Goal: Task Accomplishment & Management: Complete application form

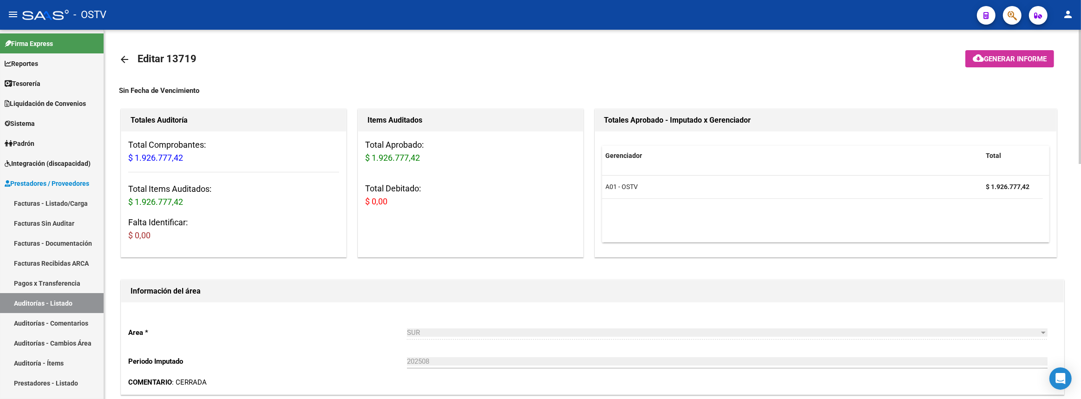
scroll to position [646, 0]
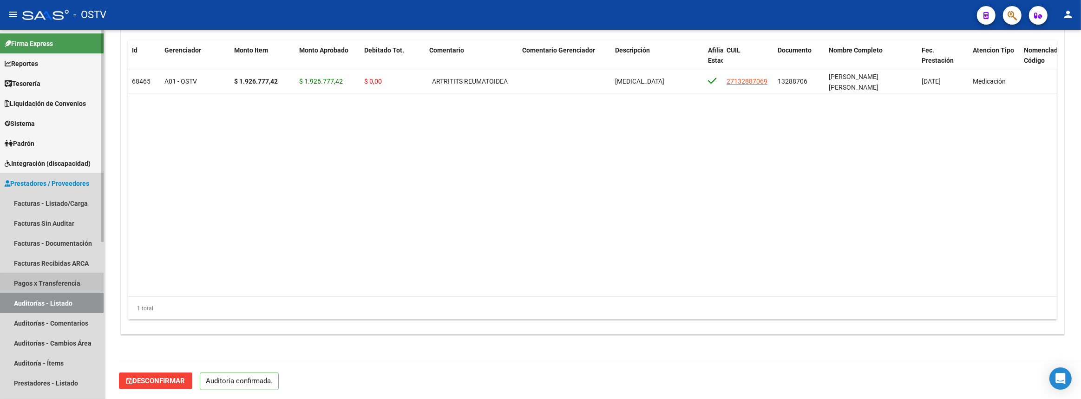
click at [52, 281] on link "Pagos x Transferencia" at bounding box center [52, 283] width 104 height 20
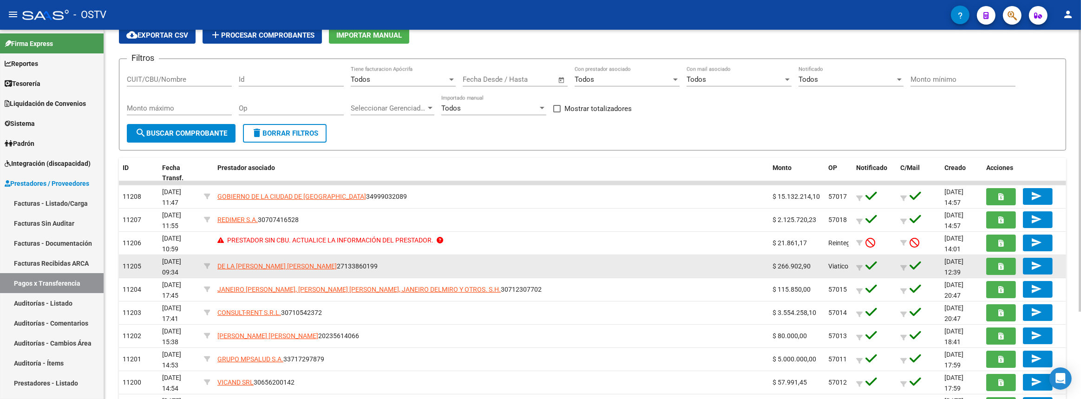
scroll to position [114, 0]
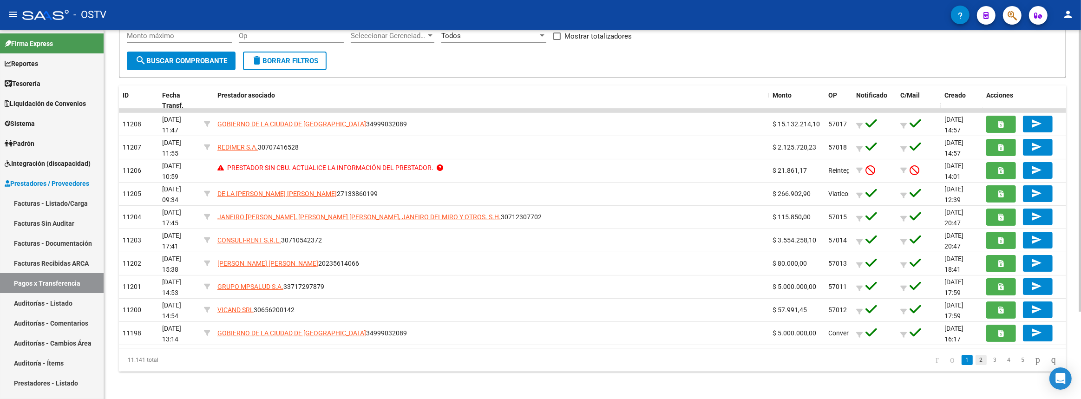
click at [976, 360] on link "2" at bounding box center [981, 360] width 11 height 10
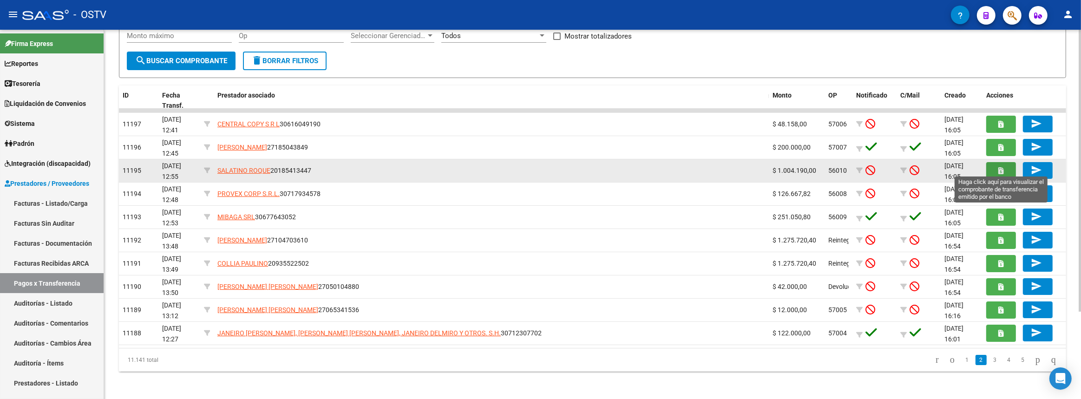
click at [997, 172] on button "button" at bounding box center [1002, 170] width 30 height 17
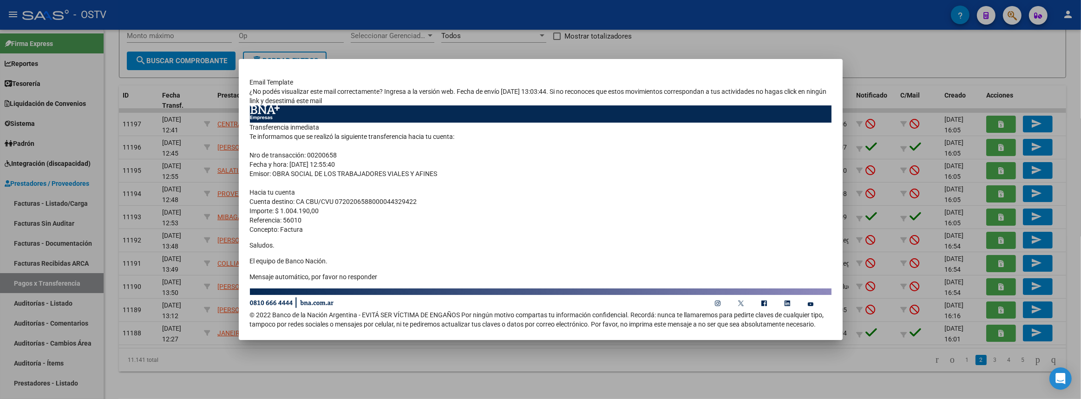
drag, startPoint x: 250, startPoint y: 126, endPoint x: 391, endPoint y: 276, distance: 205.8
click at [391, 276] on td "Transferencia inmediata Te informamos que se realizó la siguiente transferencia…" at bounding box center [541, 205] width 582 height 165
copy td "Transferencia inmediata Te informamos que se realizó la siguiente transferencia…"
click at [787, 392] on div at bounding box center [540, 199] width 1081 height 399
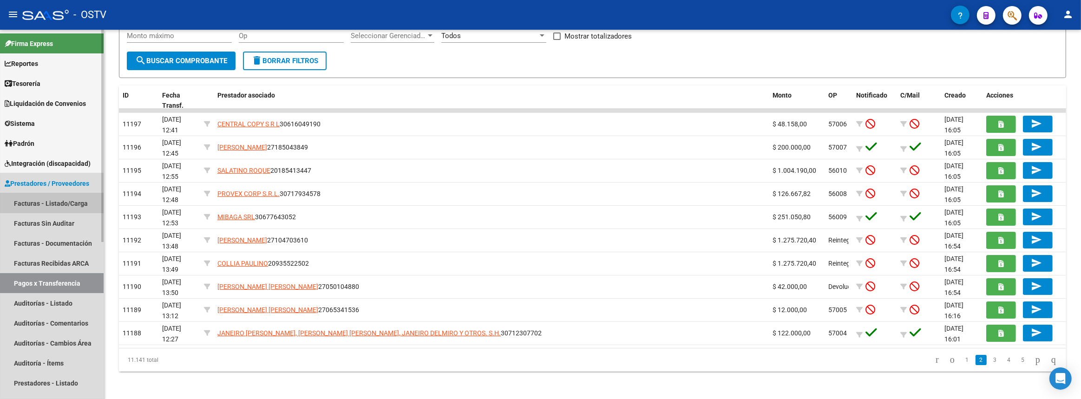
click at [51, 204] on link "Facturas - Listado/Carga" at bounding box center [52, 203] width 104 height 20
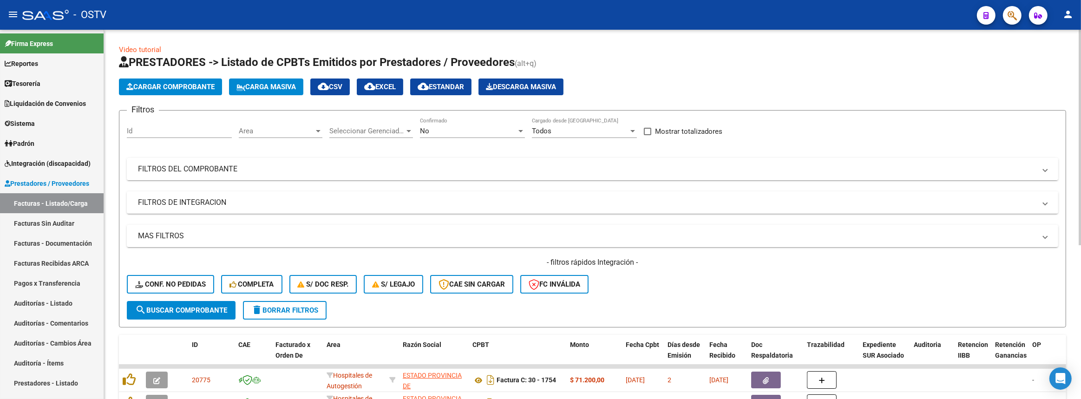
click at [199, 166] on mat-panel-title "FILTROS DEL COMPROBANTE" at bounding box center [587, 169] width 898 height 10
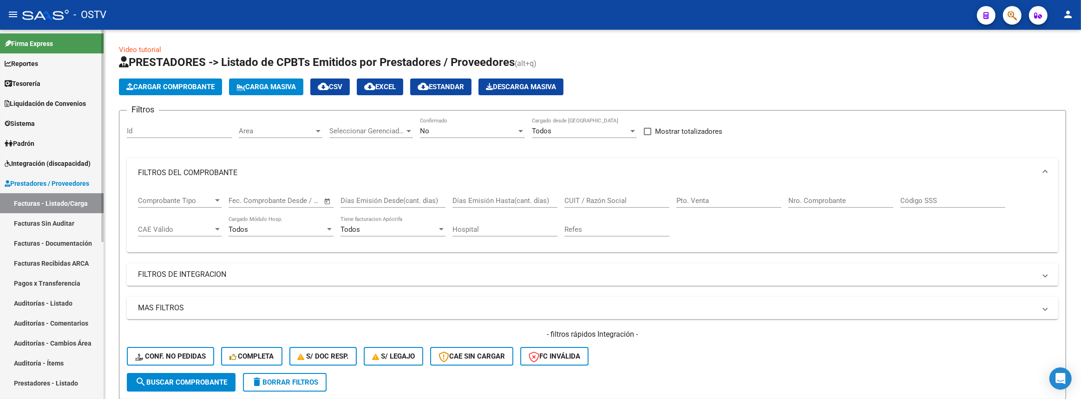
click at [46, 307] on link "Auditorías - Listado" at bounding box center [52, 303] width 104 height 20
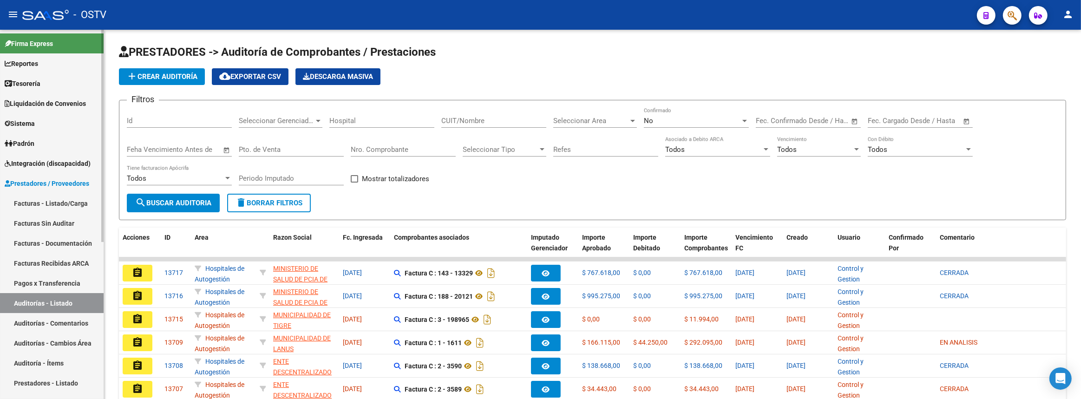
click at [62, 200] on link "Facturas - Listado/Carga" at bounding box center [52, 203] width 104 height 20
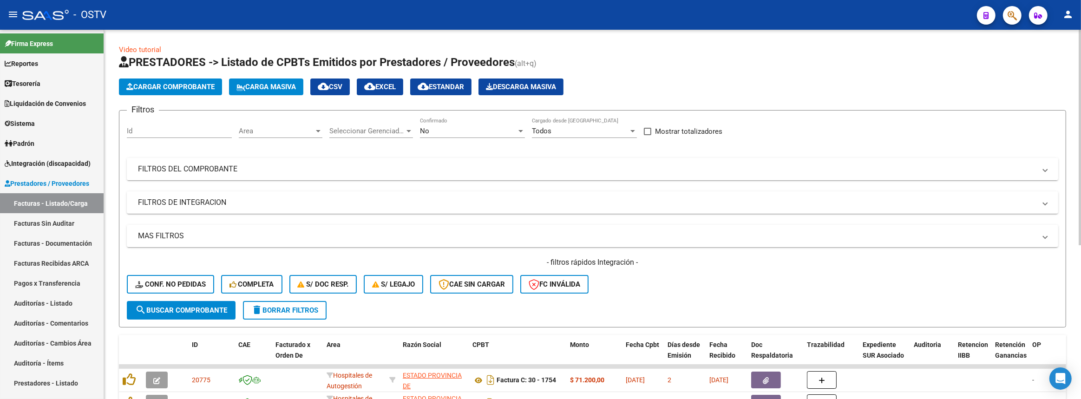
click at [480, 172] on mat-panel-title "FILTROS DEL COMPROBANTE" at bounding box center [587, 169] width 898 height 10
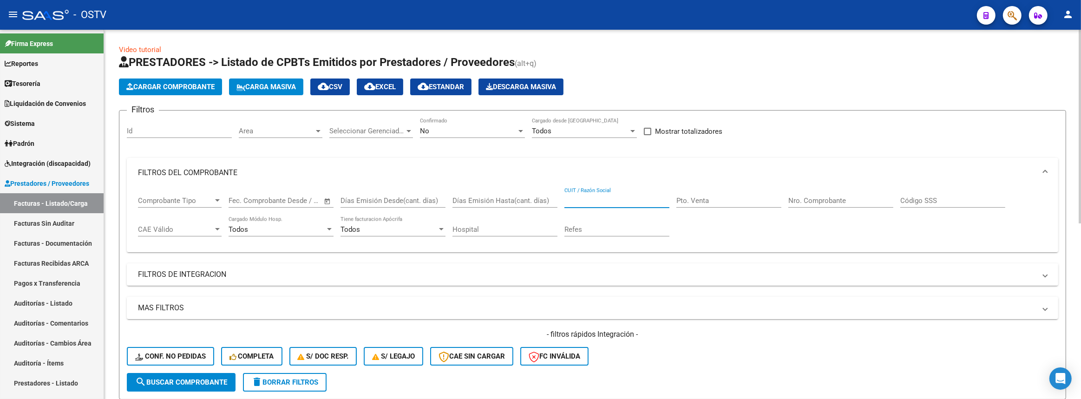
click at [642, 199] on input "CUIT / Razón Social" at bounding box center [617, 201] width 105 height 8
click at [273, 137] on div "Area Area" at bounding box center [281, 128] width 84 height 20
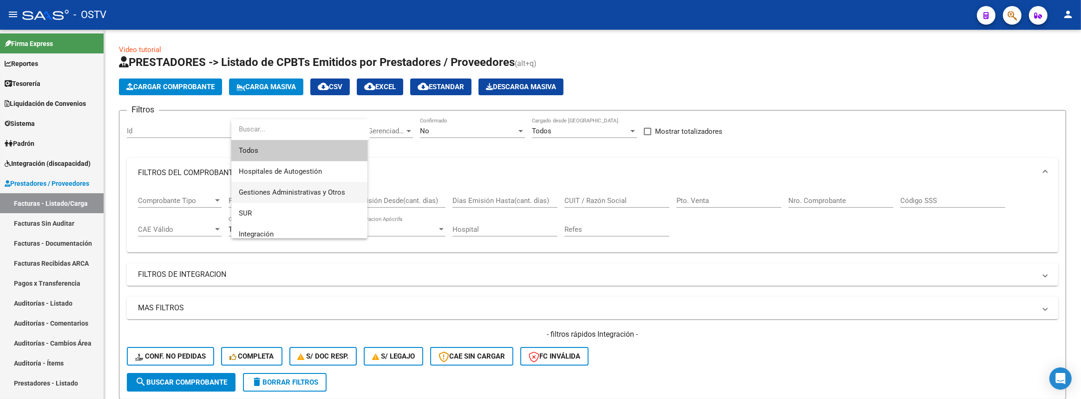
click at [279, 199] on span "Gestiones Administrativas y Otros" at bounding box center [299, 192] width 121 height 21
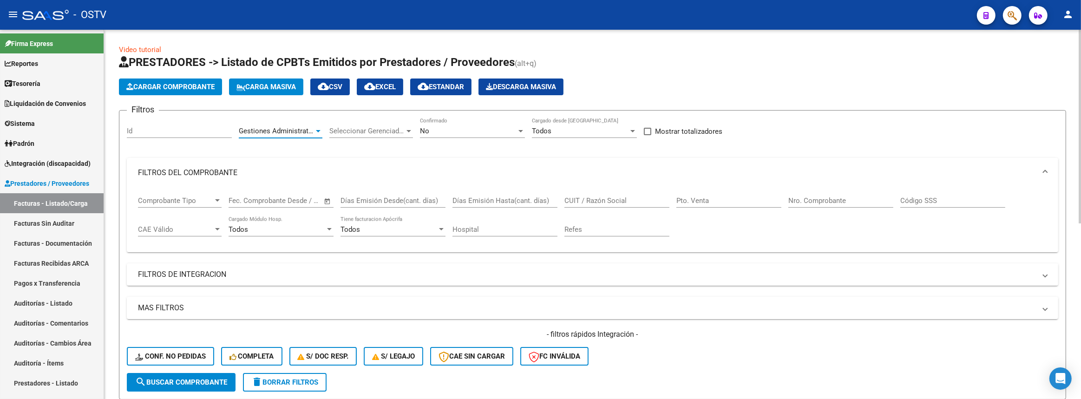
click at [457, 125] on div "No Confirmado" at bounding box center [472, 128] width 105 height 20
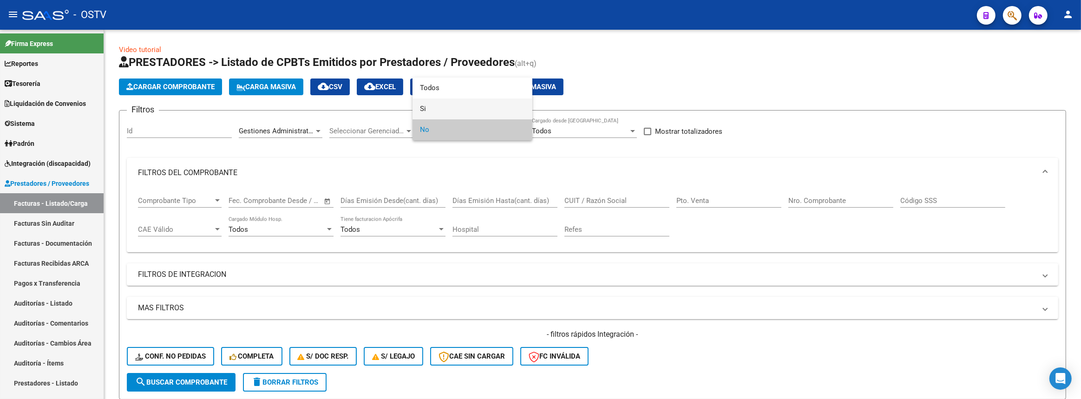
click at [448, 109] on span "Si" at bounding box center [472, 109] width 105 height 21
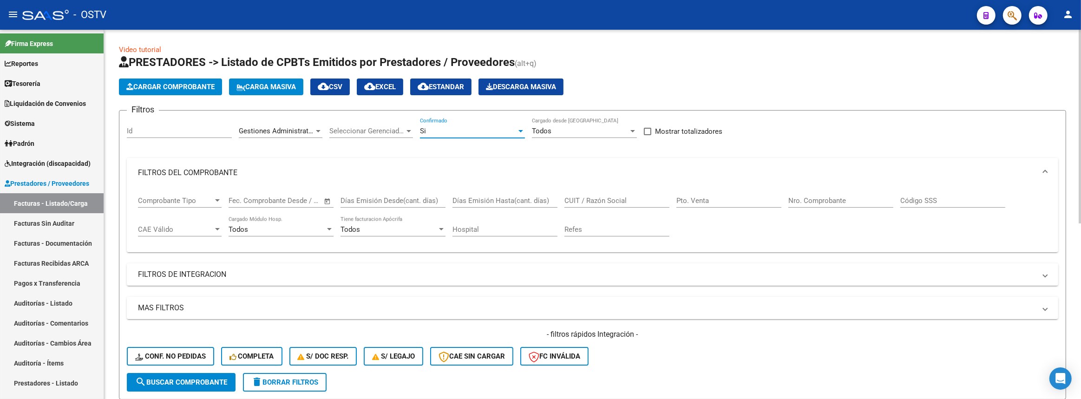
click at [444, 127] on div "Si" at bounding box center [468, 131] width 97 height 8
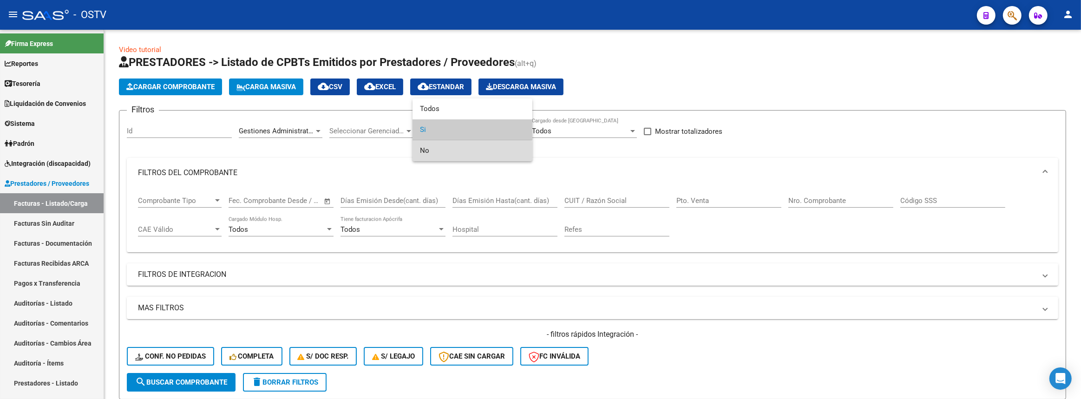
click at [441, 152] on span "No" at bounding box center [472, 150] width 105 height 21
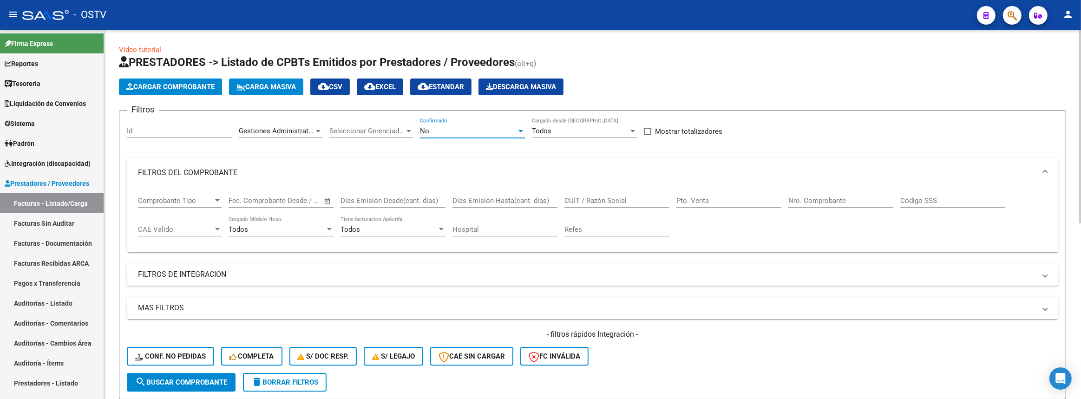
drag, startPoint x: 185, startPoint y: 384, endPoint x: 193, endPoint y: 372, distance: 15.3
click at [185, 384] on span "search Buscar Comprobante" at bounding box center [181, 382] width 92 height 8
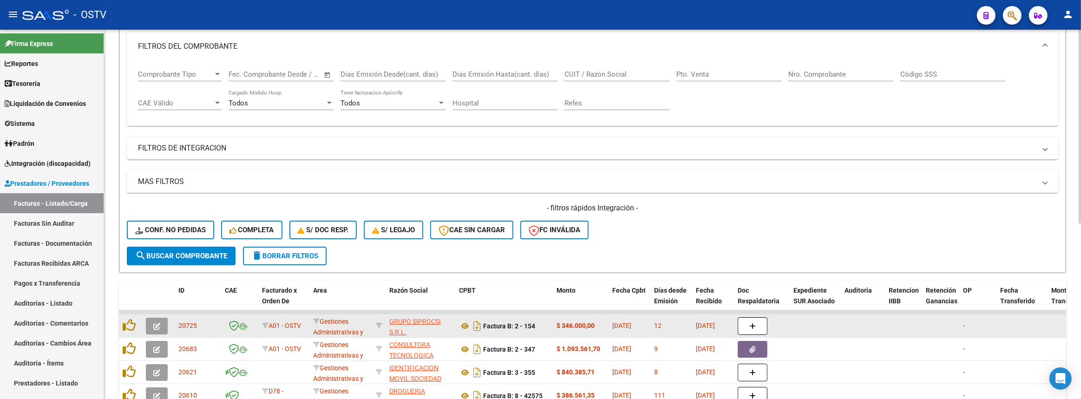
scroll to position [335, 0]
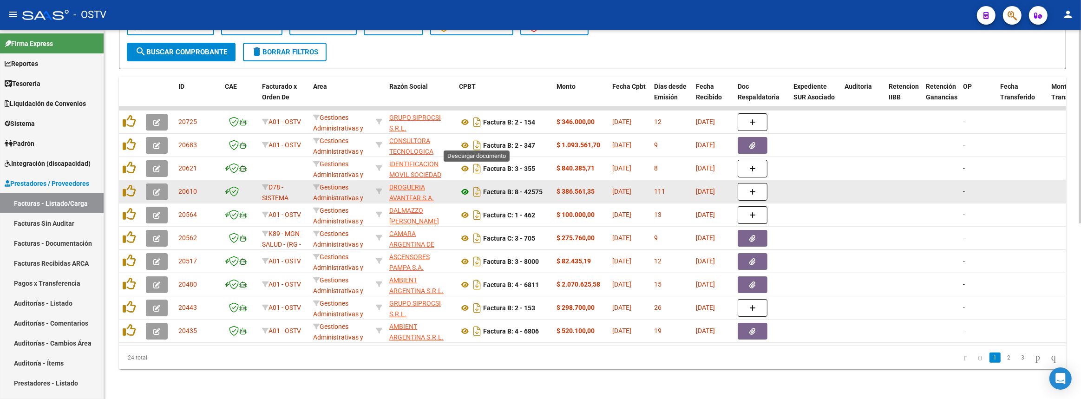
click at [461, 189] on datatable-body-cell "Factura B: 8 - 42575" at bounding box center [504, 191] width 98 height 23
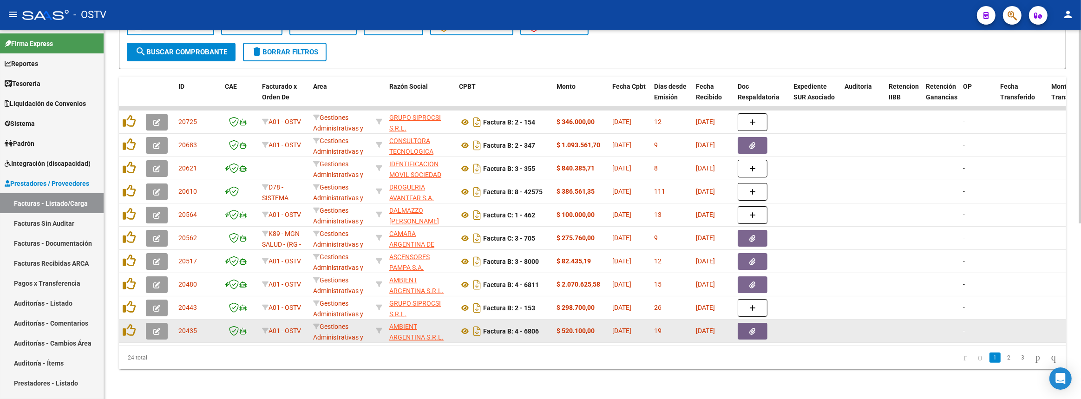
click at [735, 326] on datatable-body-cell at bounding box center [762, 331] width 56 height 23
click at [733, 322] on datatable-body-cell "28/07/2025" at bounding box center [713, 331] width 42 height 23
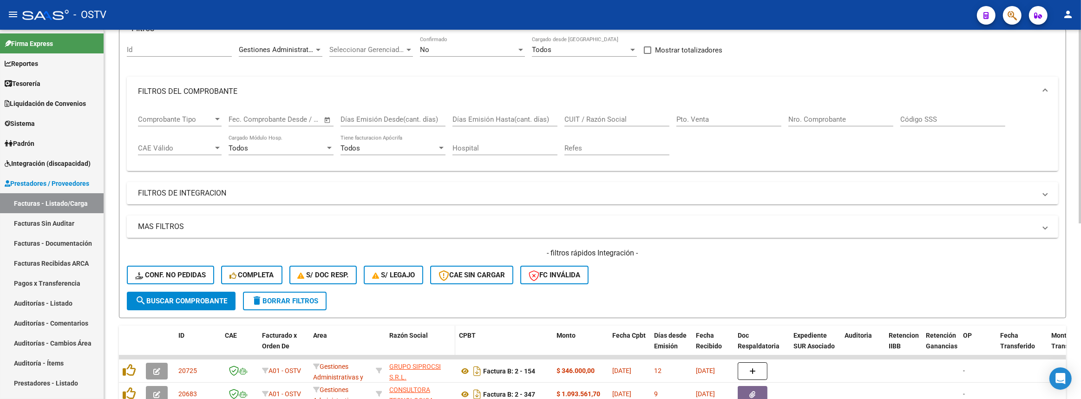
scroll to position [250, 0]
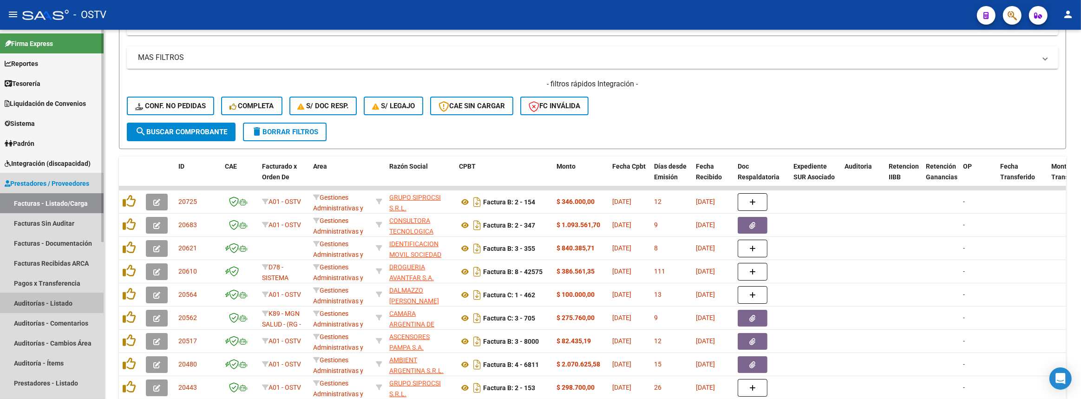
click at [76, 300] on link "Auditorías - Listado" at bounding box center [52, 303] width 104 height 20
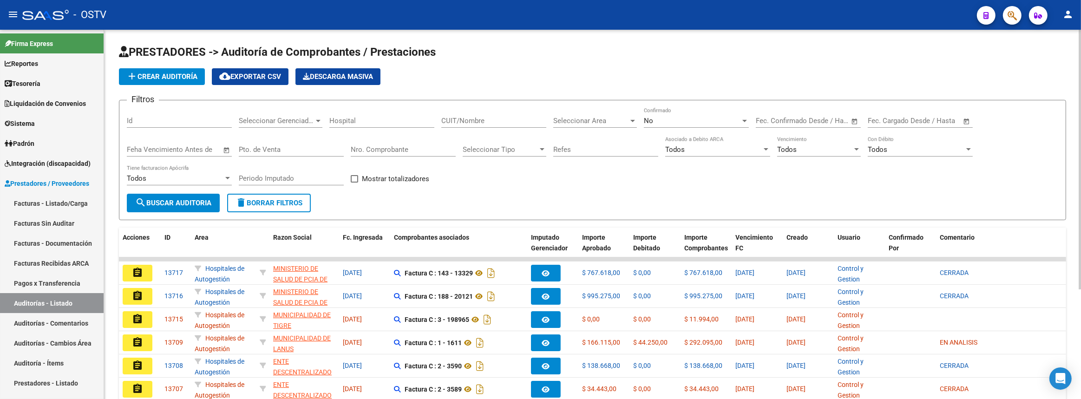
click at [275, 114] on div "Seleccionar Gerenciador Seleccionar Gerenciador" at bounding box center [281, 118] width 84 height 20
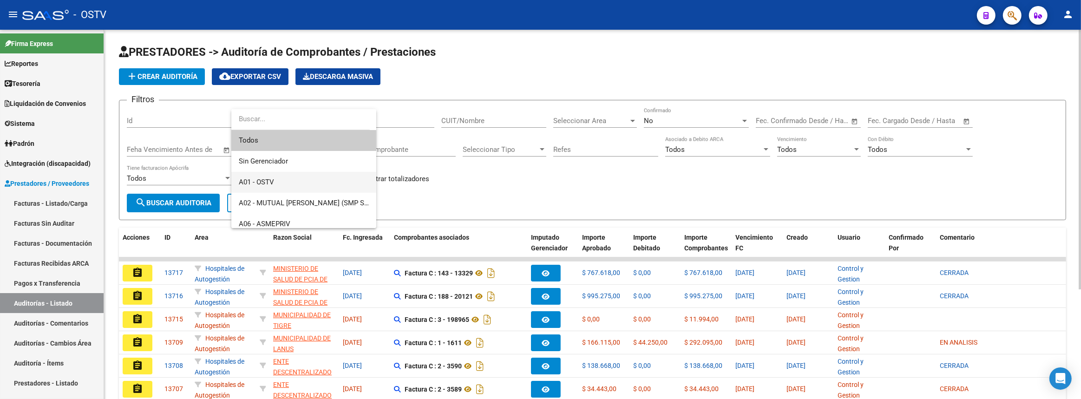
click at [303, 181] on span "A01 - OSTV" at bounding box center [304, 182] width 130 height 21
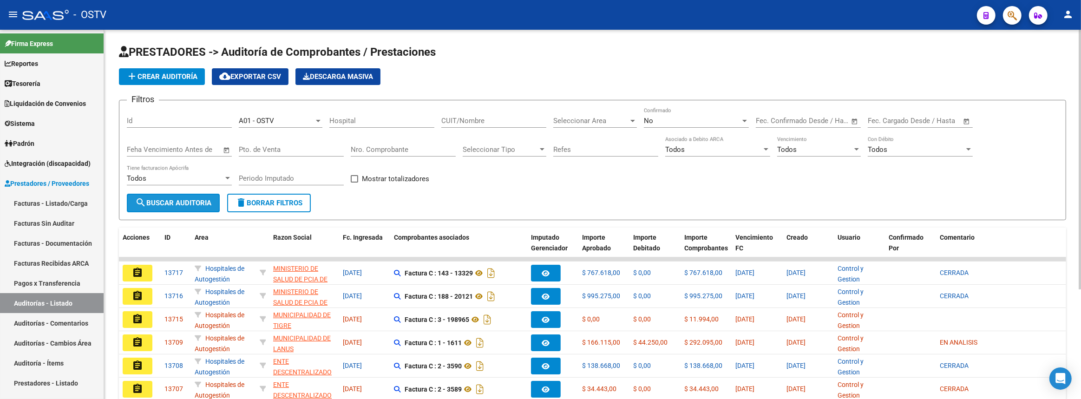
click at [187, 202] on span "search Buscar Auditoria" at bounding box center [173, 203] width 76 height 8
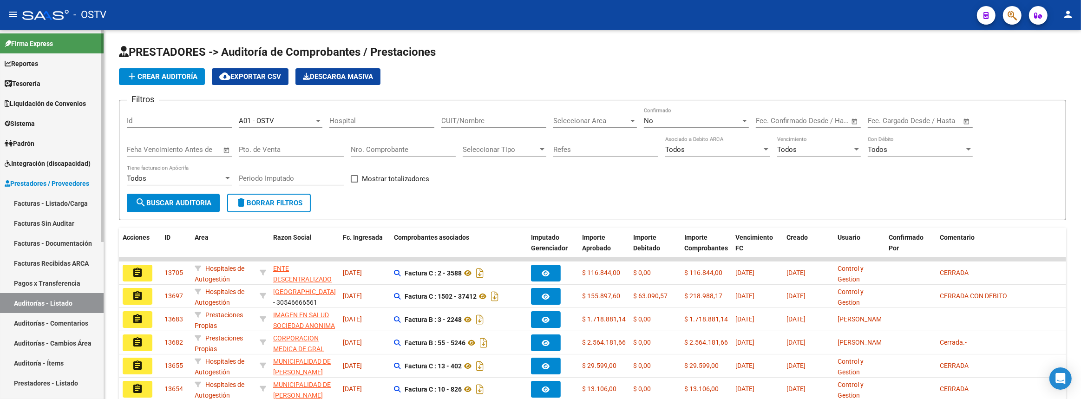
click at [66, 198] on link "Facturas - Listado/Carga" at bounding box center [52, 203] width 104 height 20
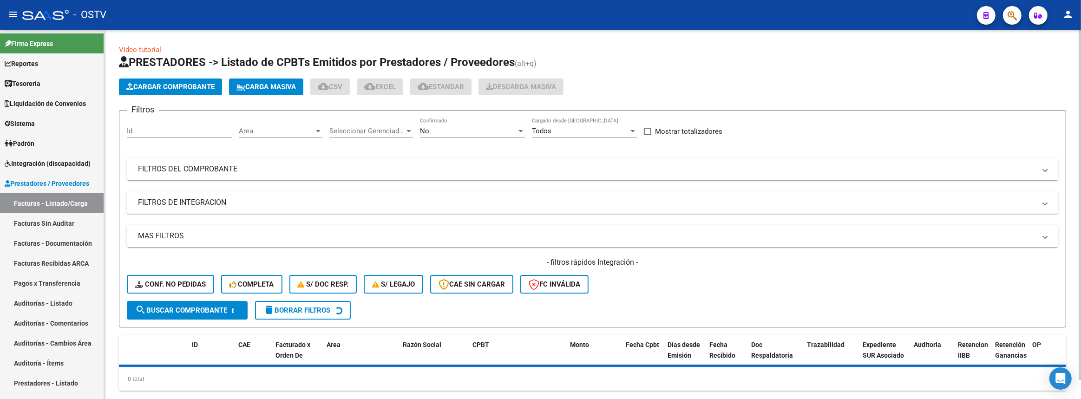
click at [270, 123] on div "Area Area" at bounding box center [281, 128] width 84 height 20
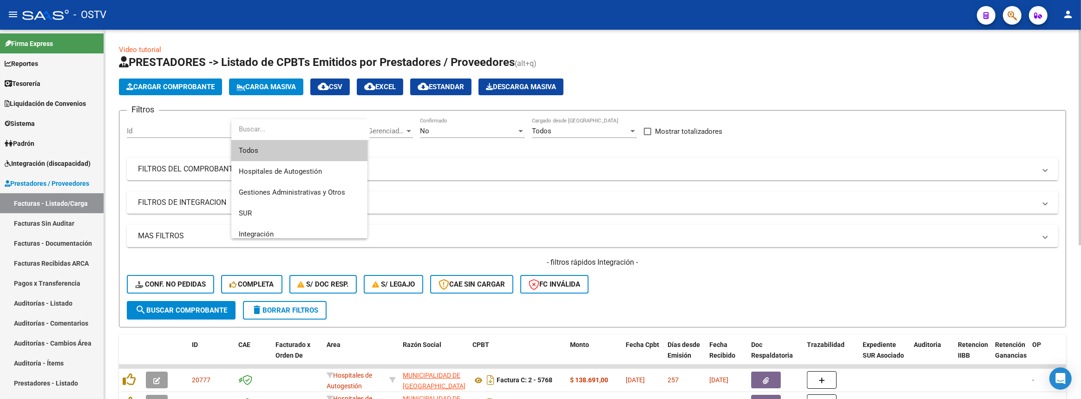
click at [409, 128] on div at bounding box center [540, 199] width 1081 height 399
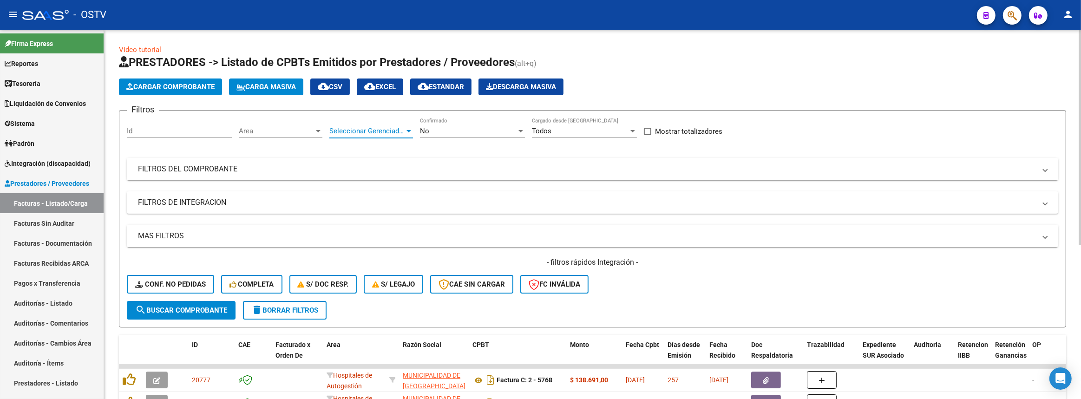
click at [401, 130] on span "Seleccionar Gerenciador" at bounding box center [367, 131] width 75 height 8
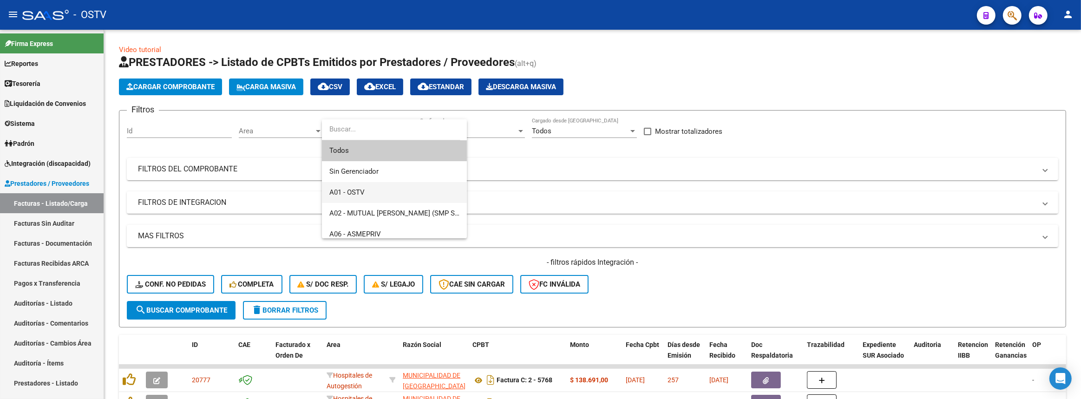
drag, startPoint x: 382, startPoint y: 186, endPoint x: 356, endPoint y: 185, distance: 25.6
click at [381, 186] on span "A01 - OSTV" at bounding box center [395, 192] width 130 height 21
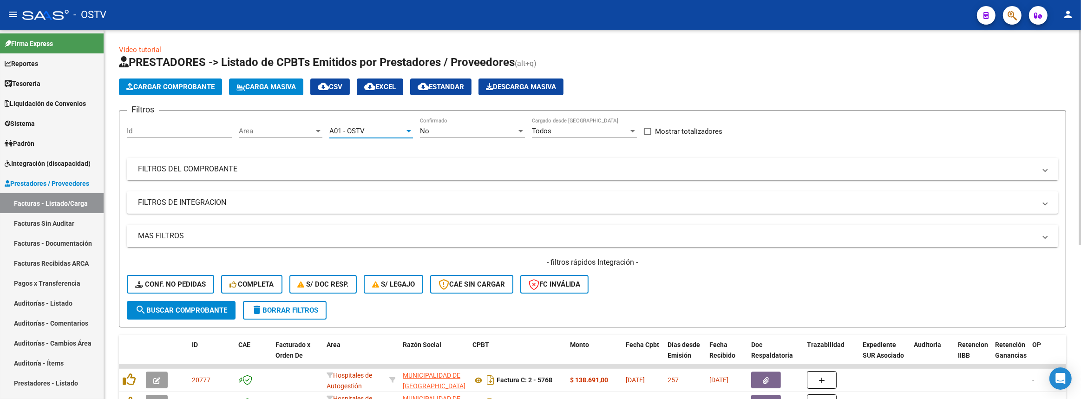
click at [266, 130] on span "Area" at bounding box center [276, 131] width 75 height 8
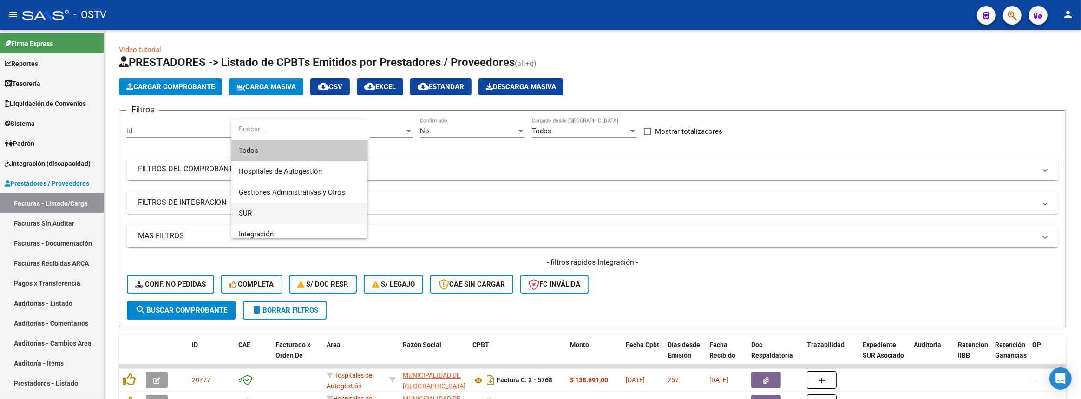
scroll to position [84, 0]
click at [312, 167] on span "Prestaciones Propias" at bounding box center [299, 171] width 121 height 21
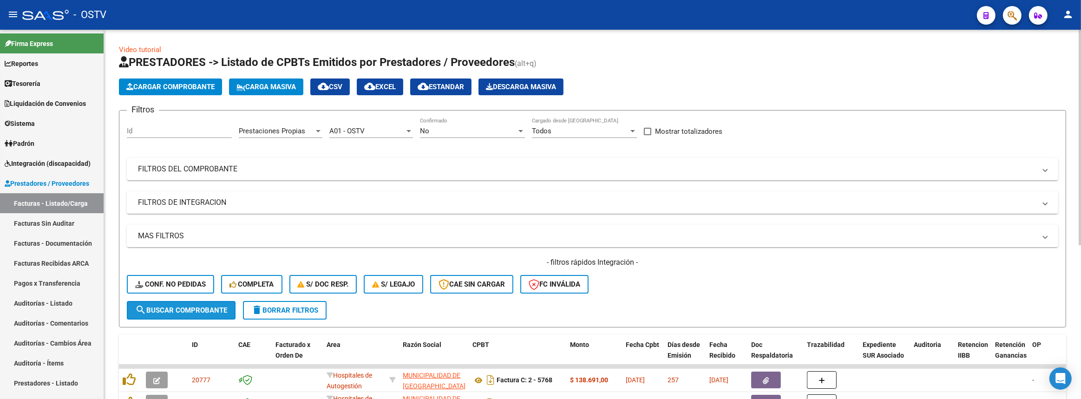
click at [218, 308] on span "search Buscar Comprobante" at bounding box center [181, 310] width 92 height 8
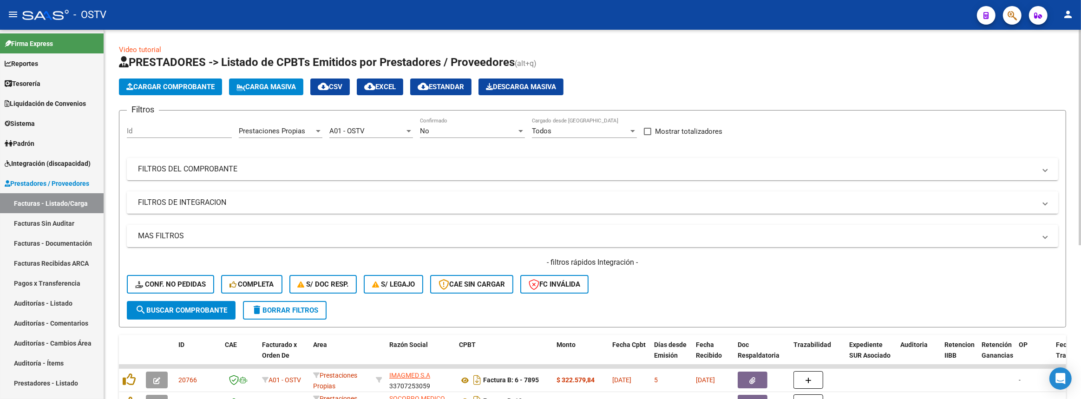
scroll to position [169, 0]
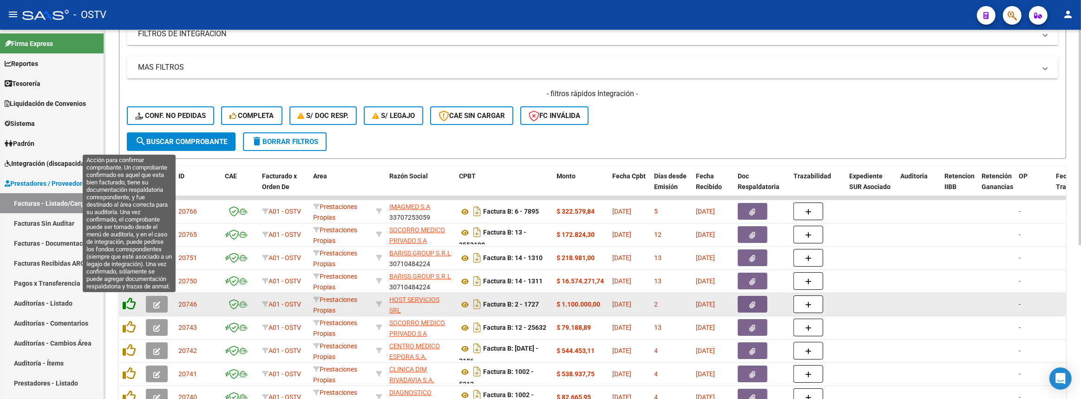
click at [131, 304] on icon at bounding box center [129, 303] width 13 height 13
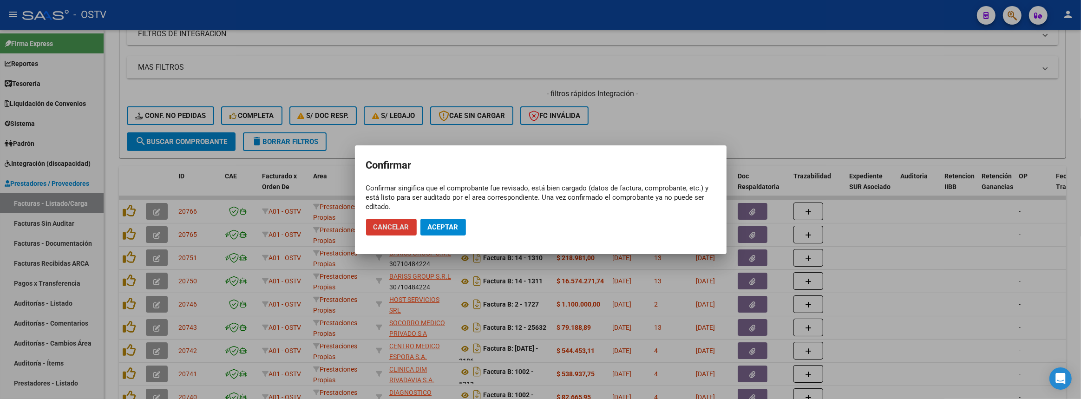
click at [452, 224] on span "Aceptar" at bounding box center [443, 227] width 31 height 8
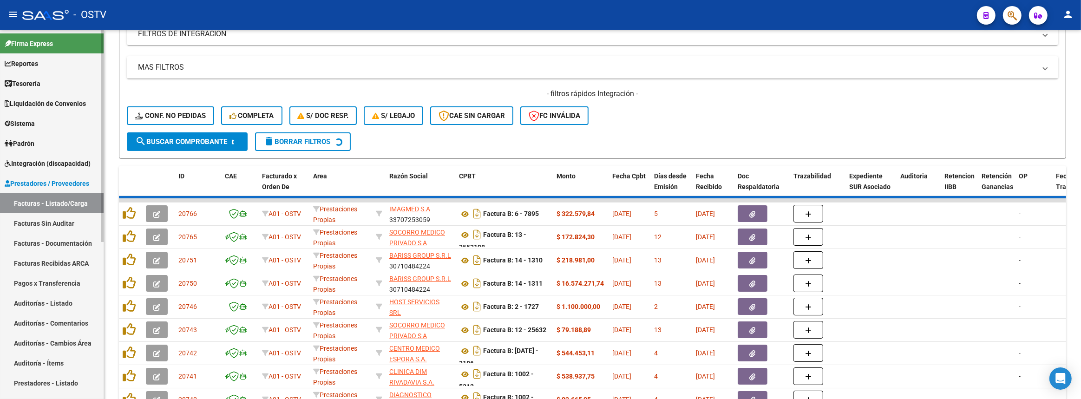
click at [58, 304] on link "Auditorías - Listado" at bounding box center [52, 303] width 104 height 20
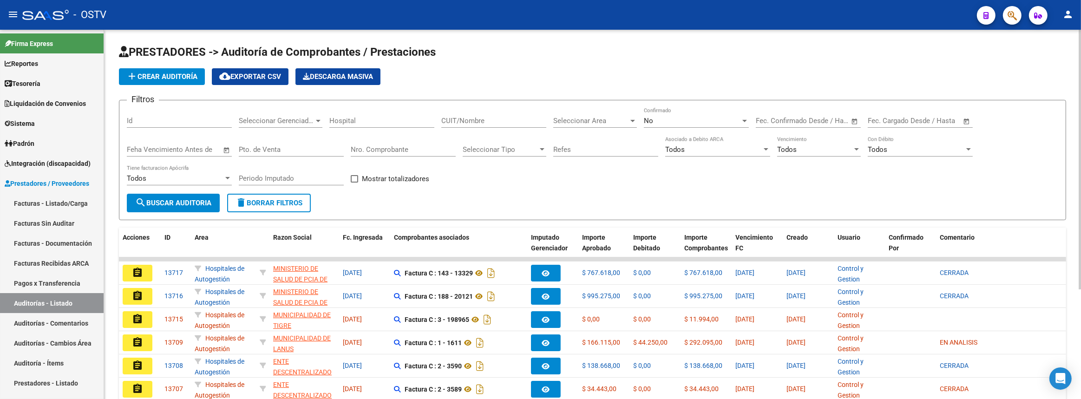
click at [153, 80] on button "add Crear Auditoría" at bounding box center [162, 76] width 86 height 17
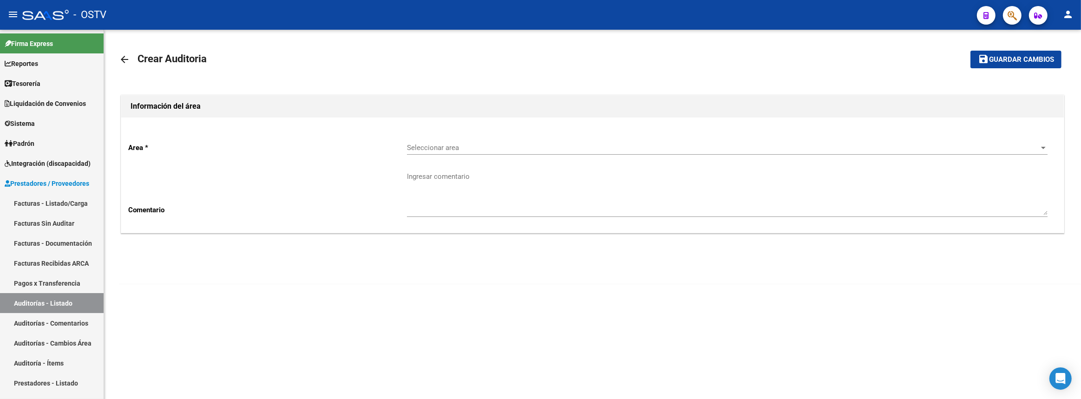
click at [536, 150] on span "Seleccionar area" at bounding box center [723, 148] width 633 height 8
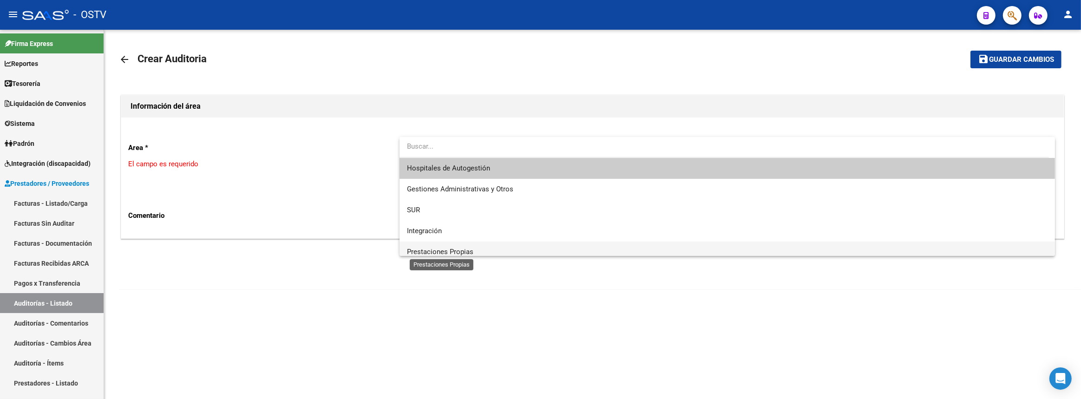
click at [468, 252] on span "Prestaciones Propias" at bounding box center [440, 252] width 66 height 8
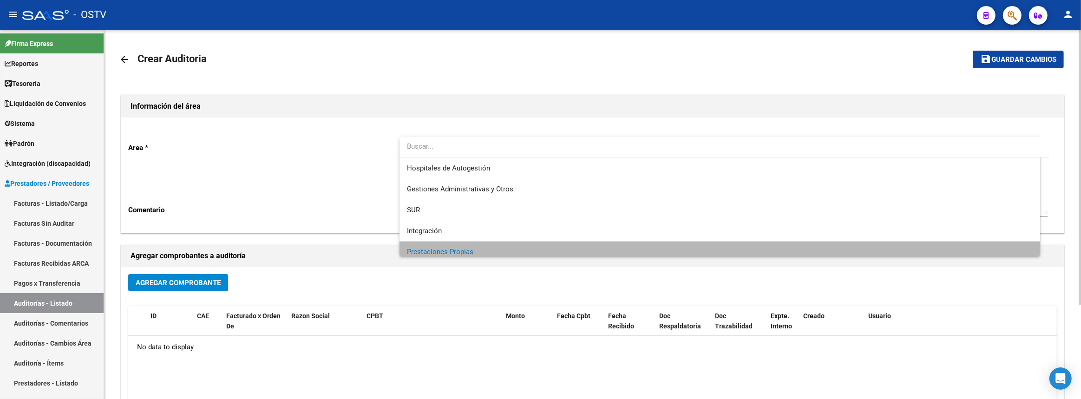
scroll to position [6, 0]
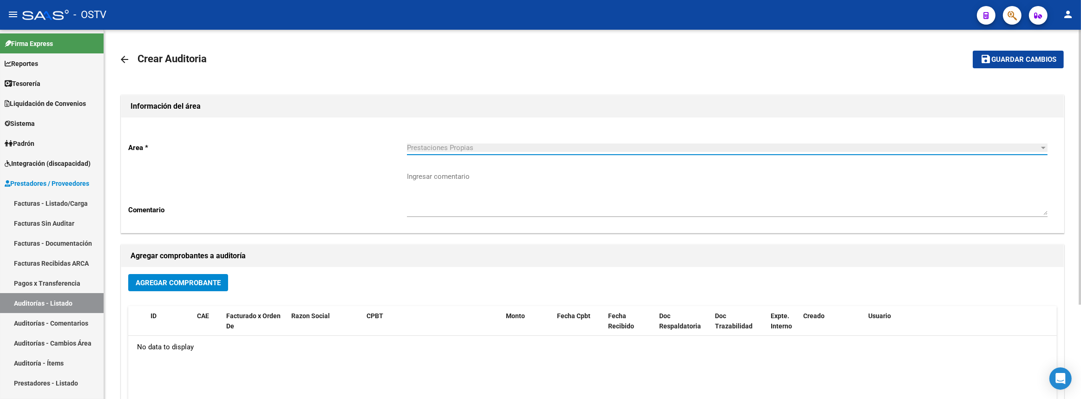
click at [172, 285] on span "Agregar Comprobante" at bounding box center [178, 283] width 85 height 8
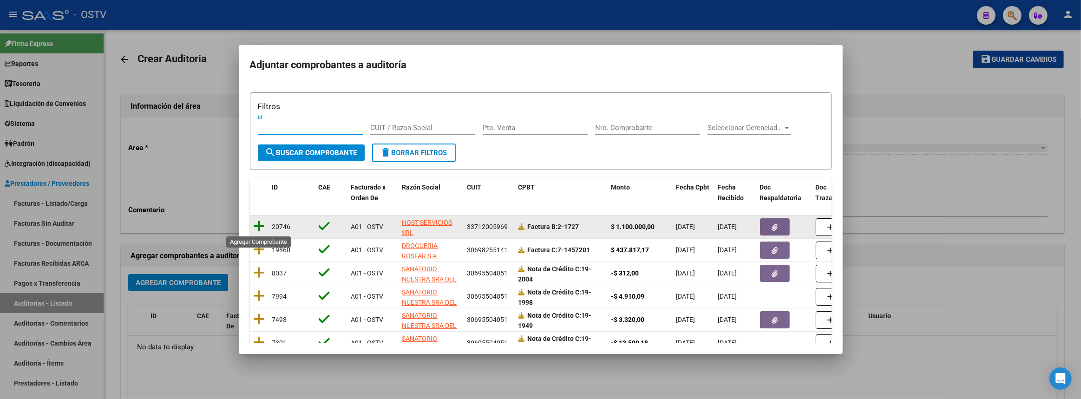
scroll to position [42, 0]
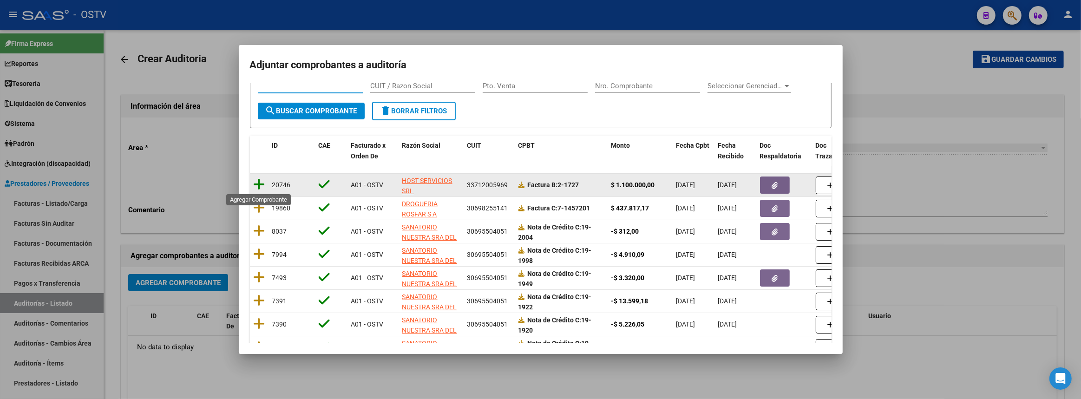
click at [261, 186] on icon at bounding box center [260, 184] width 12 height 13
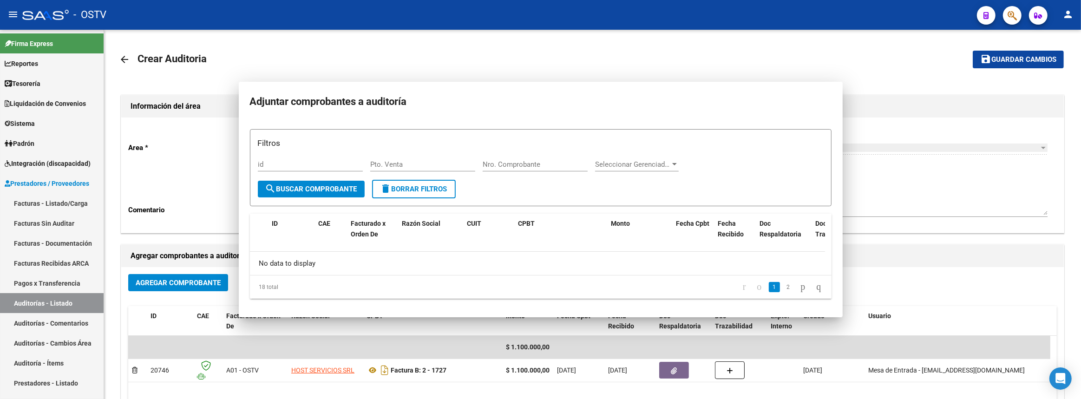
scroll to position [0, 0]
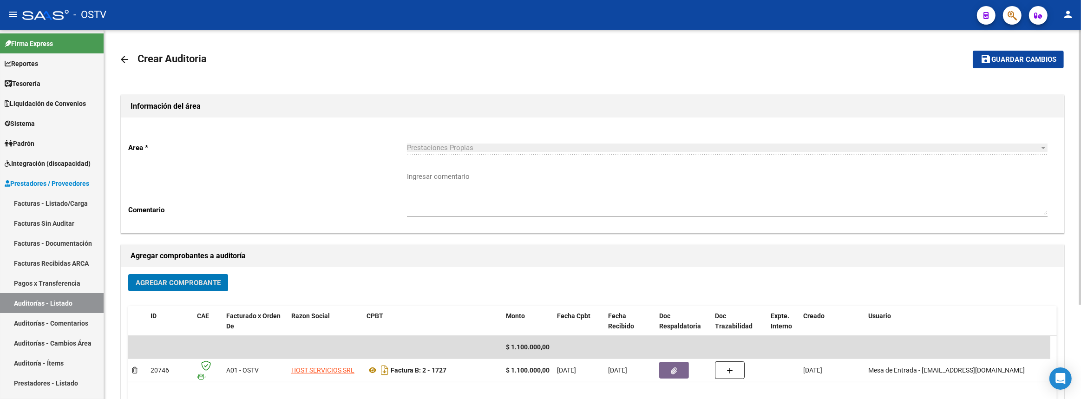
click at [1031, 57] on span "Guardar cambios" at bounding box center [1024, 60] width 65 height 8
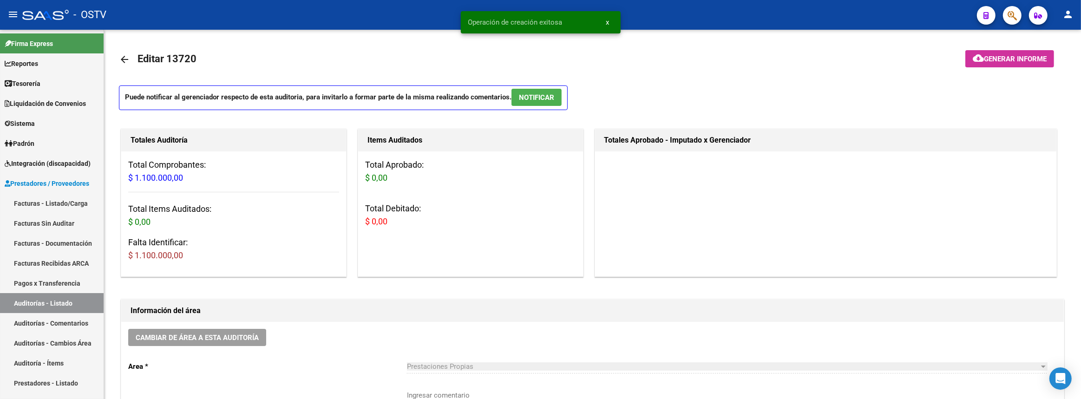
scroll to position [126, 0]
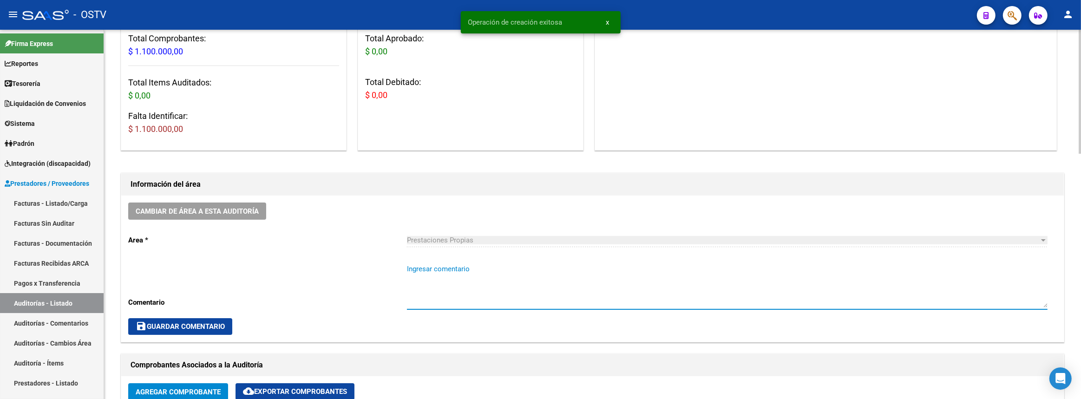
click at [487, 283] on textarea "Ingresar comentario" at bounding box center [727, 286] width 641 height 44
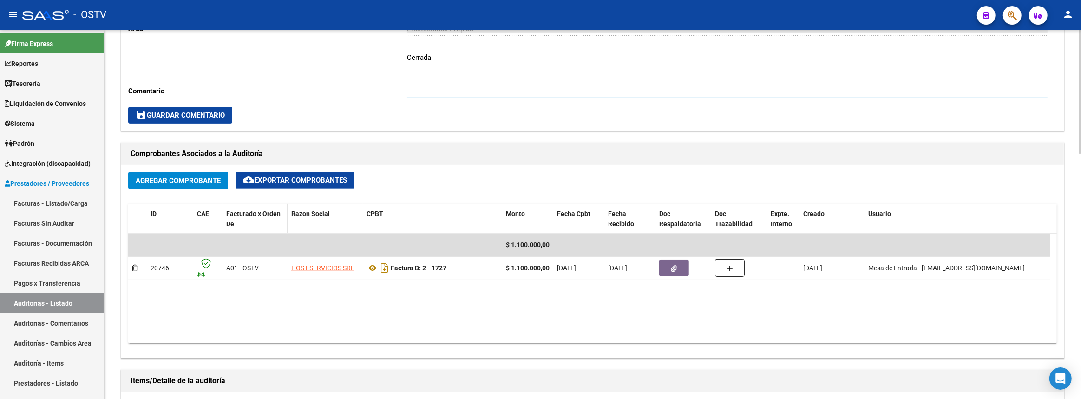
scroll to position [465, 0]
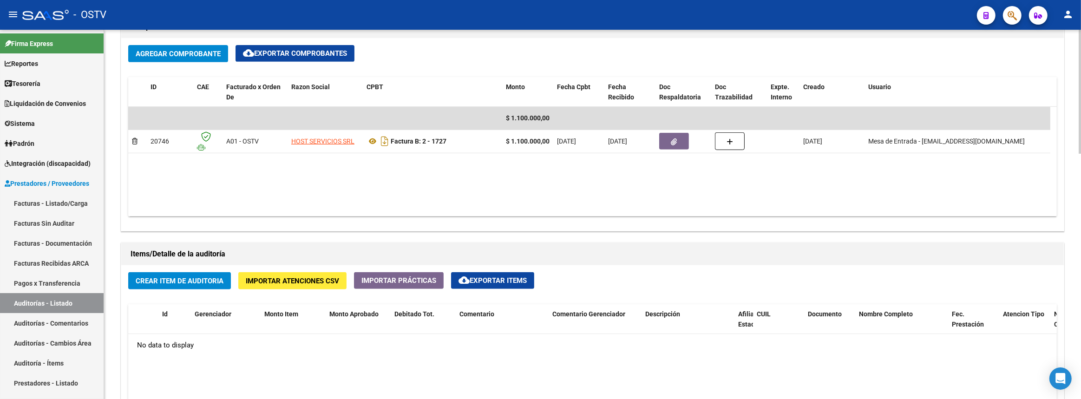
type textarea "Cerrada"
click at [207, 272] on button "Crear Item de Auditoria" at bounding box center [179, 280] width 103 height 17
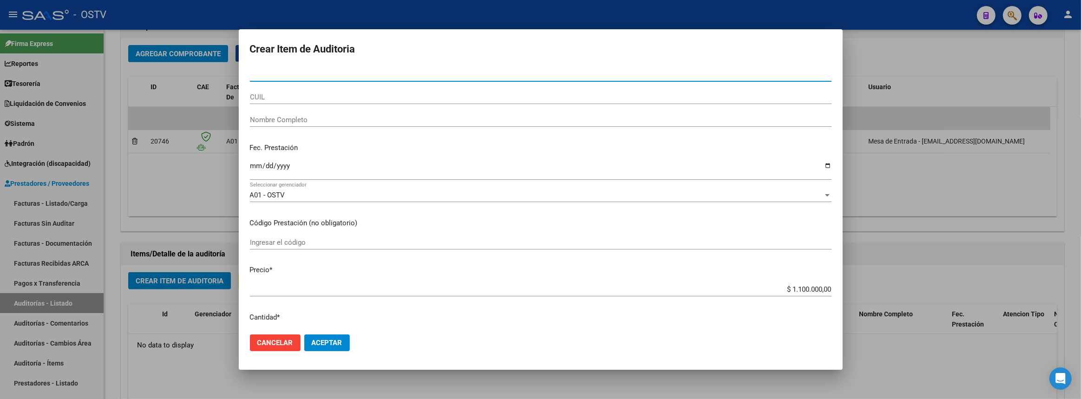
paste input "4247619"
type input "04247619"
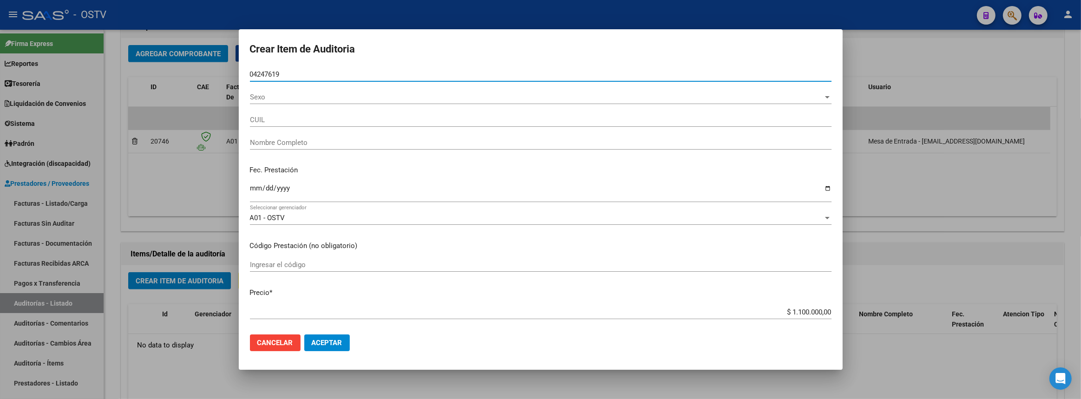
type input "27042476191"
type input "GODOY BLANCA EMILIA"
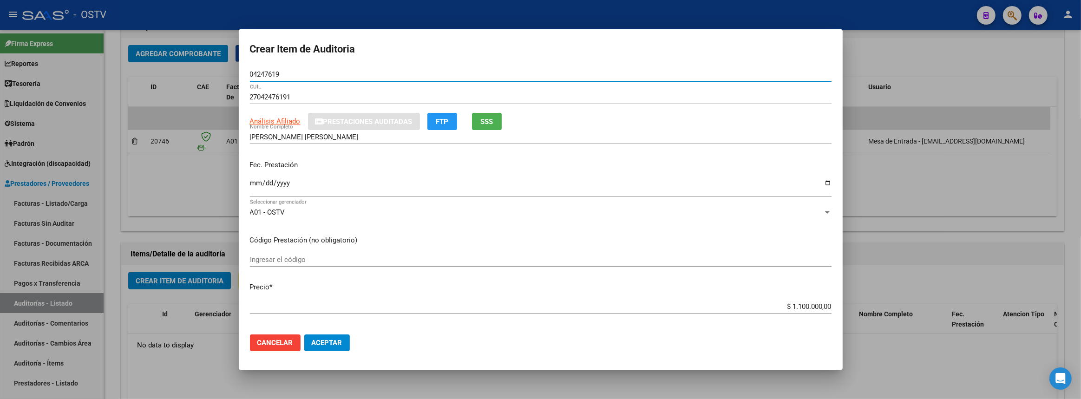
type input "04247619"
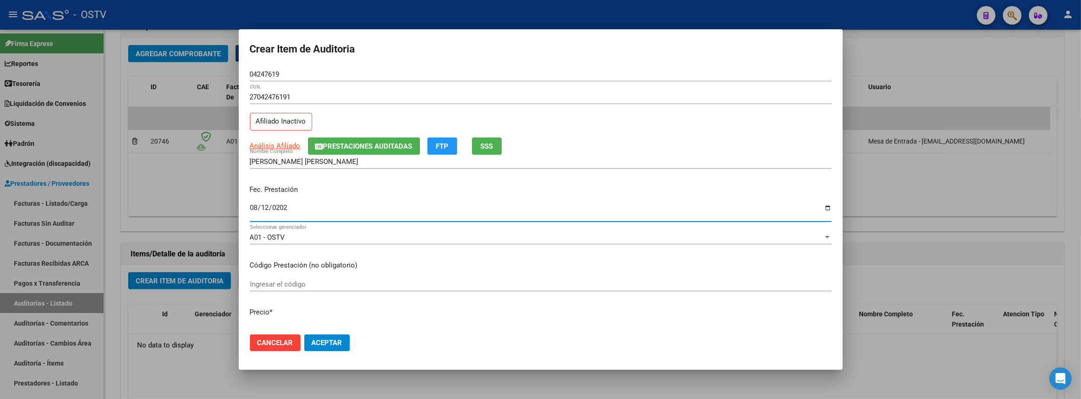
type input "2025-08-12"
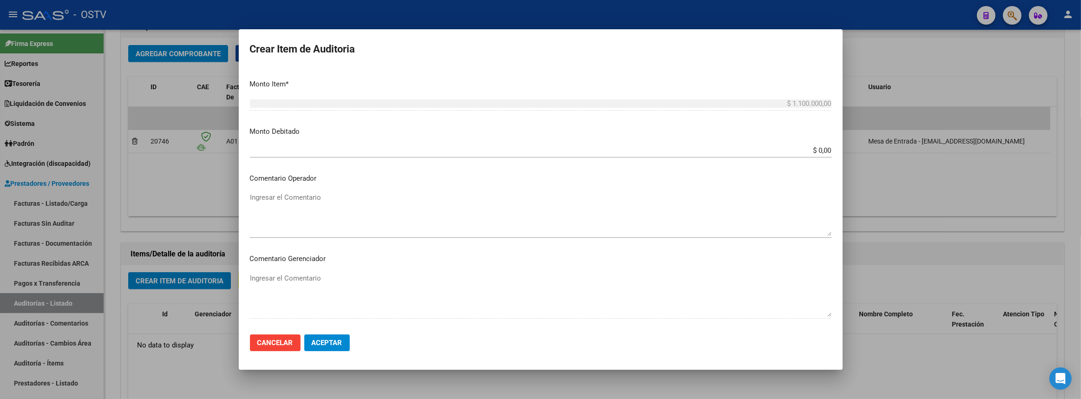
scroll to position [483, 0]
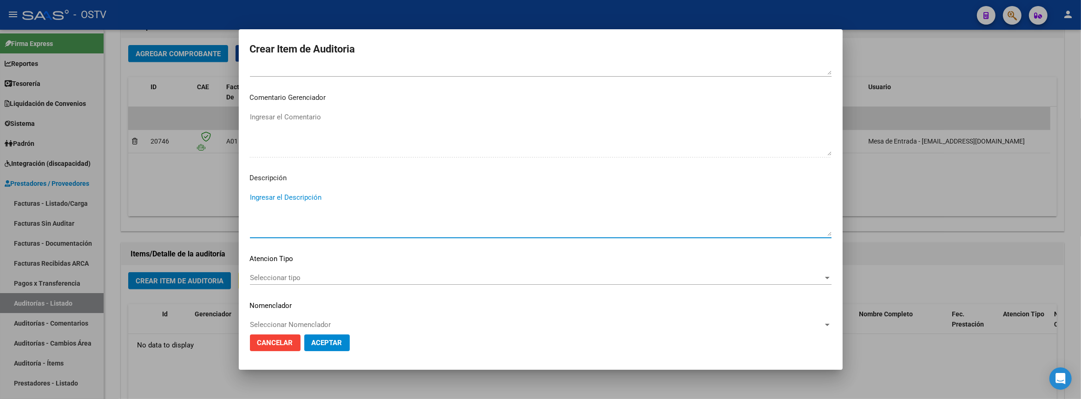
paste textarea "Servicio de alojamiento permanente y cuidados diario de la afiliada Blanca Godo…"
click at [607, 199] on textarea "Servicio de alojamiento permanente y cuidados diario de la afiliada Blanca Godo…" at bounding box center [541, 214] width 582 height 44
type textarea "Servicio de alojamiento permanente y cuidados diario de la afiliada Blanca Godo…"
click at [287, 278] on span "Seleccionar tipo" at bounding box center [536, 278] width 573 height 8
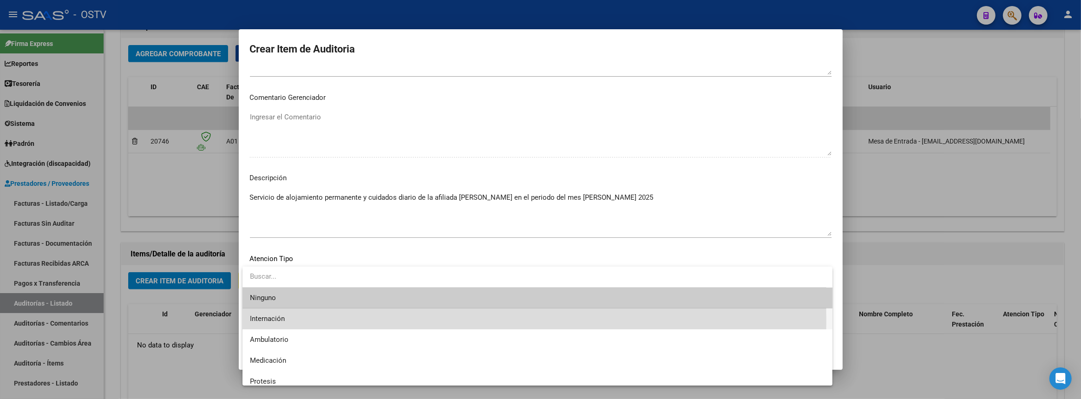
click at [295, 321] on span "Internación" at bounding box center [537, 319] width 575 height 21
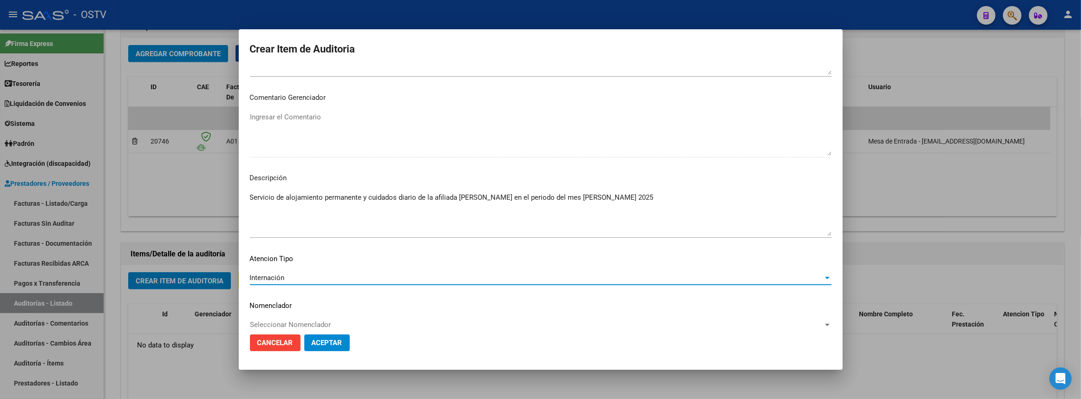
click at [331, 342] on span "Aceptar" at bounding box center [327, 343] width 31 height 8
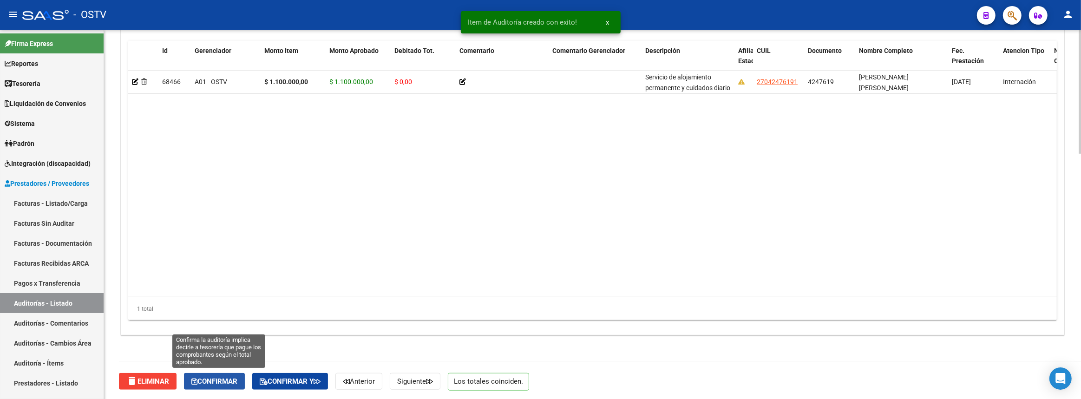
click at [216, 378] on span "Confirmar" at bounding box center [214, 381] width 46 height 8
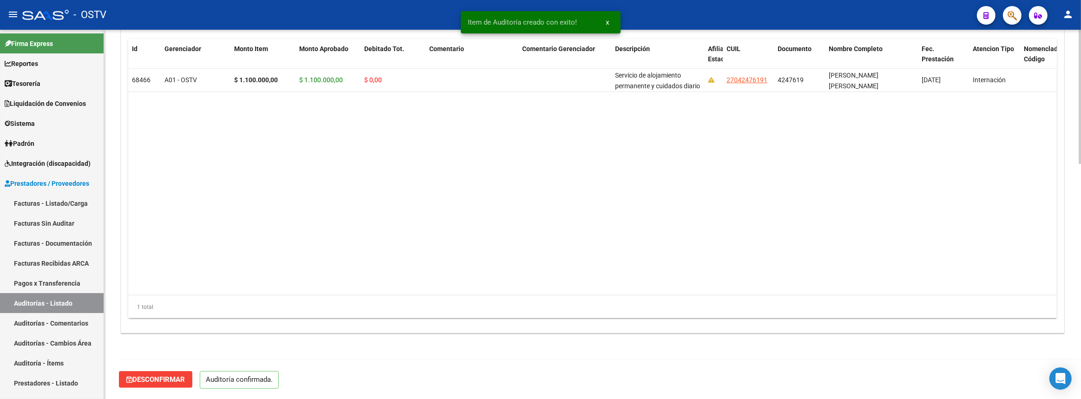
scroll to position [646, 0]
type input "202508"
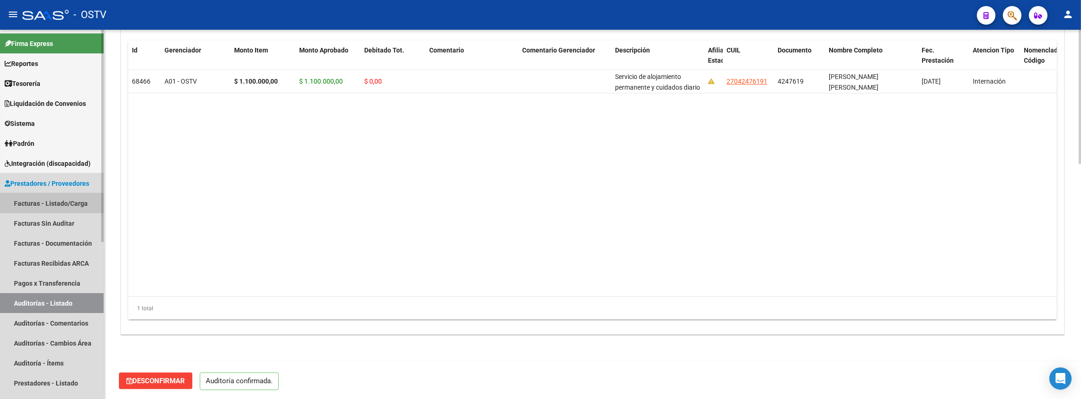
click at [35, 207] on link "Facturas - Listado/Carga" at bounding box center [52, 203] width 104 height 20
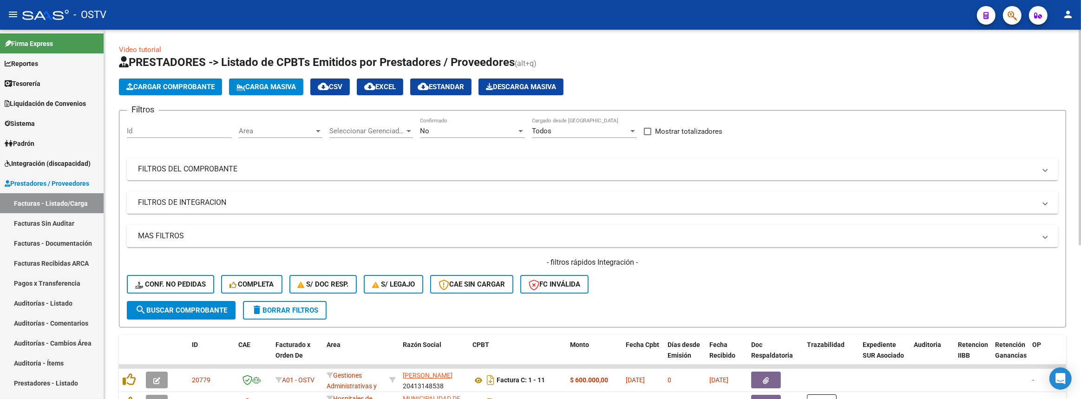
click at [289, 169] on mat-panel-title "FILTROS DEL COMPROBANTE" at bounding box center [587, 169] width 898 height 10
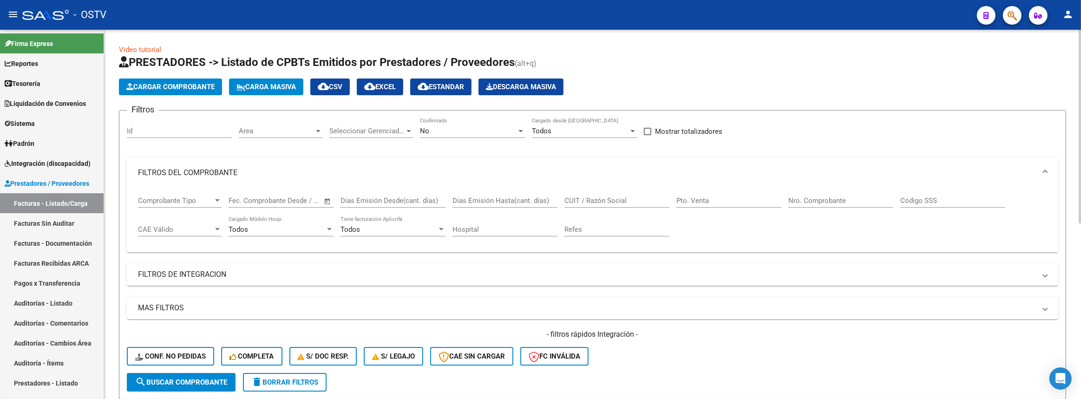
click at [643, 194] on div "CUIT / Razón Social" at bounding box center [617, 198] width 105 height 20
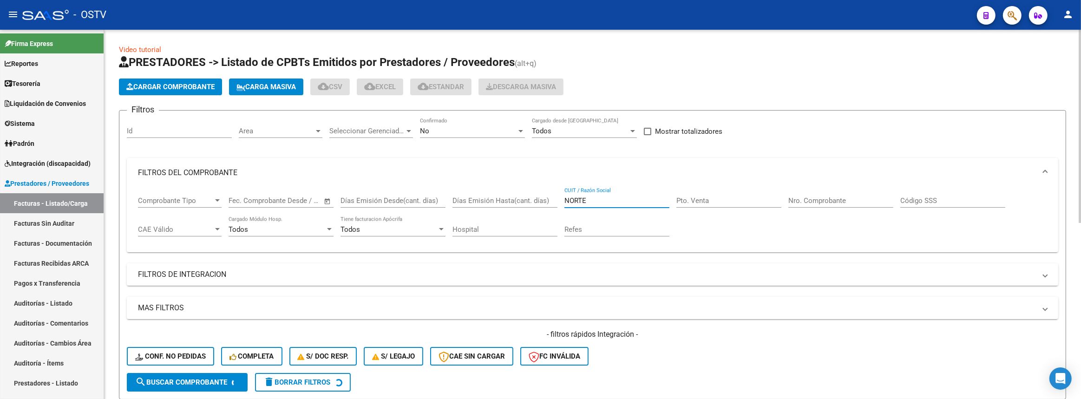
scroll to position [242, 0]
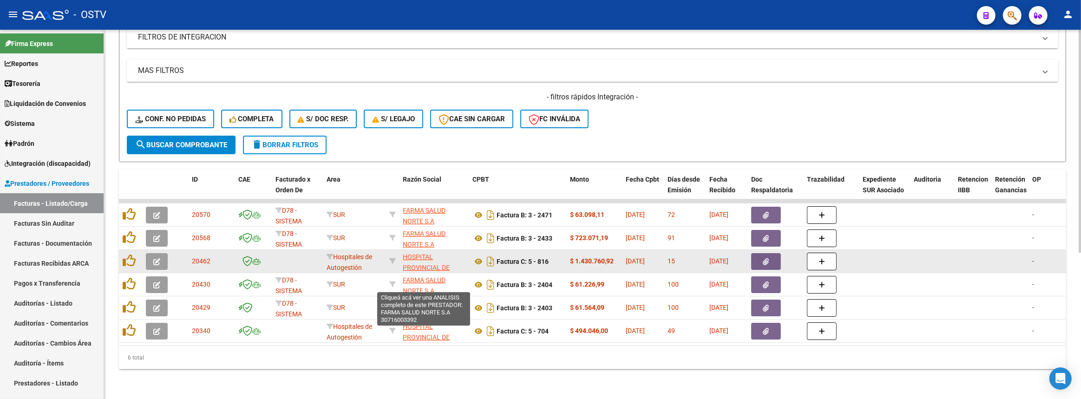
type input "NORTE"
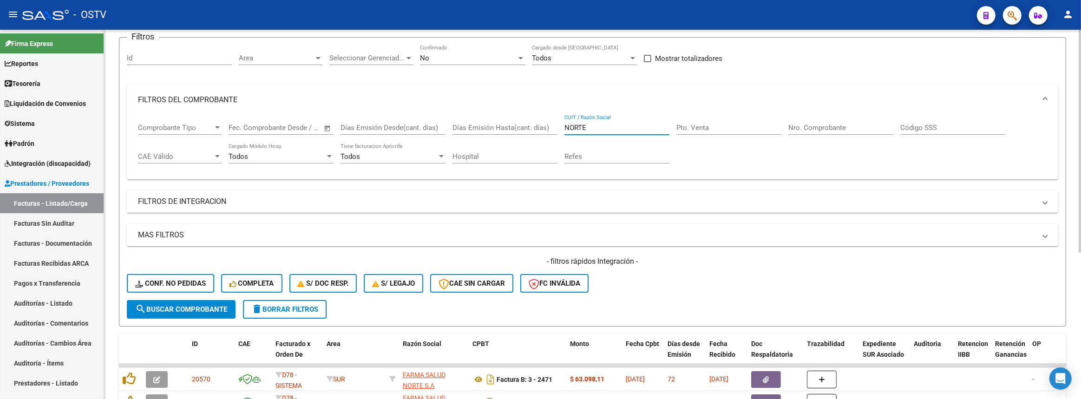
scroll to position [0, 0]
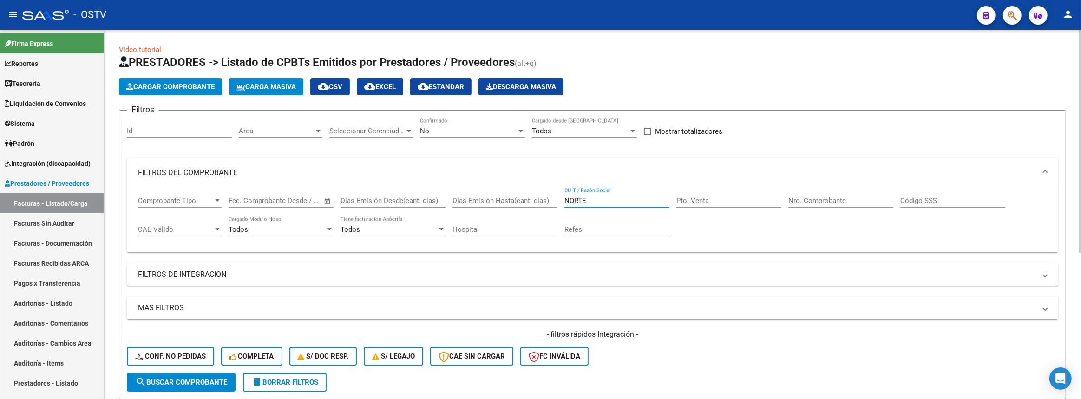
drag, startPoint x: 596, startPoint y: 198, endPoint x: 330, endPoint y: 166, distance: 267.4
click at [353, 195] on div "Comprobante Tipo Comprobante Tipo Start date – End date Fec. Comprobante Desde …" at bounding box center [593, 217] width 910 height 58
click at [727, 198] on input "Pto. Venta" at bounding box center [729, 201] width 105 height 8
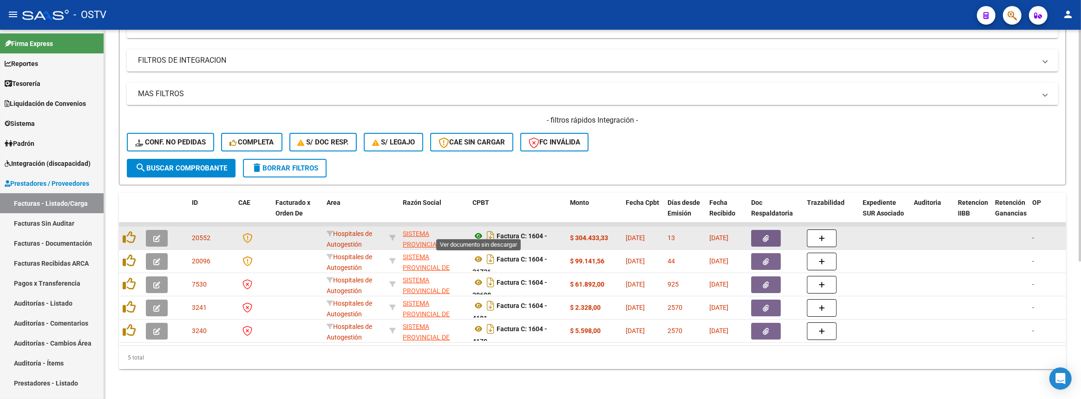
type input "1604"
click at [476, 234] on icon at bounding box center [479, 236] width 12 height 11
click at [539, 227] on datatable-body-cell "Factura C: 1604 - 32114" at bounding box center [518, 238] width 98 height 23
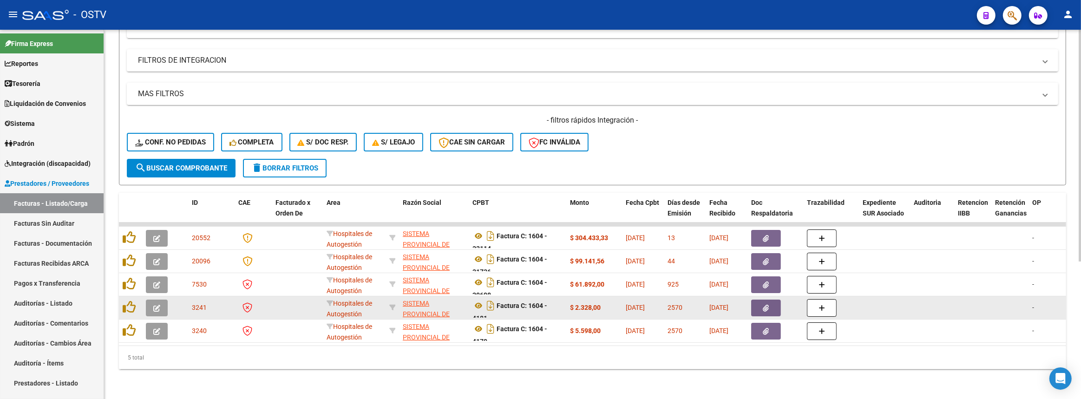
click at [237, 312] on datatable-body-cell at bounding box center [253, 308] width 37 height 23
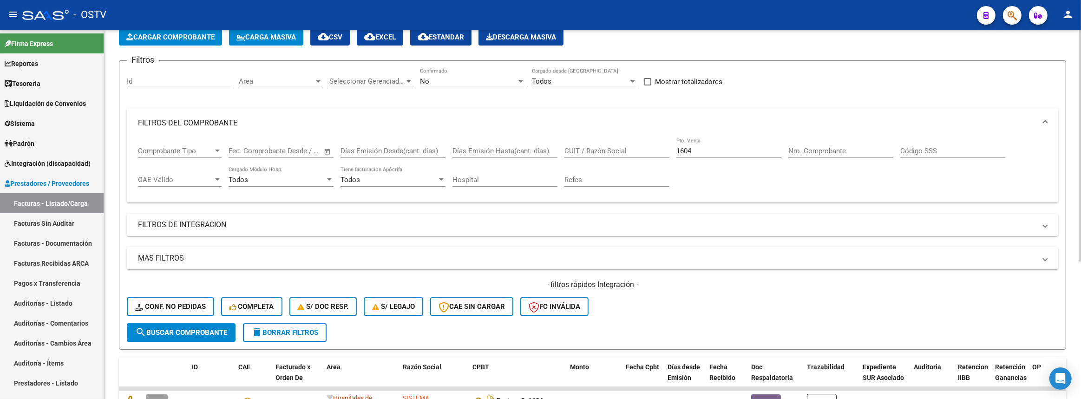
scroll to position [7, 0]
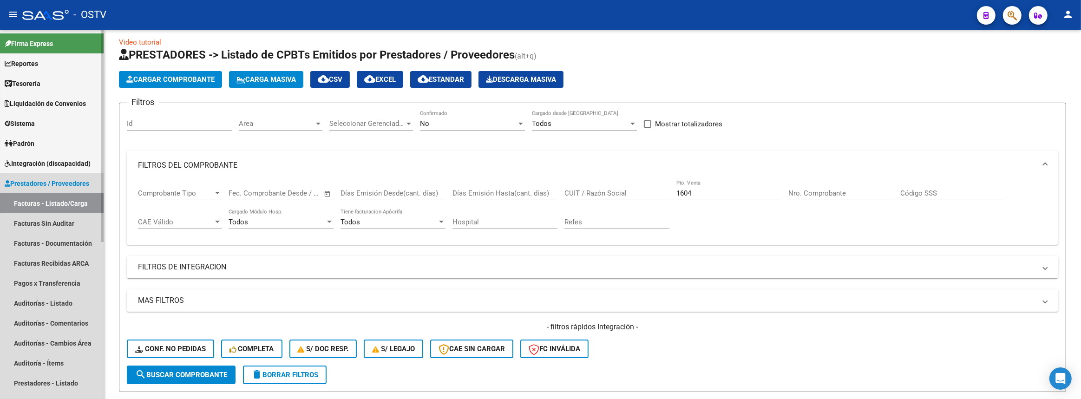
click at [28, 183] on span "Prestadores / Proveedores" at bounding box center [47, 183] width 85 height 10
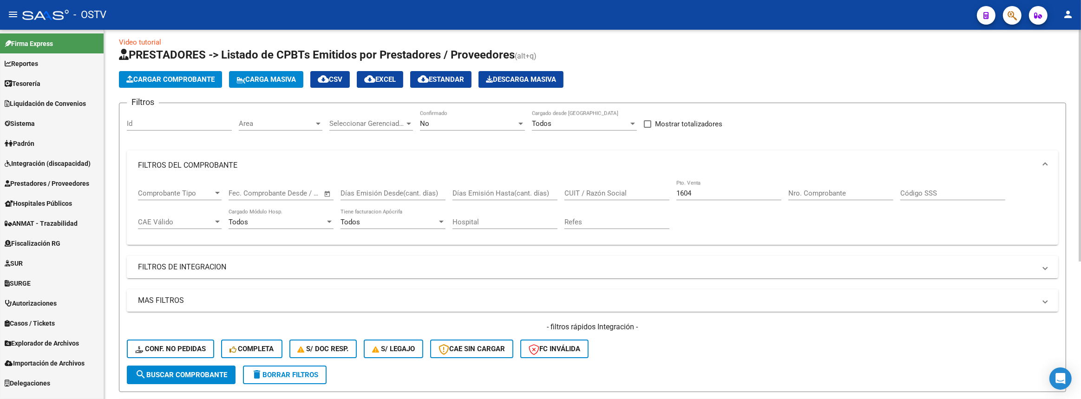
scroll to position [0, 0]
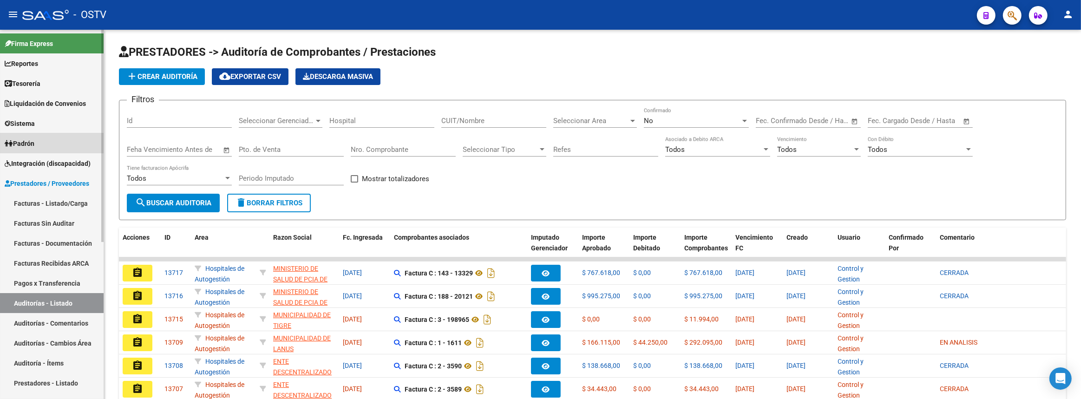
click at [33, 143] on span "Padrón" at bounding box center [20, 143] width 30 height 10
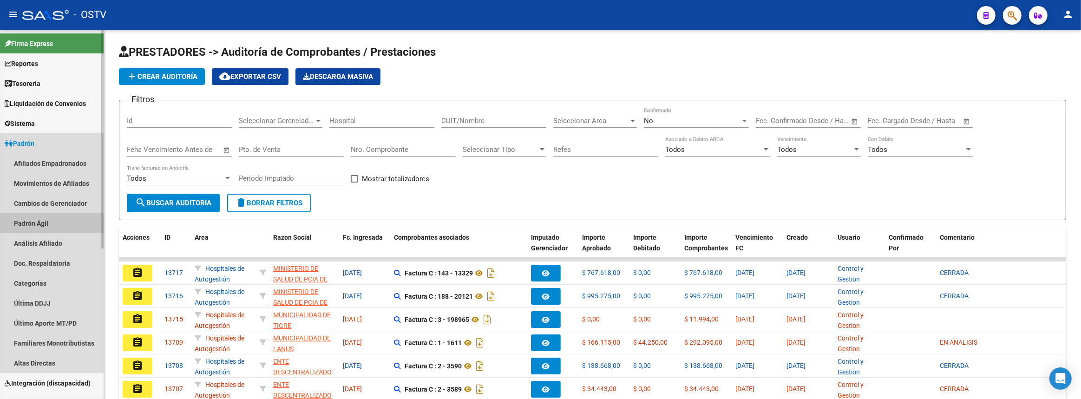
click at [47, 224] on link "Padrón Ágil" at bounding box center [52, 223] width 104 height 20
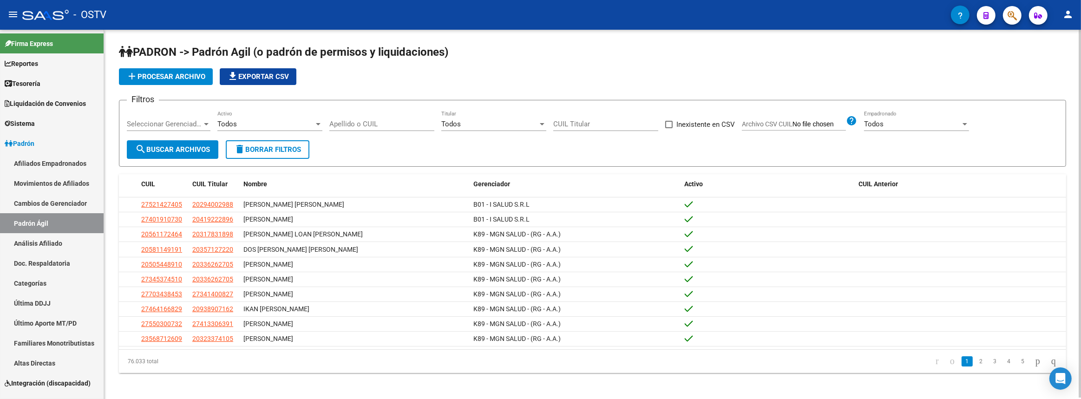
click at [373, 124] on input "Apellido o CUIL" at bounding box center [382, 124] width 105 height 8
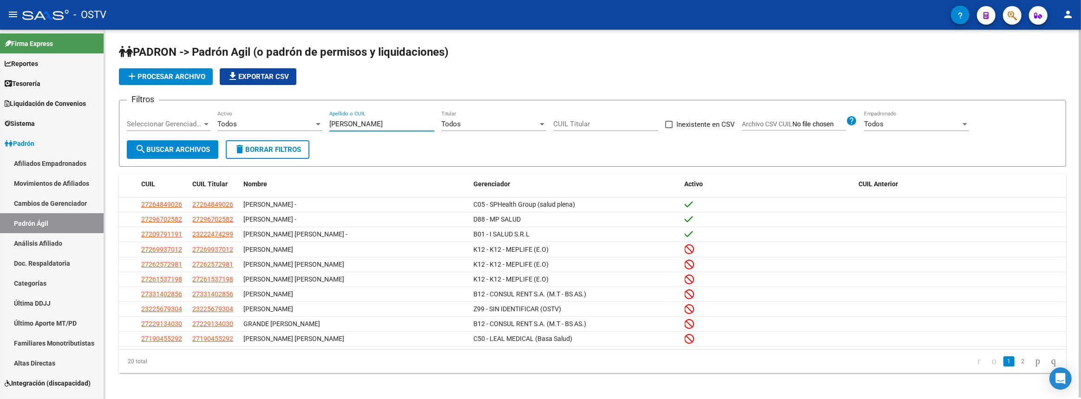
click at [186, 124] on span "Seleccionar Gerenciador" at bounding box center [164, 124] width 75 height 8
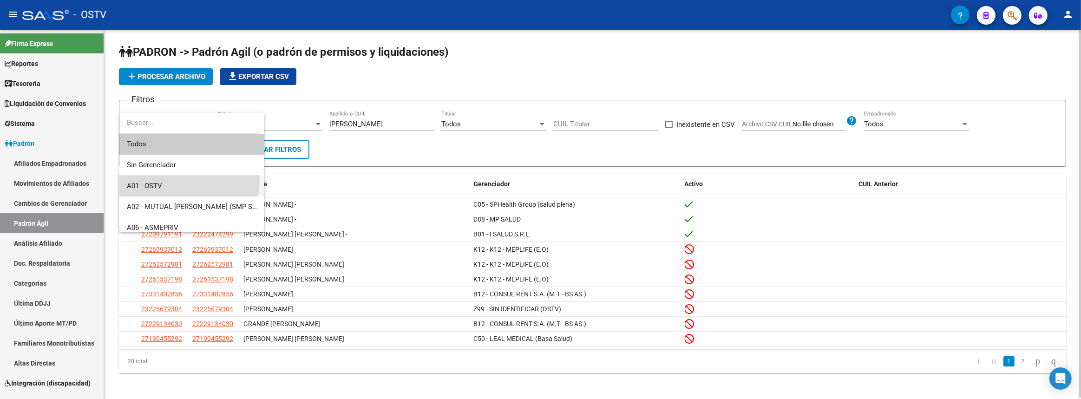
drag, startPoint x: 185, startPoint y: 181, endPoint x: 242, endPoint y: 147, distance: 65.8
click at [185, 181] on span "A01 - OSTV" at bounding box center [192, 186] width 130 height 21
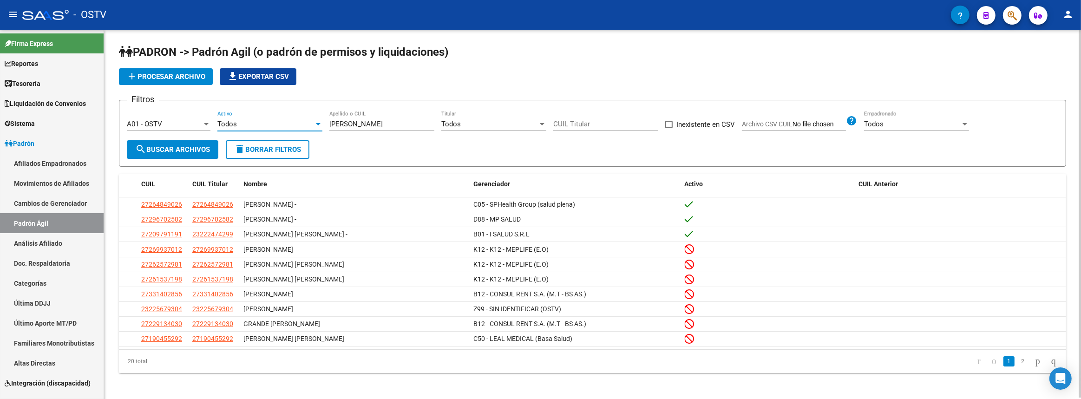
click at [254, 122] on div "Todos" at bounding box center [265, 124] width 97 height 8
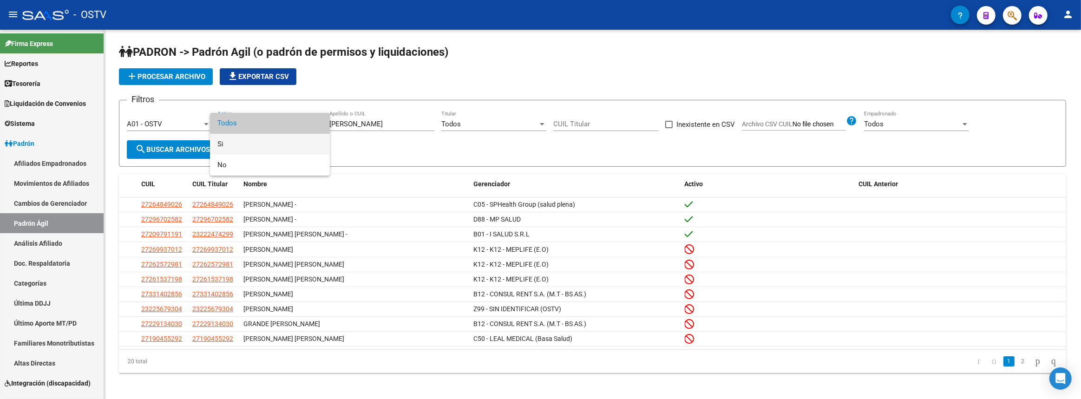
click at [253, 149] on span "Si" at bounding box center [269, 144] width 105 height 21
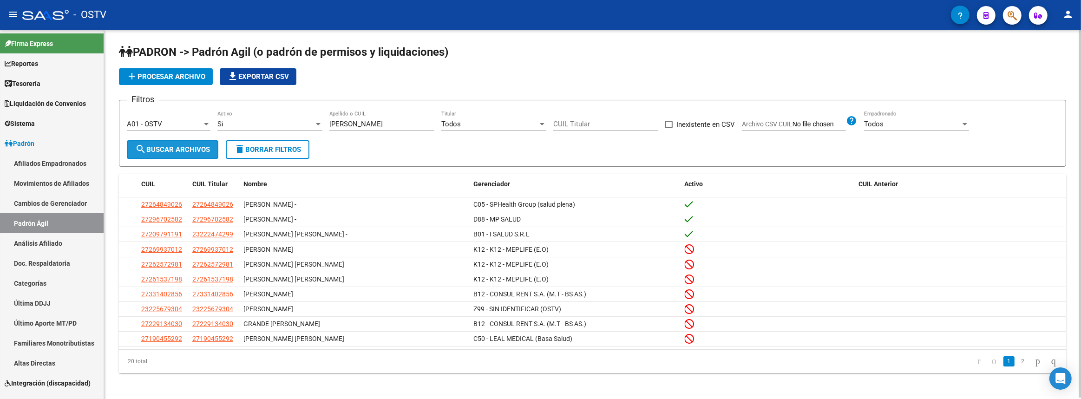
click at [175, 152] on span "search Buscar Archivos" at bounding box center [172, 149] width 75 height 8
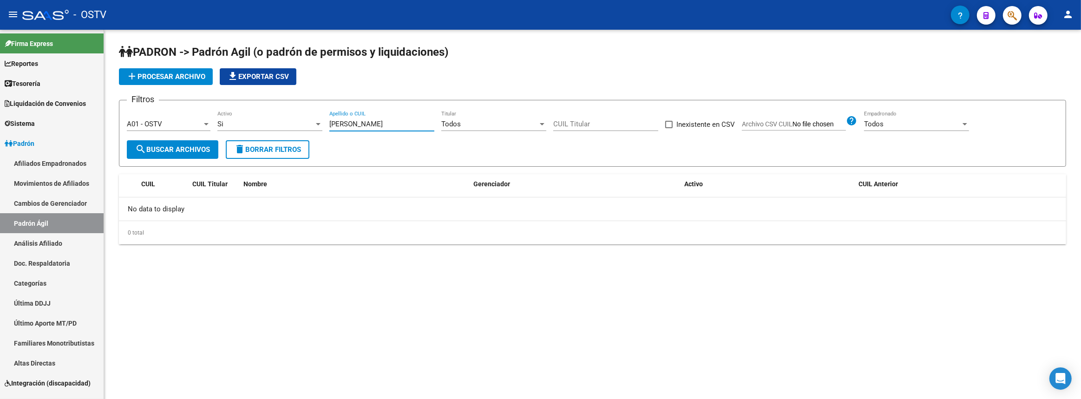
drag, startPoint x: 391, startPoint y: 122, endPoint x: 354, endPoint y: 122, distance: 37.6
click at [354, 122] on input "maria alejandra" at bounding box center [382, 124] width 105 height 8
click at [346, 124] on input "maria alejandra" at bounding box center [382, 124] width 105 height 8
drag, startPoint x: 349, startPoint y: 122, endPoint x: 306, endPoint y: 124, distance: 42.8
click at [306, 124] on div "Filtros A01 - OSTV Seleccionar Gerenciador Si Activo maria alejandra Apellido o…" at bounding box center [593, 124] width 932 height 33
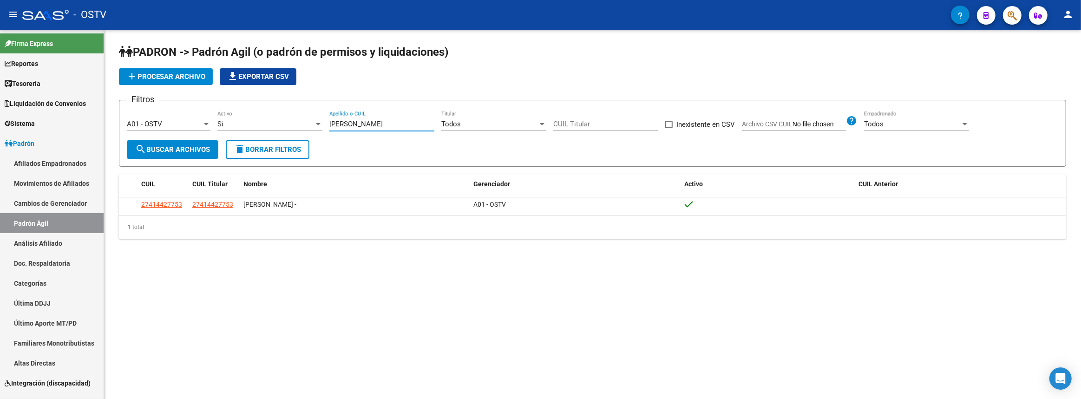
drag, startPoint x: 363, startPoint y: 125, endPoint x: 204, endPoint y: 125, distance: 159.4
click at [217, 123] on div "Filtros A01 - OSTV Seleccionar Gerenciador Si Activo alejandra Apellido o CUIL …" at bounding box center [593, 124] width 932 height 33
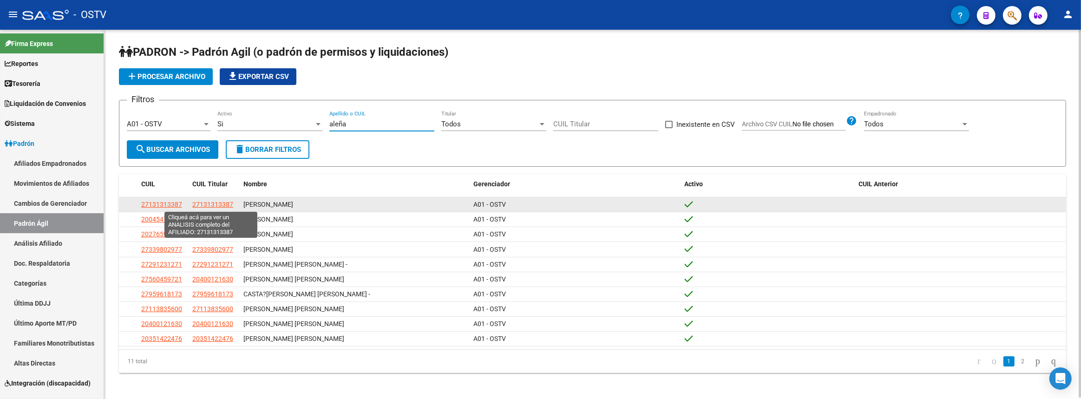
type input "aleña"
click at [202, 201] on span "27131313387" at bounding box center [212, 204] width 41 height 7
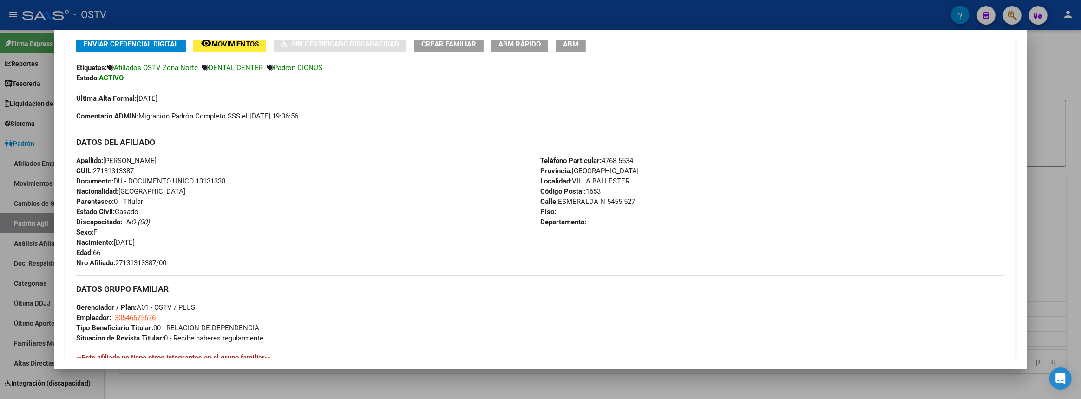
scroll to position [221, 0]
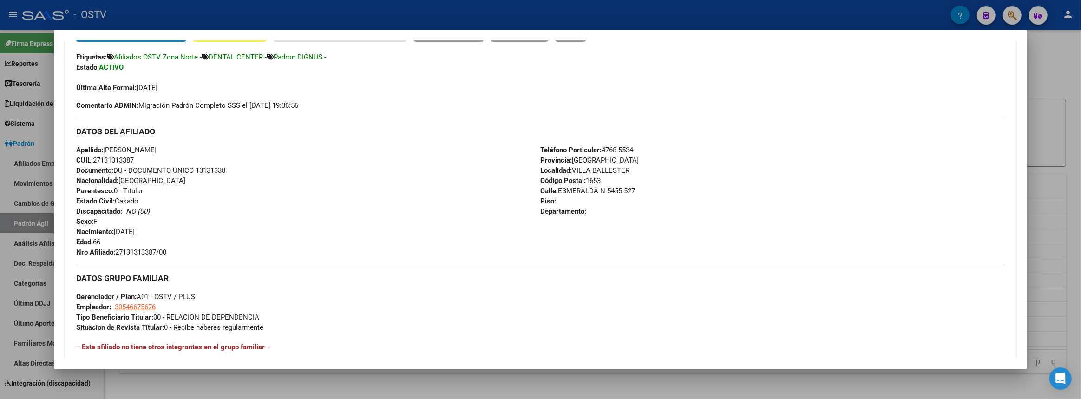
drag, startPoint x: 77, startPoint y: 181, endPoint x: 217, endPoint y: 296, distance: 181.3
click at [217, 296] on div "Enviar Credencial Digital remove_red_eye Movimientos Sin Certificado Discapacid…" at bounding box center [540, 236] width 929 height 422
copy div "DATOS DEL AFILIADO Apellido: MARIA ALEJANDRA ALEÑA CUIL: 27131313387 Documento:…"
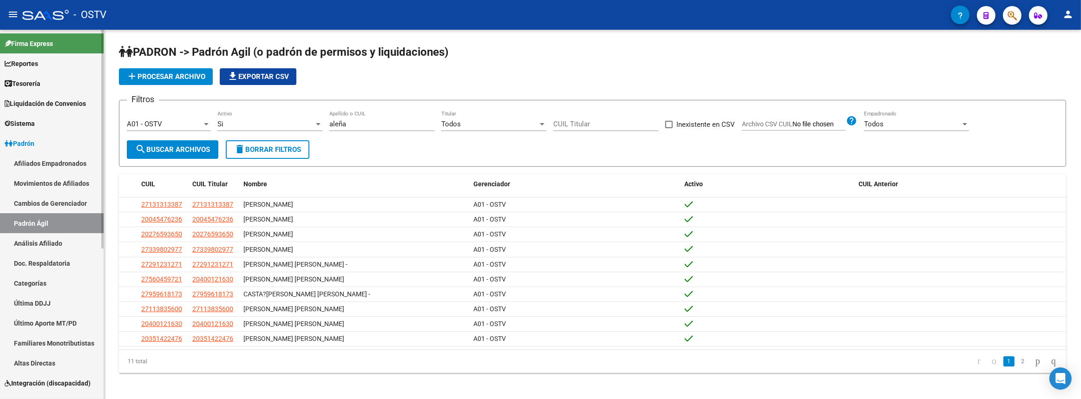
click at [46, 149] on link "Padrón" at bounding box center [52, 143] width 104 height 20
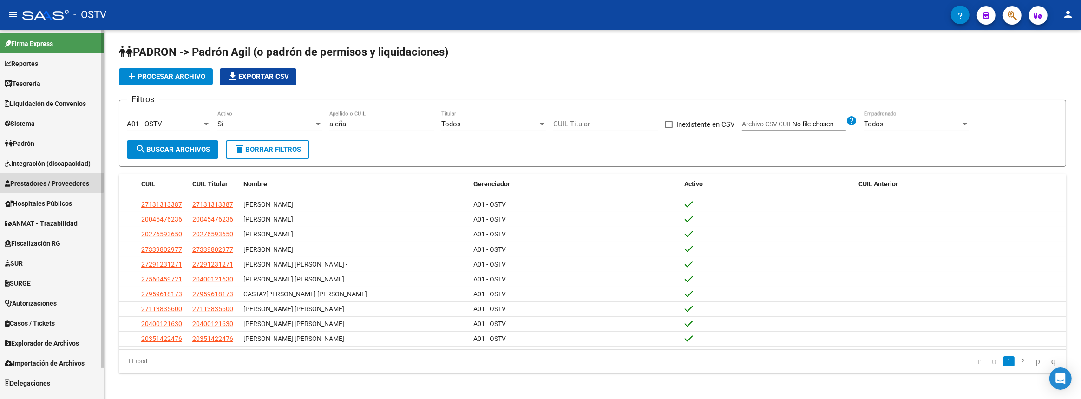
click at [30, 180] on span "Prestadores / Proveedores" at bounding box center [47, 183] width 85 height 10
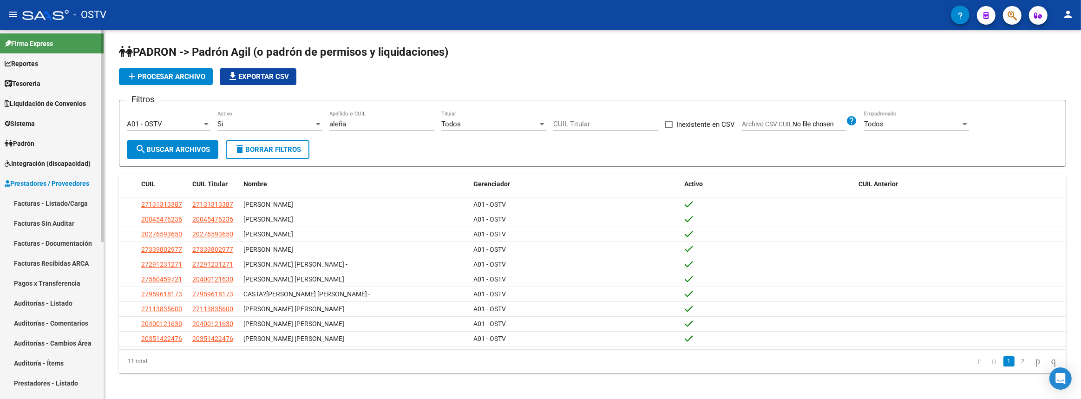
click at [41, 296] on link "Auditorías - Listado" at bounding box center [52, 303] width 104 height 20
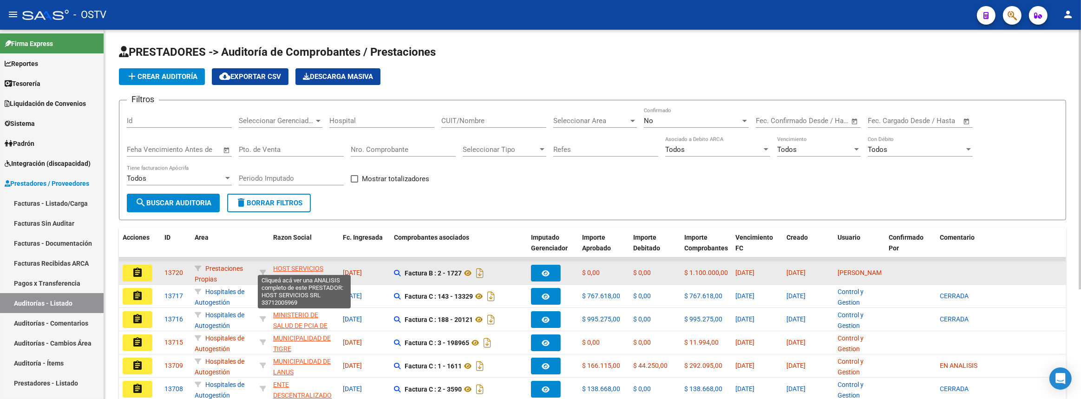
click at [310, 267] on span "HOST SERVICIOS SRL" at bounding box center [298, 274] width 50 height 18
type textarea "33712005969"
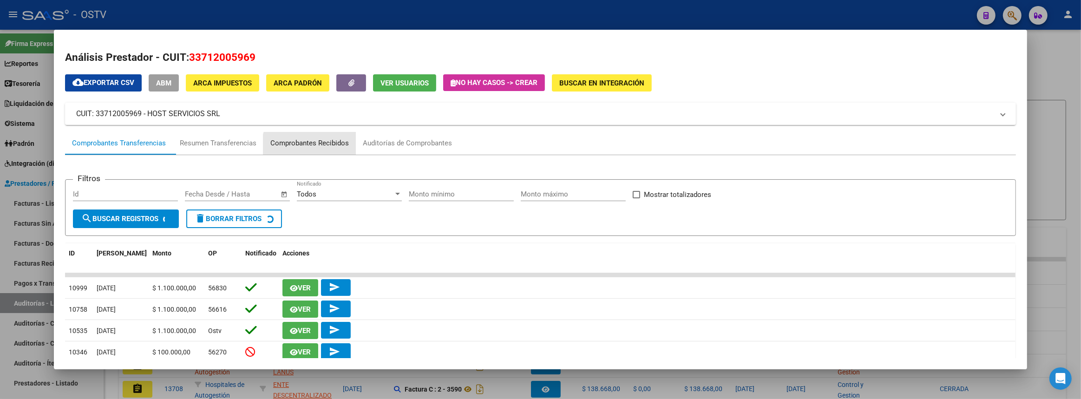
click at [337, 148] on div "Comprobantes Recibidos" at bounding box center [309, 143] width 79 height 11
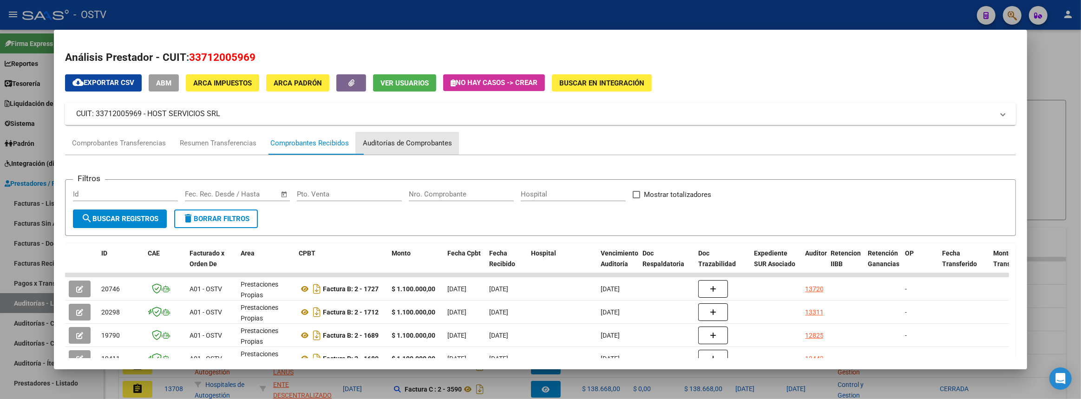
click at [412, 140] on div "Auditorías de Comprobantes" at bounding box center [407, 143] width 89 height 11
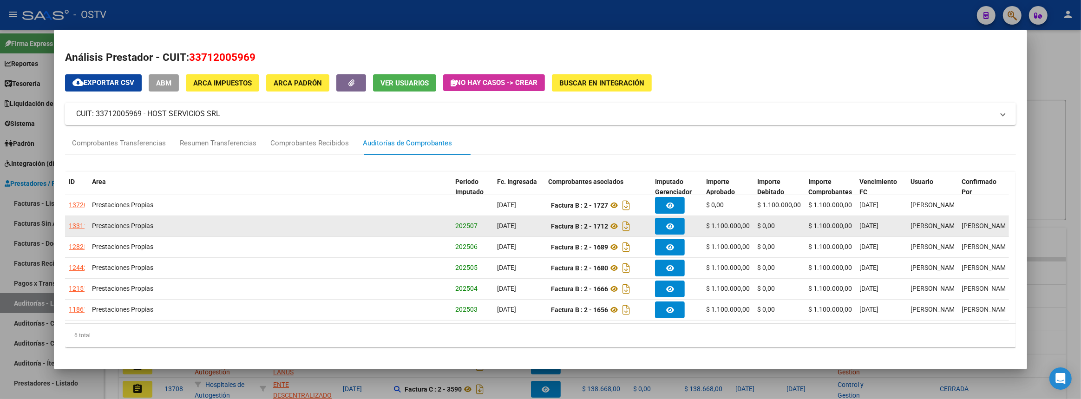
click at [75, 227] on div "13311" at bounding box center [78, 226] width 19 height 11
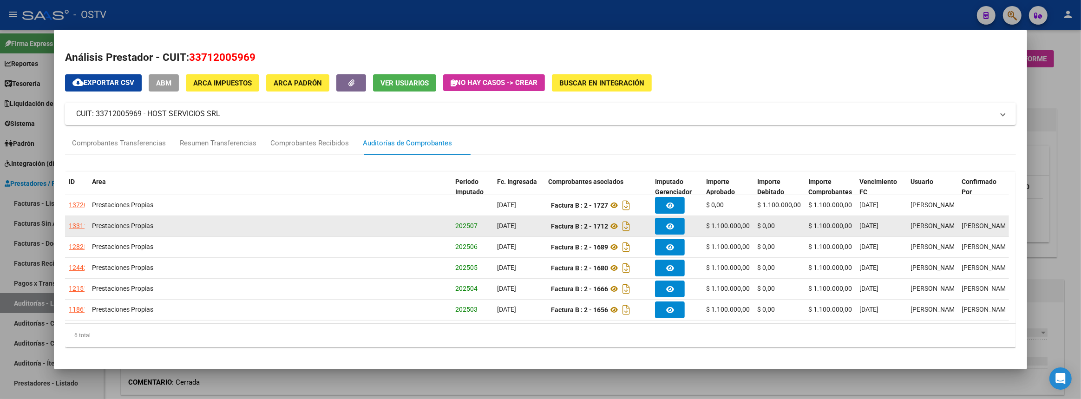
click at [78, 226] on div "13311" at bounding box center [78, 226] width 19 height 11
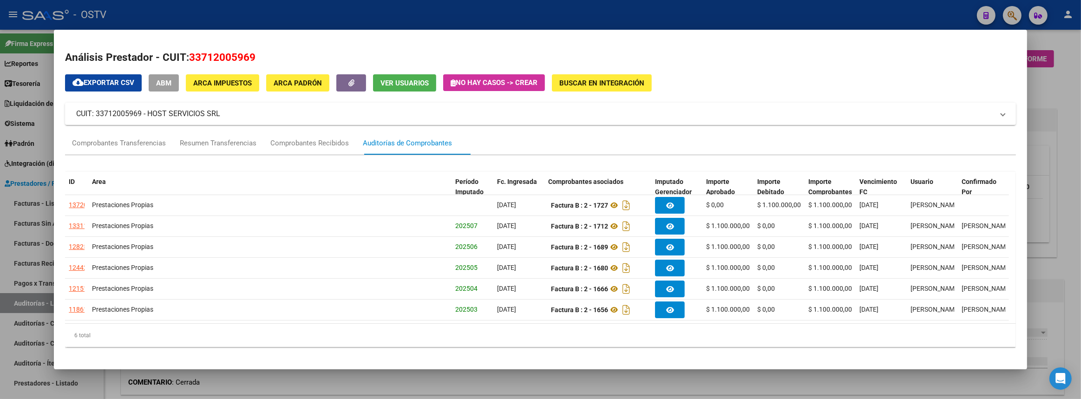
click at [1050, 239] on div at bounding box center [540, 199] width 1081 height 399
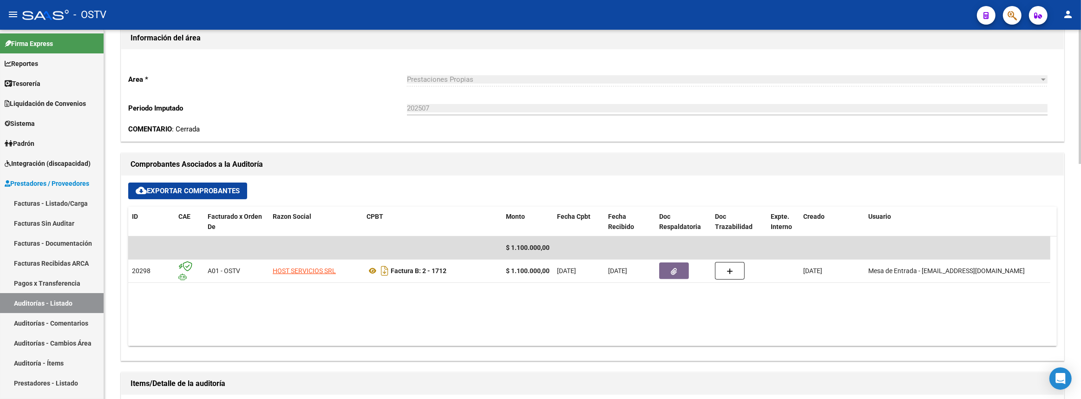
scroll to position [422, 0]
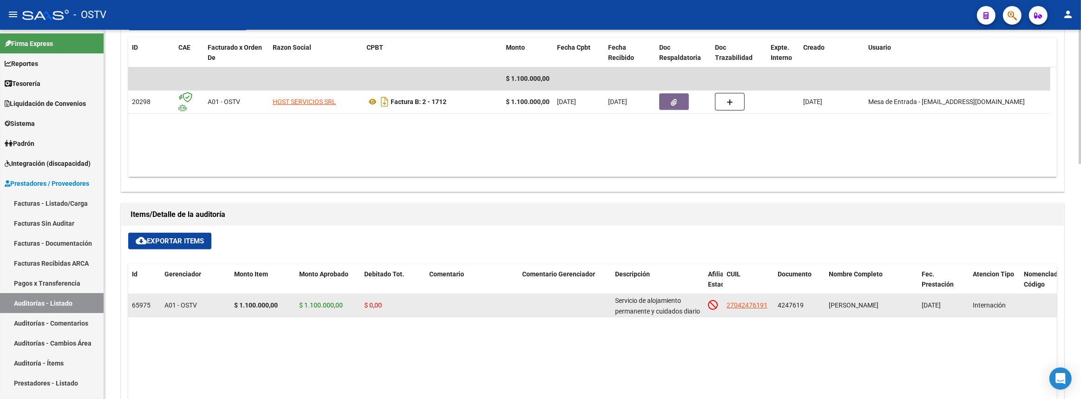
drag, startPoint x: 778, startPoint y: 304, endPoint x: 813, endPoint y: 303, distance: 35.3
click at [813, 303] on div "4247619" at bounding box center [800, 305] width 44 height 11
copy span "4247619"
drag, startPoint x: 613, startPoint y: 300, endPoint x: 657, endPoint y: 311, distance: 44.6
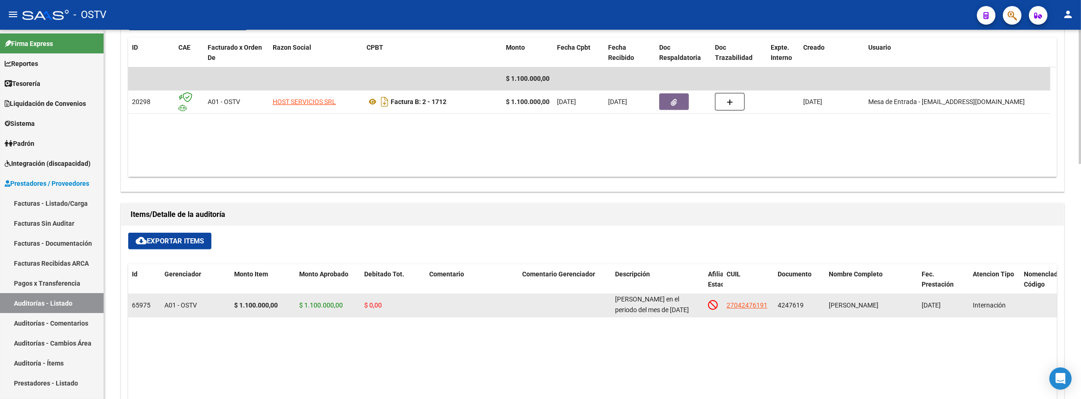
click at [657, 311] on datatable-body-cell "Servicio de alojamiento permanente y cuidados diario de la afiliada Blanca Godo…" at bounding box center [658, 305] width 93 height 23
copy span "Servicio de alojamiento permanente y cuidados diario de la afiliada Blanca Godo…"
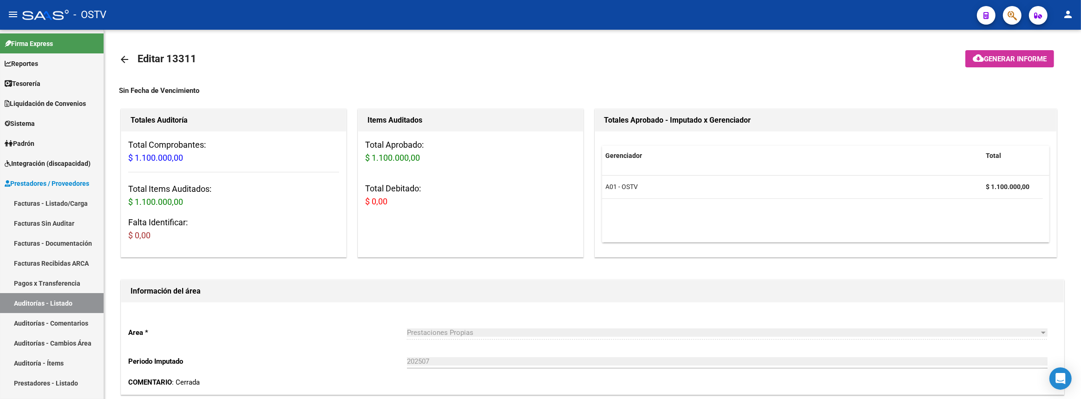
scroll to position [33, 0]
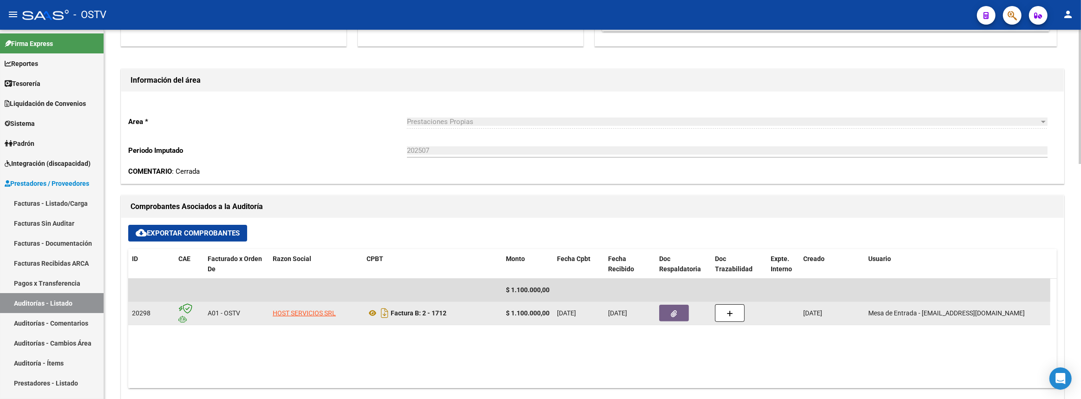
click at [177, 312] on datatable-body-cell at bounding box center [189, 313] width 29 height 23
click at [195, 303] on div at bounding box center [189, 313] width 22 height 20
click at [377, 316] on icon at bounding box center [373, 313] width 12 height 11
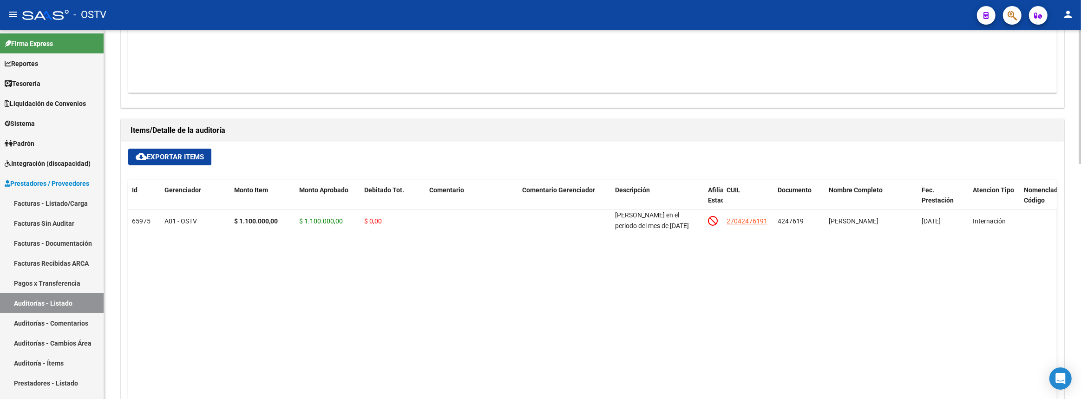
scroll to position [253, 0]
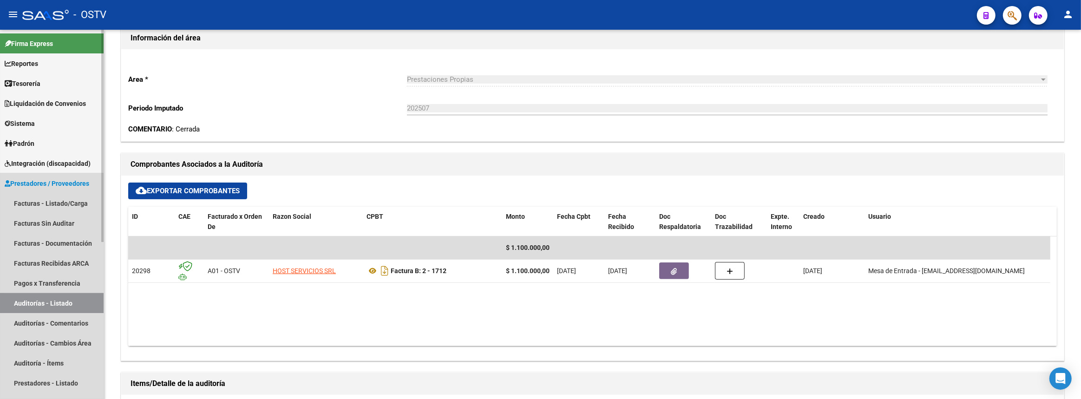
click at [51, 302] on link "Auditorías - Listado" at bounding box center [52, 303] width 104 height 20
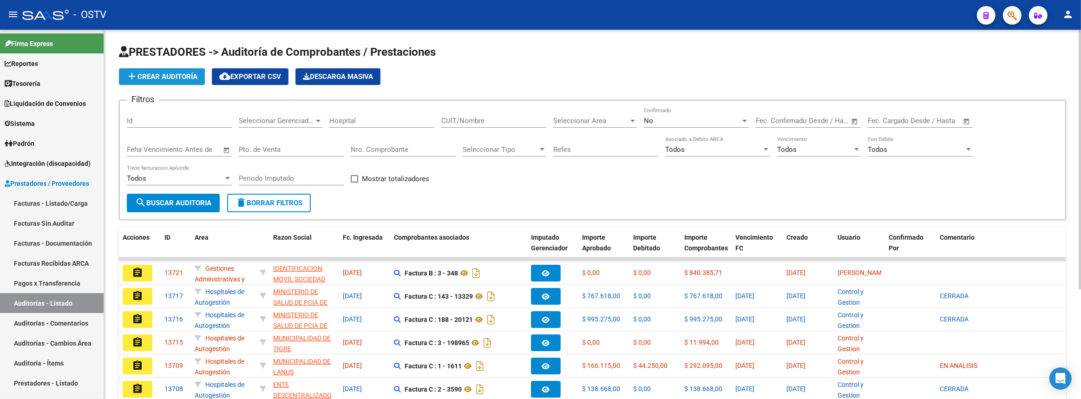
click at [150, 72] on span "add Crear Auditoría" at bounding box center [161, 76] width 71 height 8
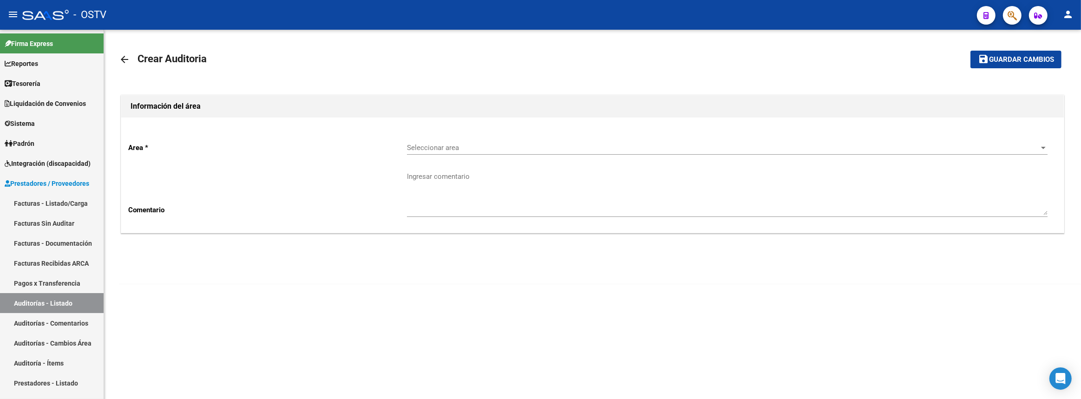
click at [471, 145] on span "Seleccionar area" at bounding box center [723, 148] width 633 height 8
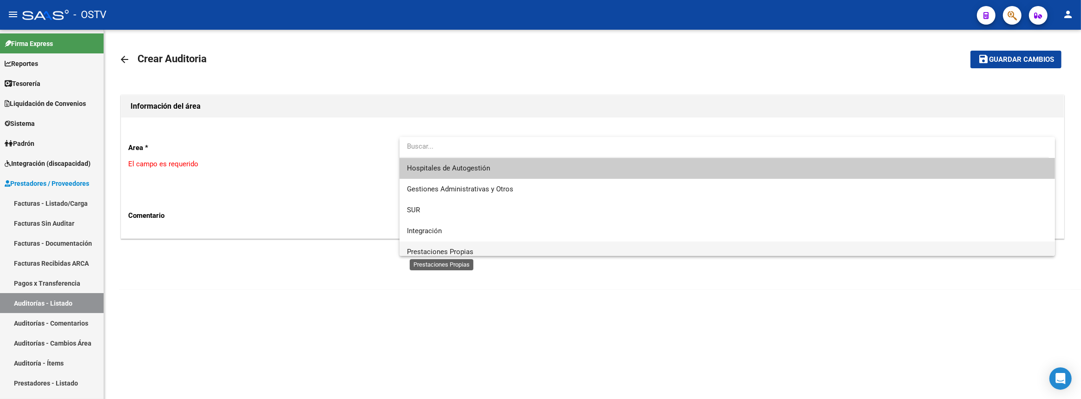
click at [461, 256] on span "Prestaciones Propias" at bounding box center [440, 252] width 66 height 8
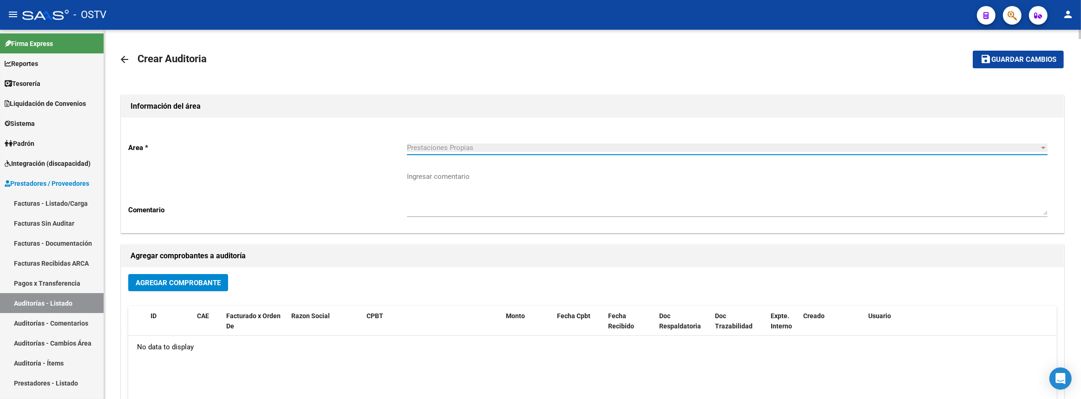
scroll to position [6, 0]
click at [122, 52] on link "arrow_back" at bounding box center [128, 59] width 19 height 22
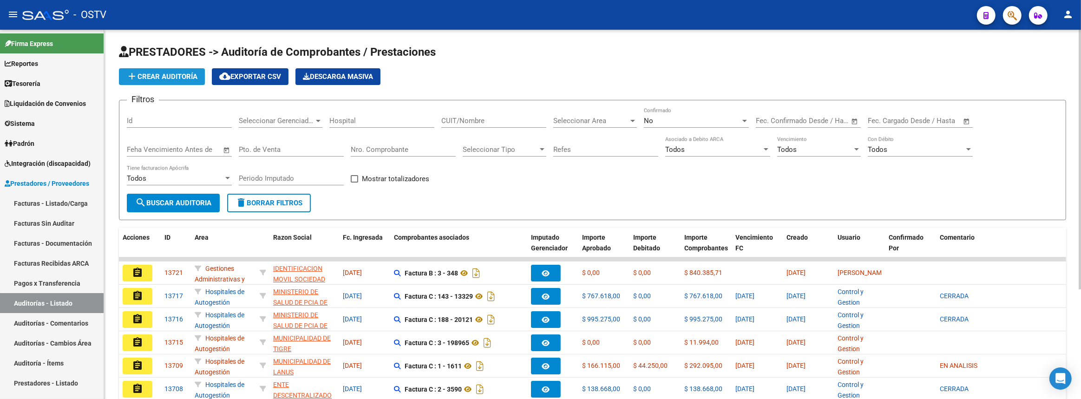
click at [151, 72] on span "add Crear Auditoría" at bounding box center [161, 76] width 71 height 8
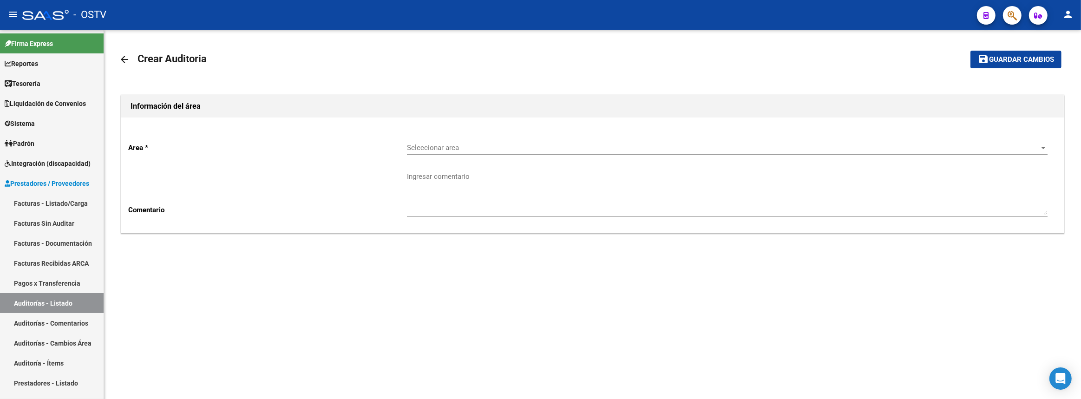
click at [492, 144] on span "Seleccionar area" at bounding box center [723, 148] width 633 height 8
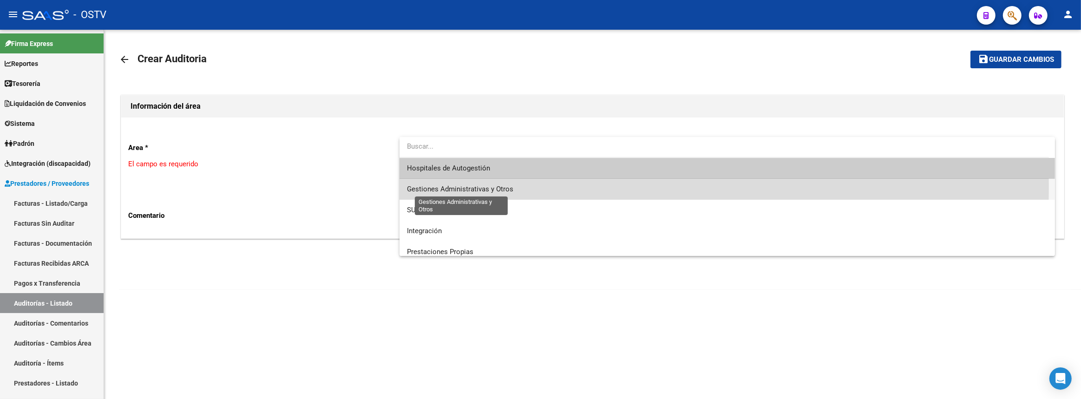
click at [451, 188] on span "Gestiones Administrativas y Otros" at bounding box center [460, 189] width 106 height 8
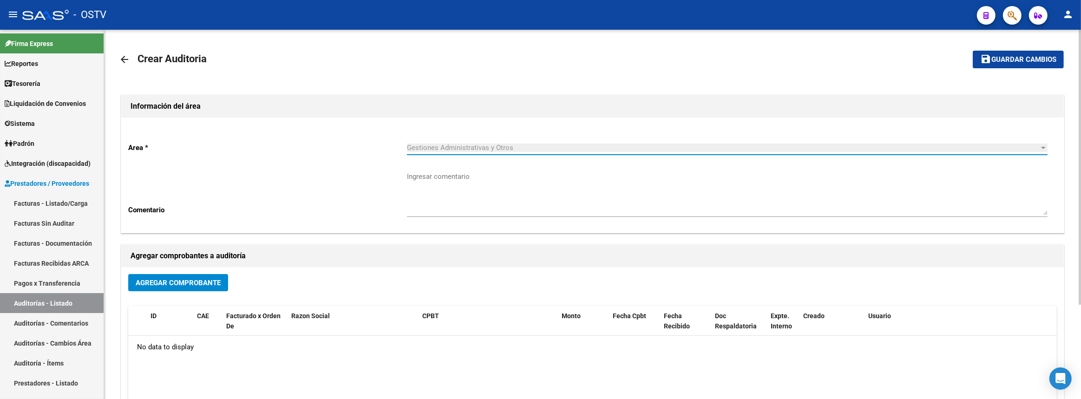
click at [200, 279] on span "Agregar Comprobante" at bounding box center [178, 283] width 85 height 8
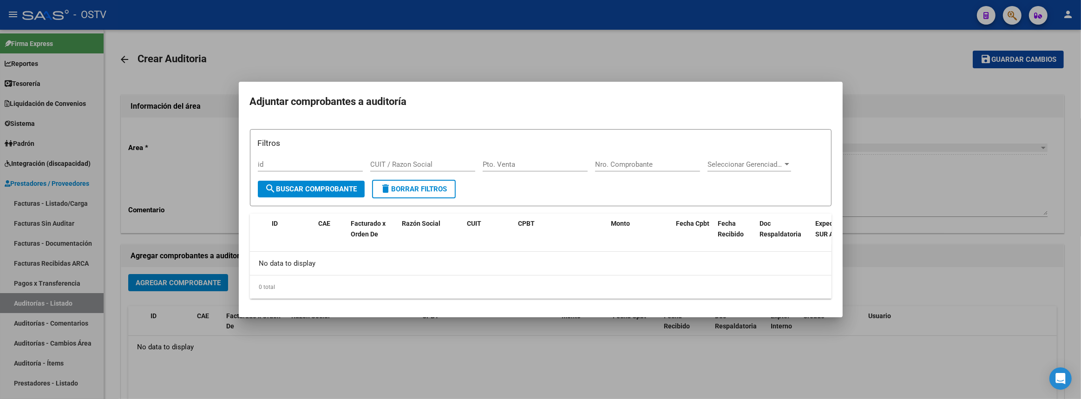
click at [965, 177] on div at bounding box center [540, 199] width 1081 height 399
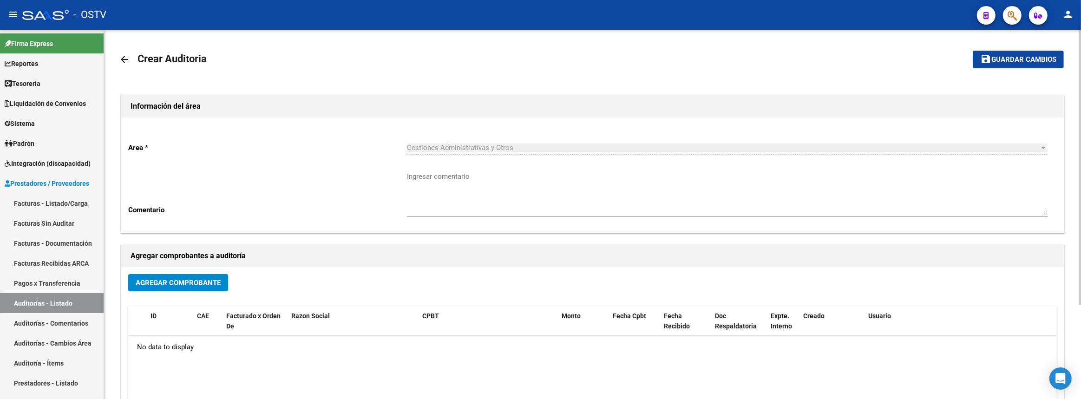
click at [125, 56] on mat-icon "arrow_back" at bounding box center [124, 59] width 11 height 11
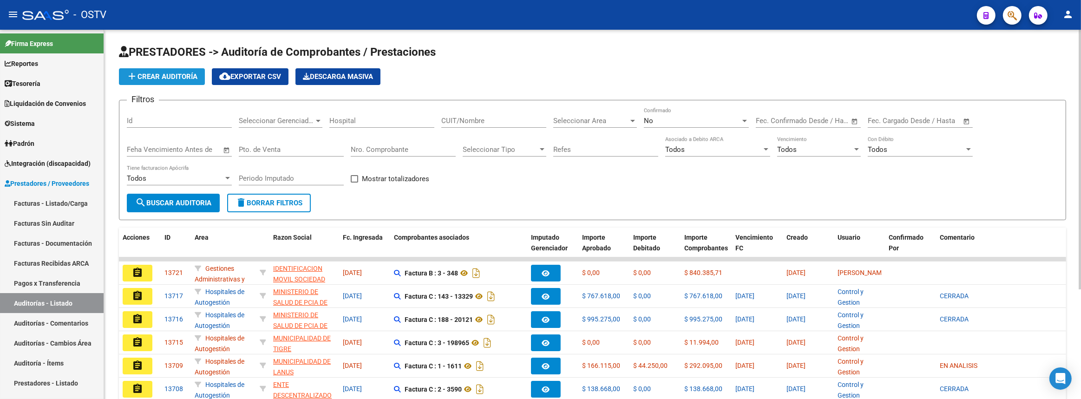
click at [139, 74] on span "add Crear Auditoría" at bounding box center [161, 76] width 71 height 8
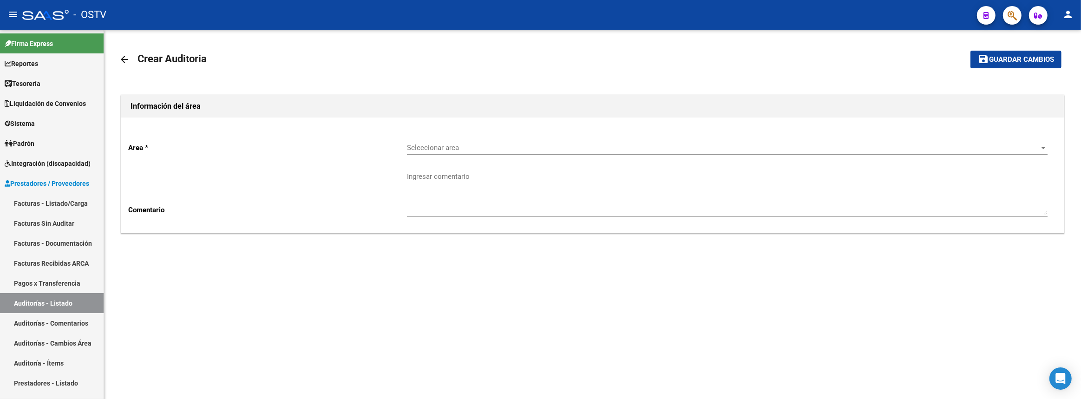
click at [475, 145] on span "Seleccionar area" at bounding box center [723, 148] width 633 height 8
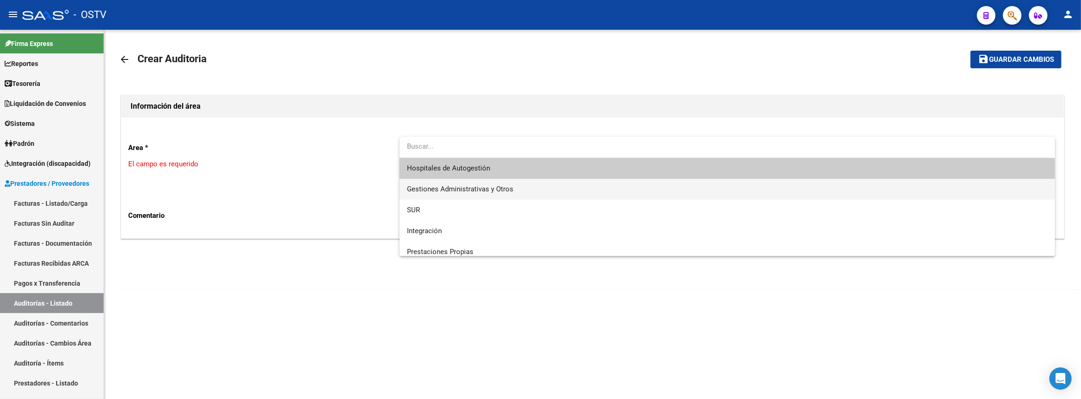
click at [503, 182] on span "Gestiones Administrativas y Otros" at bounding box center [727, 189] width 641 height 21
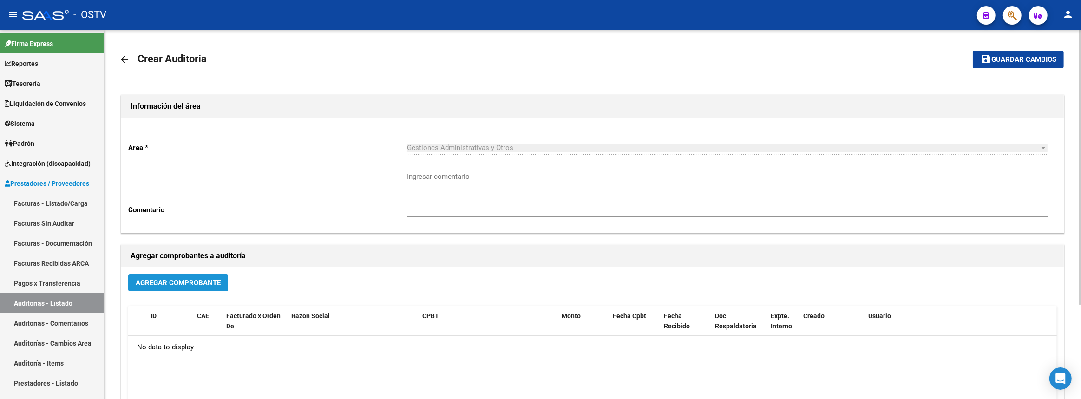
click at [185, 278] on span "Agregar Comprobante" at bounding box center [178, 282] width 85 height 8
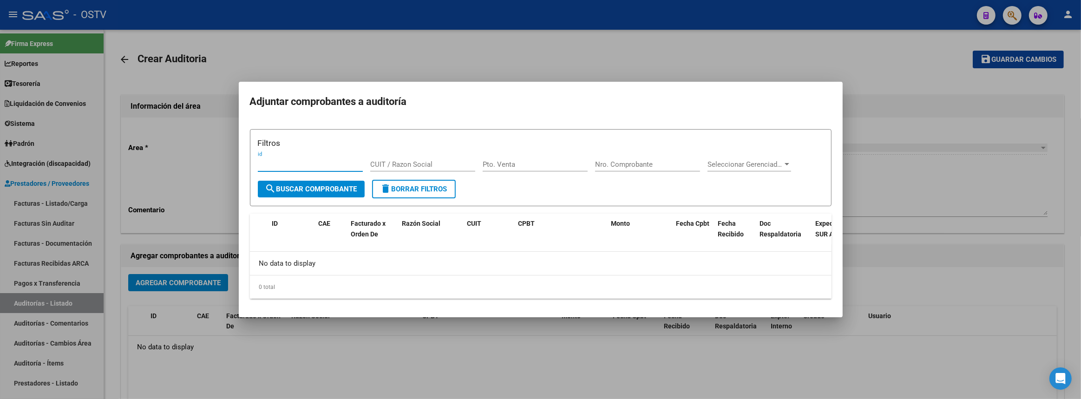
click at [273, 318] on div at bounding box center [540, 199] width 1081 height 399
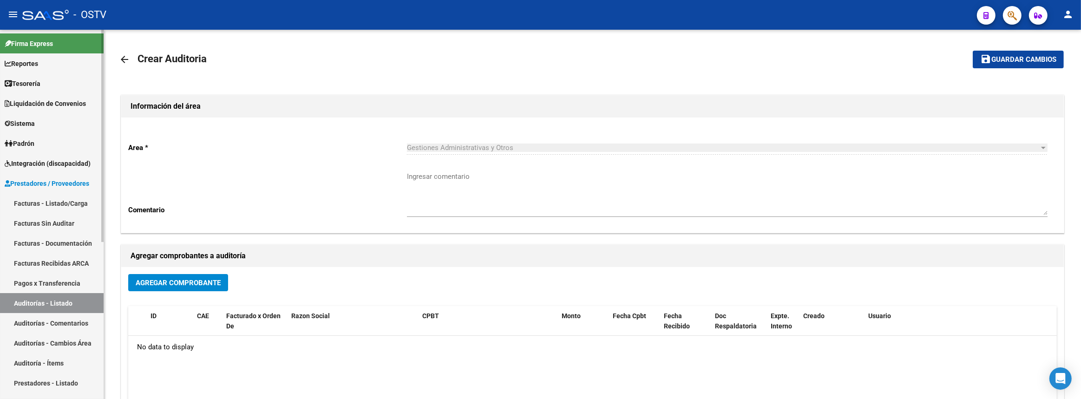
click at [30, 193] on link "Facturas - Listado/Carga" at bounding box center [52, 203] width 104 height 20
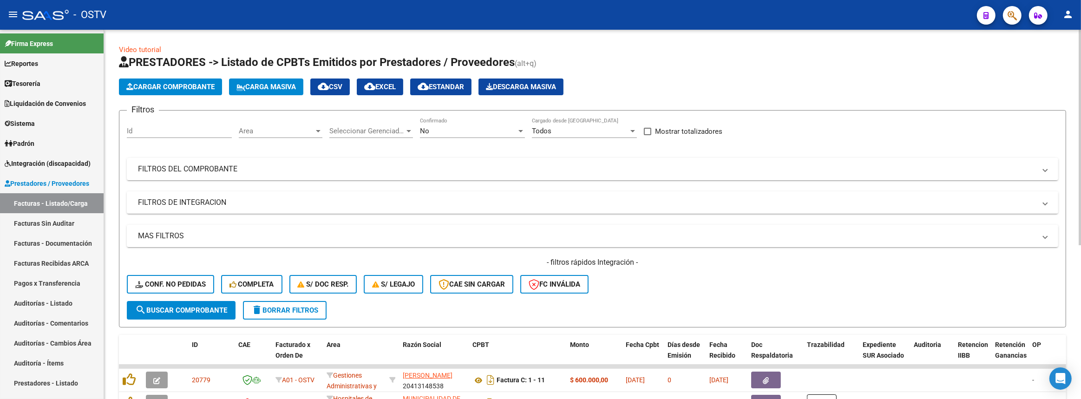
click at [476, 121] on div "No Confirmado" at bounding box center [472, 128] width 105 height 20
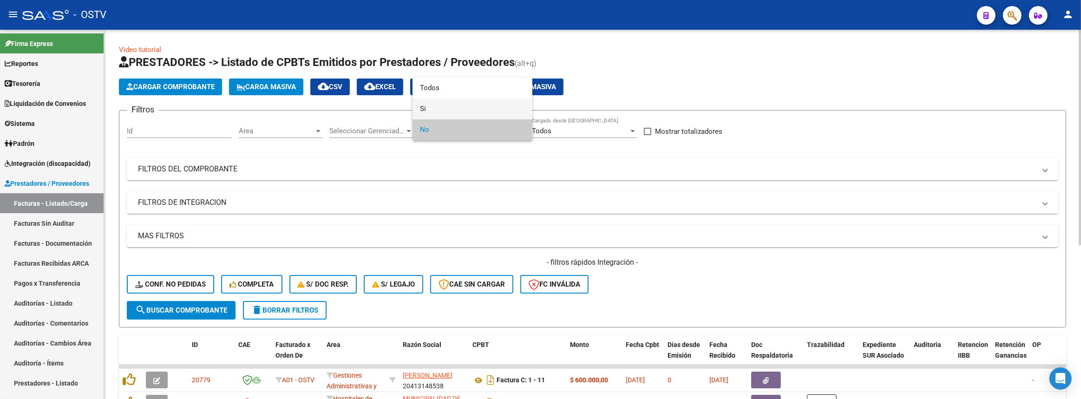
drag, startPoint x: 473, startPoint y: 109, endPoint x: 360, endPoint y: 160, distance: 124.4
click at [473, 108] on span "Si" at bounding box center [472, 109] width 105 height 21
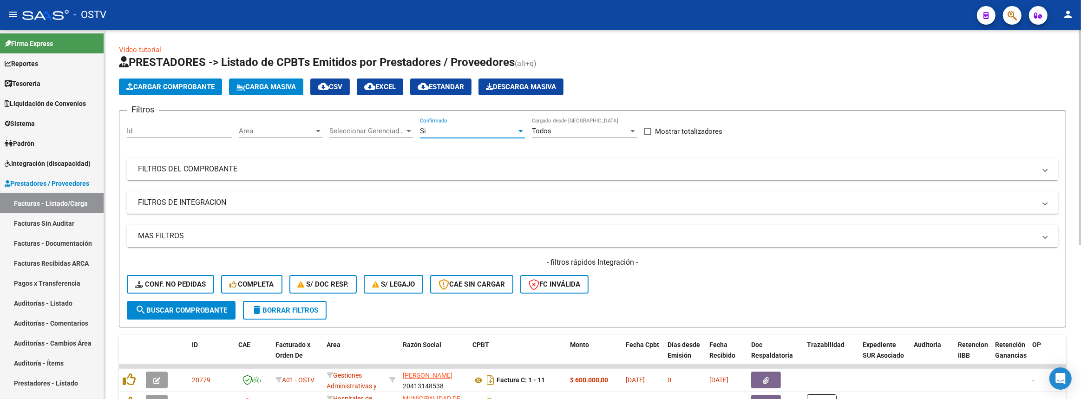
drag, startPoint x: 224, startPoint y: 309, endPoint x: 256, endPoint y: 277, distance: 45.0
click at [224, 308] on span "search Buscar Comprobante" at bounding box center [181, 310] width 92 height 8
click at [420, 178] on mat-expansion-panel-header "FILTROS DEL COMPROBANTE" at bounding box center [593, 169] width 932 height 22
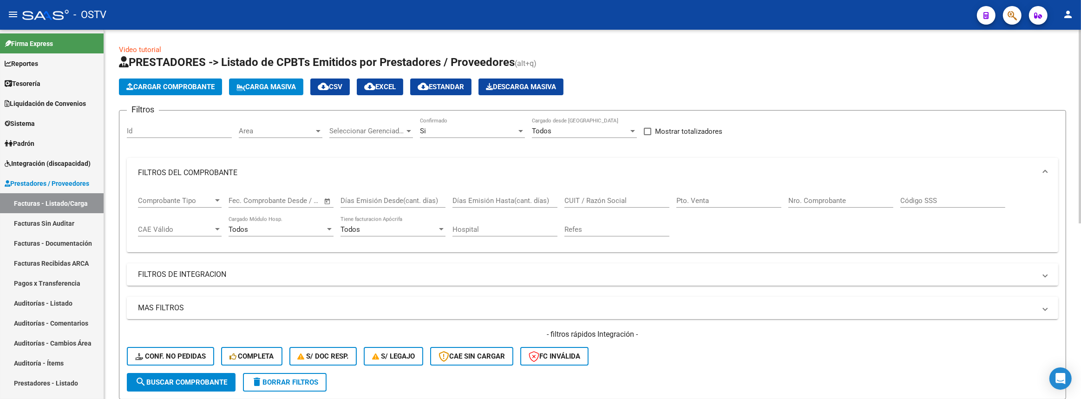
click at [606, 198] on input "CUIT / Razón Social" at bounding box center [617, 201] width 105 height 8
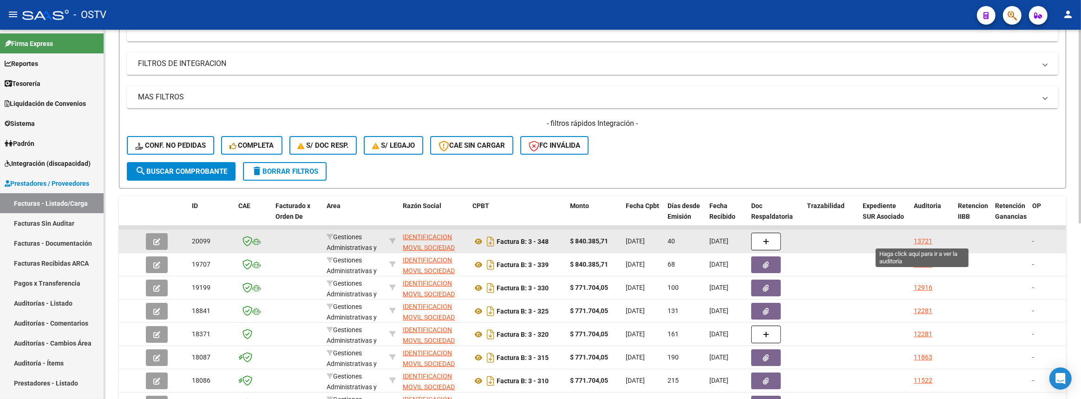
type input "IDENTI"
click at [927, 239] on div "13721" at bounding box center [923, 241] width 19 height 11
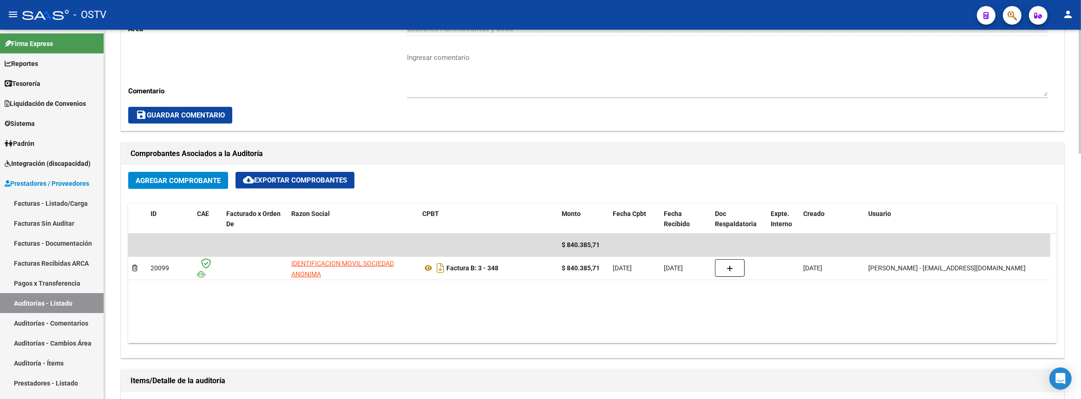
scroll to position [633, 0]
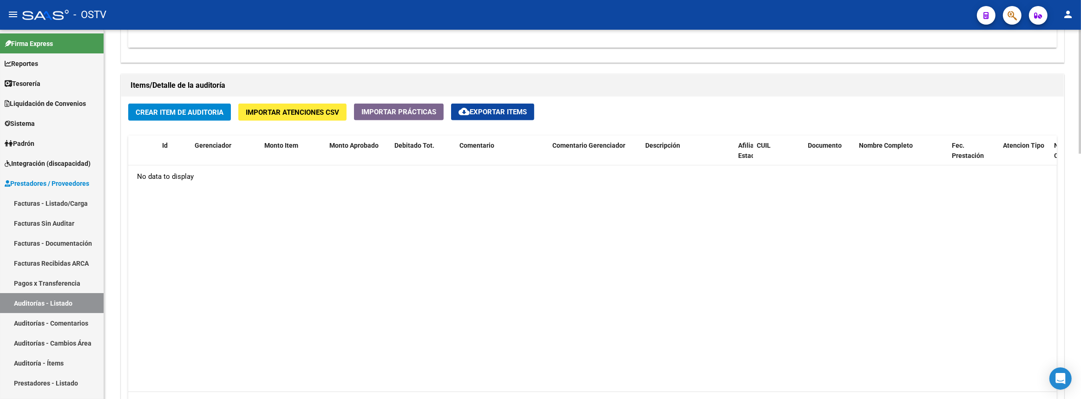
click at [196, 108] on span "Crear Item de Auditoria" at bounding box center [180, 112] width 88 height 8
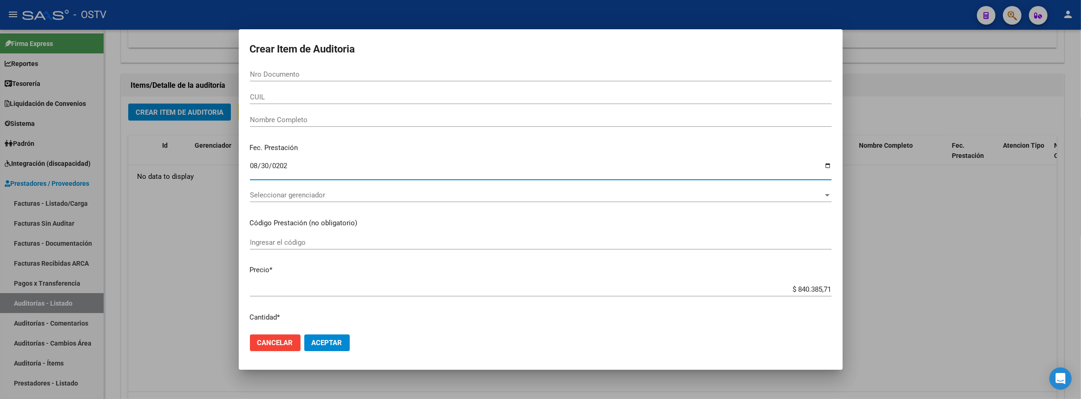
type input "2025-08-30"
type input "2025-07-30"
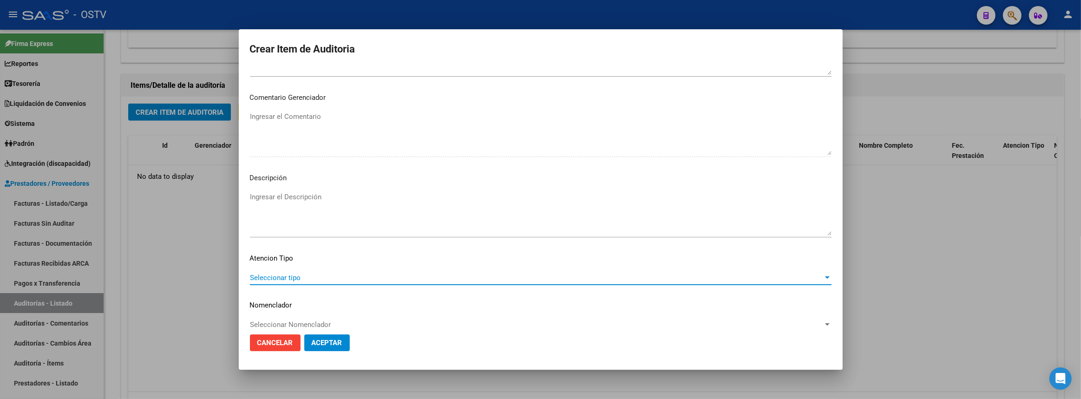
scroll to position [443, 0]
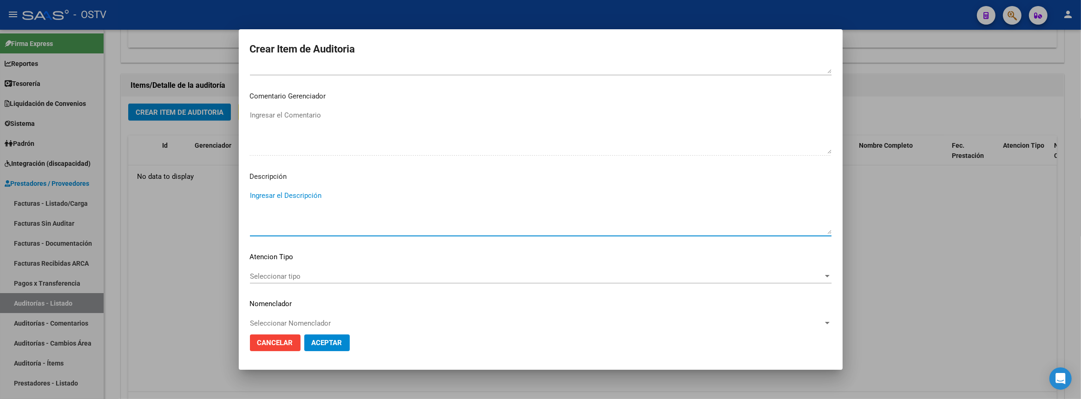
paste textarea "Sistema de autorizaciones BYMOVI"
type textarea "Sistema de autorizaciones BYMOVIl"
click at [331, 344] on span "Aceptar" at bounding box center [327, 343] width 31 height 8
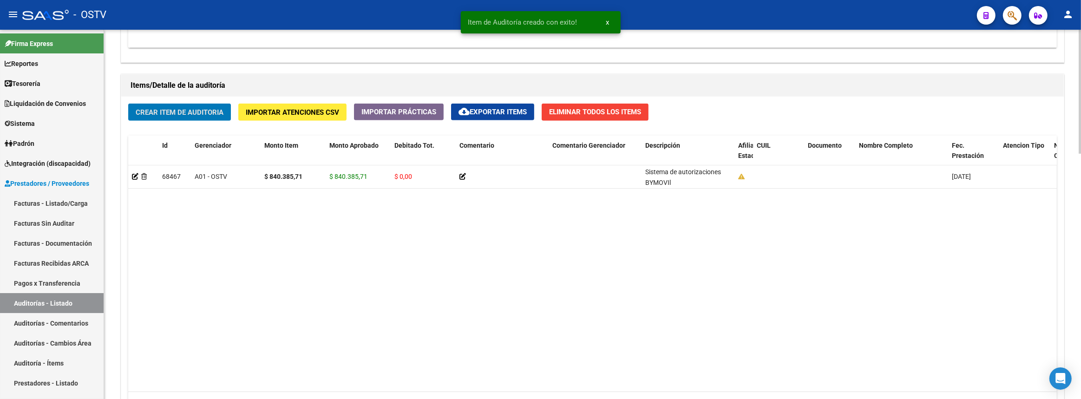
scroll to position [507, 0]
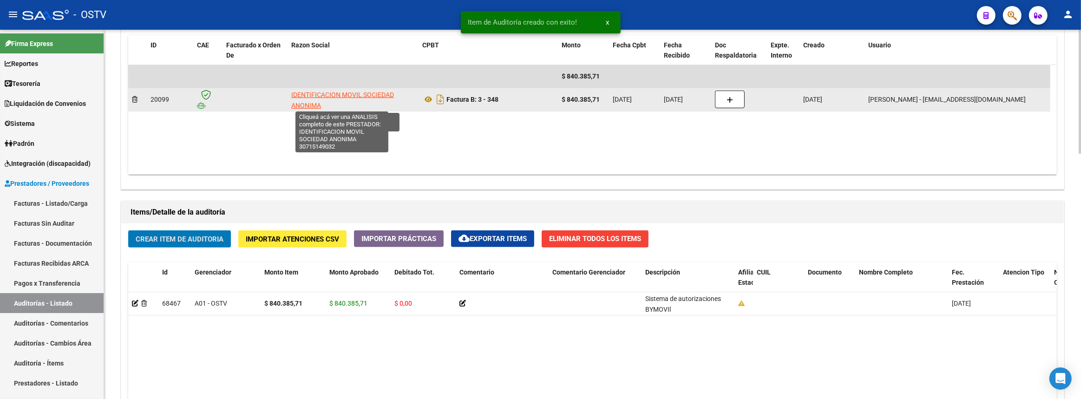
click at [334, 94] on span "IDENTIFICACION MOVIL SOCIEDAD ANONIMA" at bounding box center [342, 100] width 103 height 18
type textarea "30715149032"
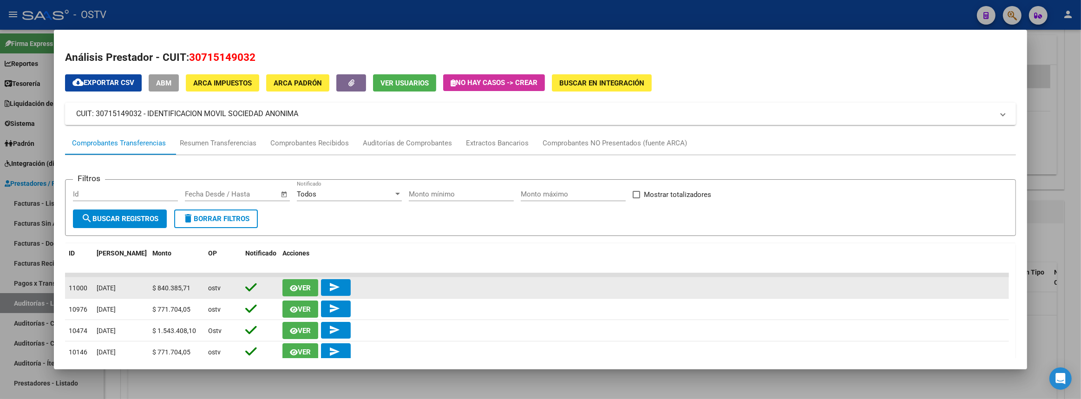
scroll to position [84, 0]
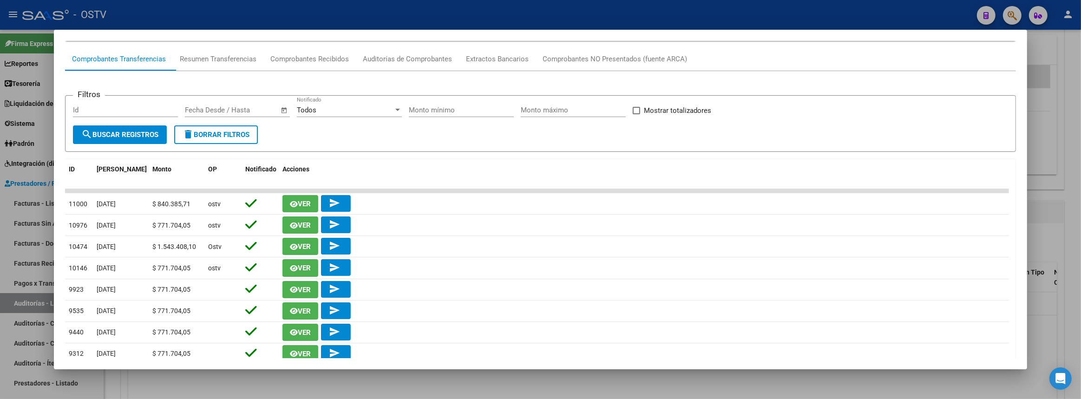
click at [1074, 182] on div at bounding box center [540, 199] width 1081 height 399
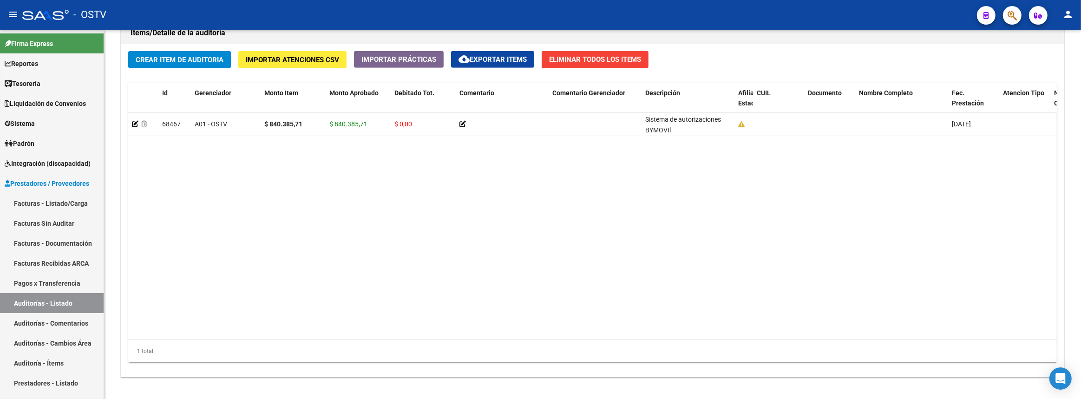
scroll to position [517, 0]
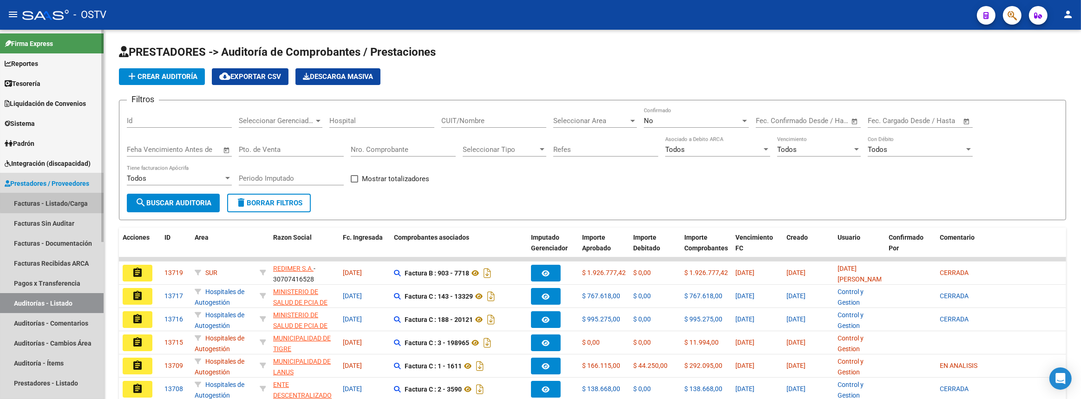
click at [64, 202] on link "Facturas - Listado/Carga" at bounding box center [52, 203] width 104 height 20
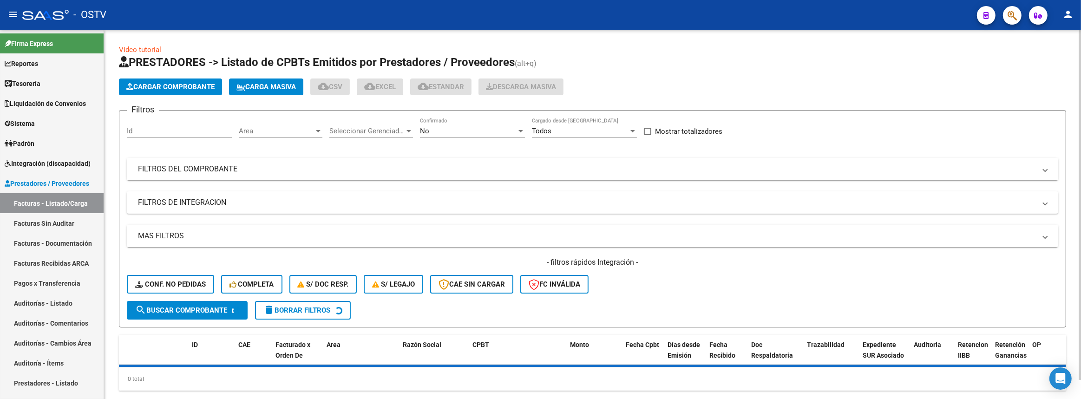
click at [285, 164] on mat-panel-title "FILTROS DEL COMPROBANTE" at bounding box center [587, 169] width 898 height 10
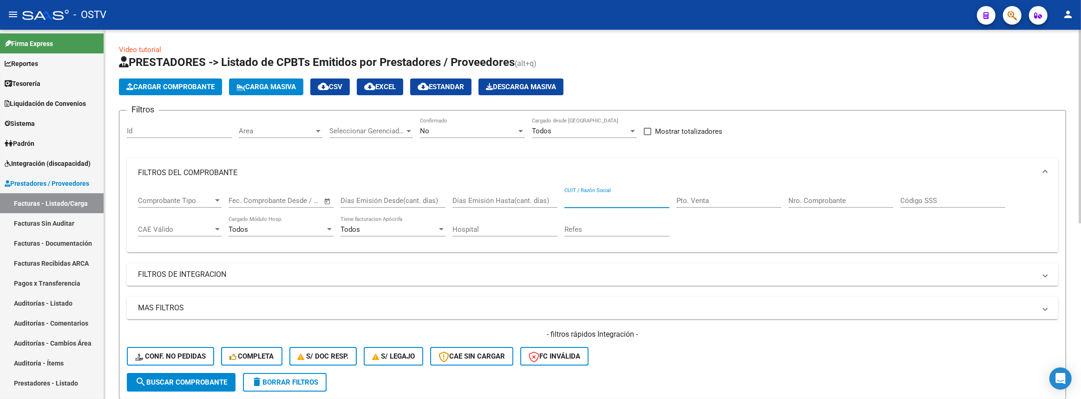
click at [630, 199] on input "CUIT / Razón Social" at bounding box center [617, 201] width 105 height 8
type input "U"
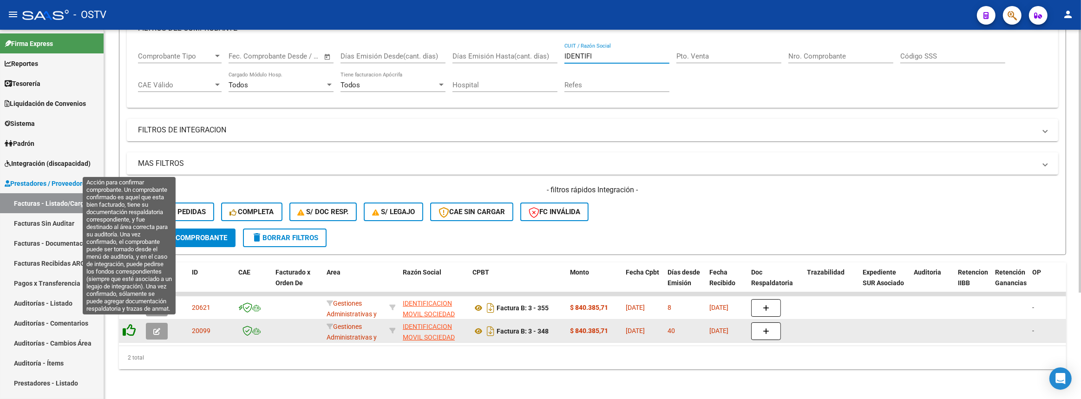
type input "IDENTIFI"
click at [129, 326] on icon at bounding box center [129, 330] width 13 height 13
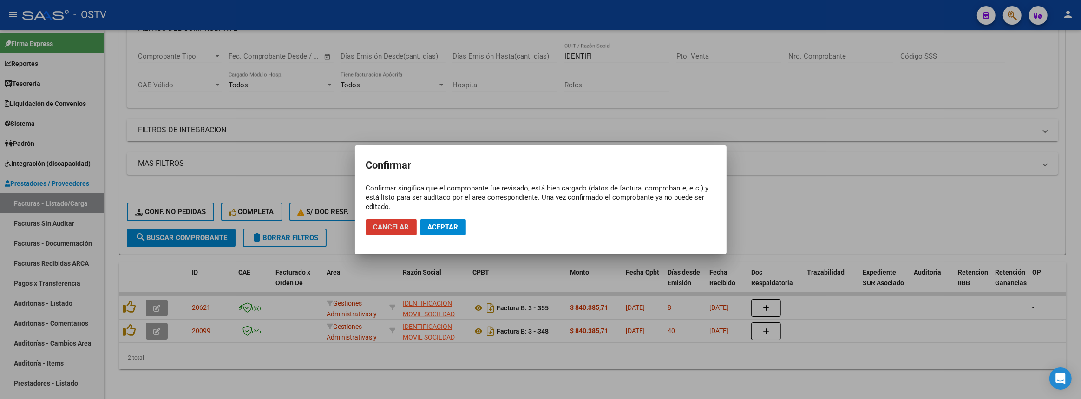
click at [450, 221] on button "Aceptar" at bounding box center [444, 227] width 46 height 17
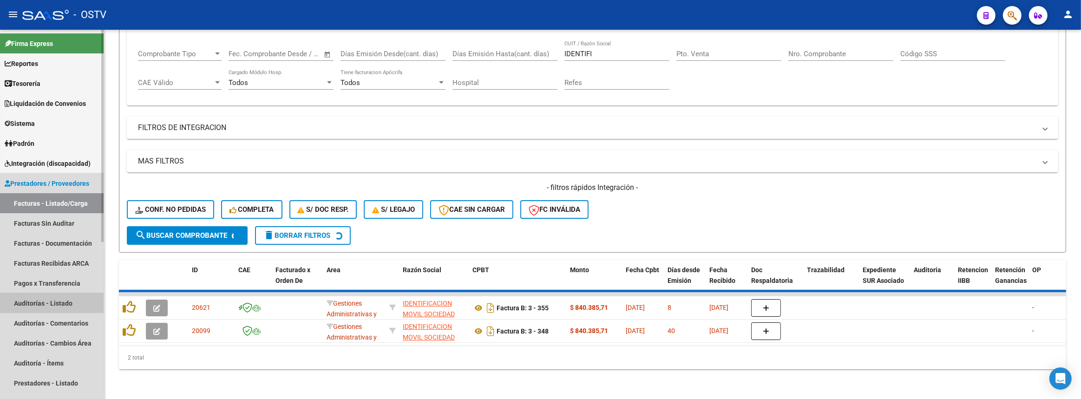
click at [48, 298] on link "Auditorías - Listado" at bounding box center [52, 303] width 104 height 20
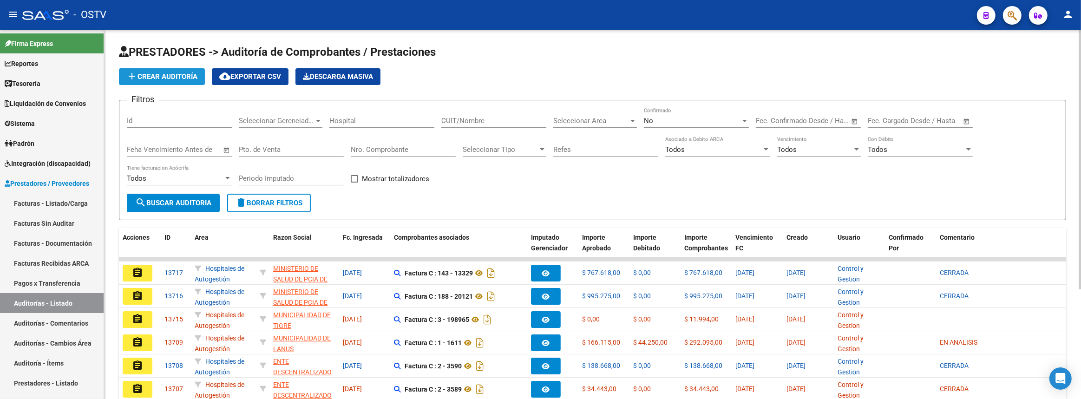
click at [139, 82] on button "add Crear Auditoría" at bounding box center [162, 76] width 86 height 17
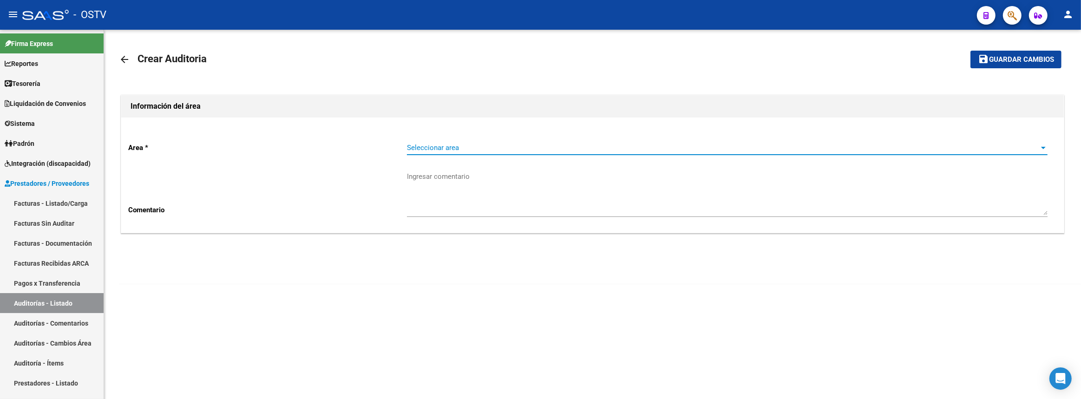
click at [427, 149] on span "Seleccionar area" at bounding box center [723, 148] width 633 height 8
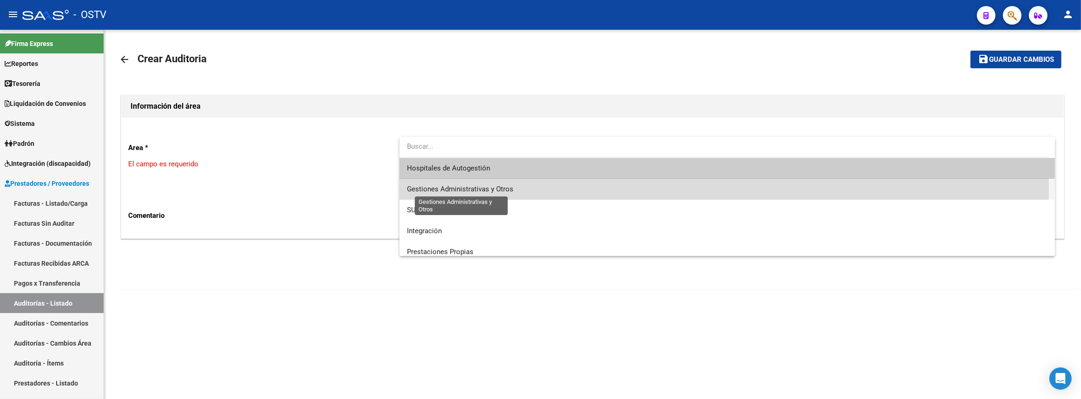
click at [441, 190] on span "Gestiones Administrativas y Otros" at bounding box center [460, 189] width 106 height 8
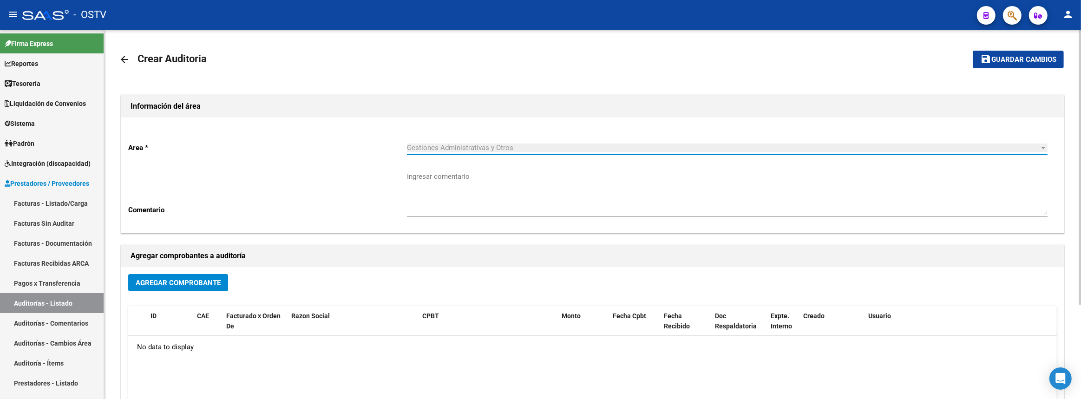
click at [217, 283] on span "Agregar Comprobante" at bounding box center [178, 283] width 85 height 8
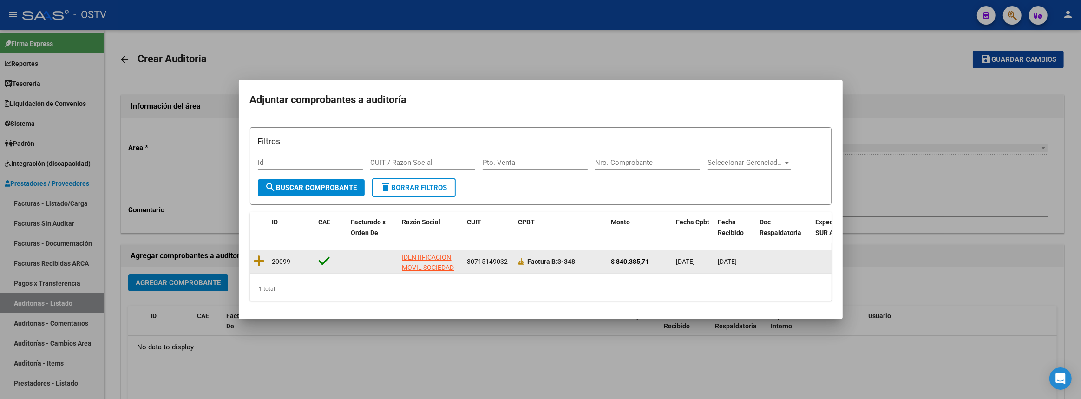
click at [269, 258] on datatable-body-cell "20099" at bounding box center [292, 261] width 46 height 23
click at [260, 255] on icon at bounding box center [260, 261] width 12 height 13
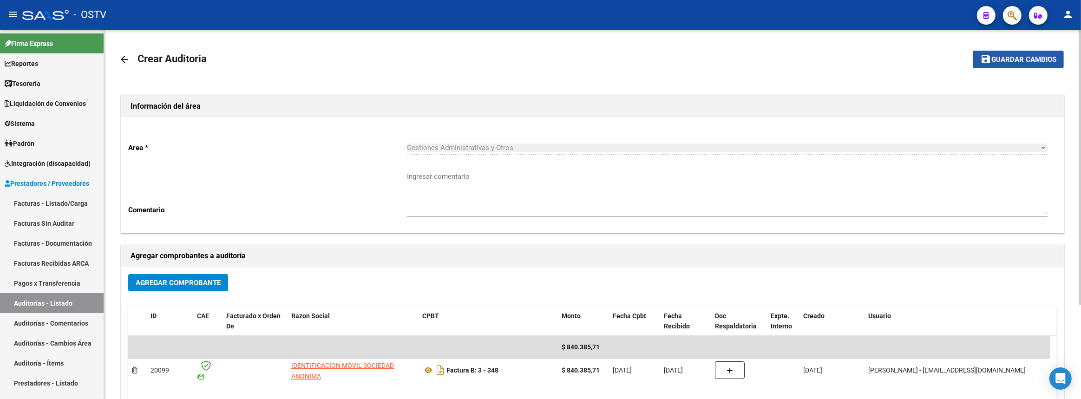
click at [1044, 56] on span "Guardar cambios" at bounding box center [1024, 60] width 65 height 8
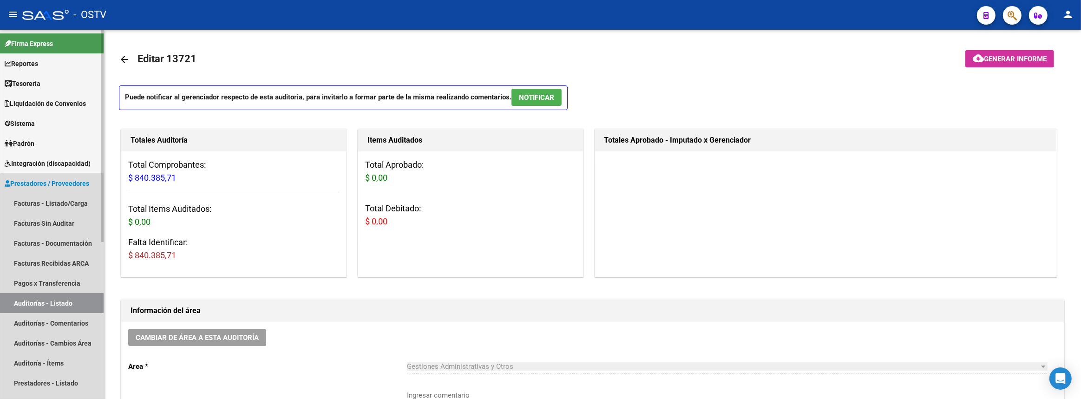
click at [60, 305] on link "Auditorías - Listado" at bounding box center [52, 303] width 104 height 20
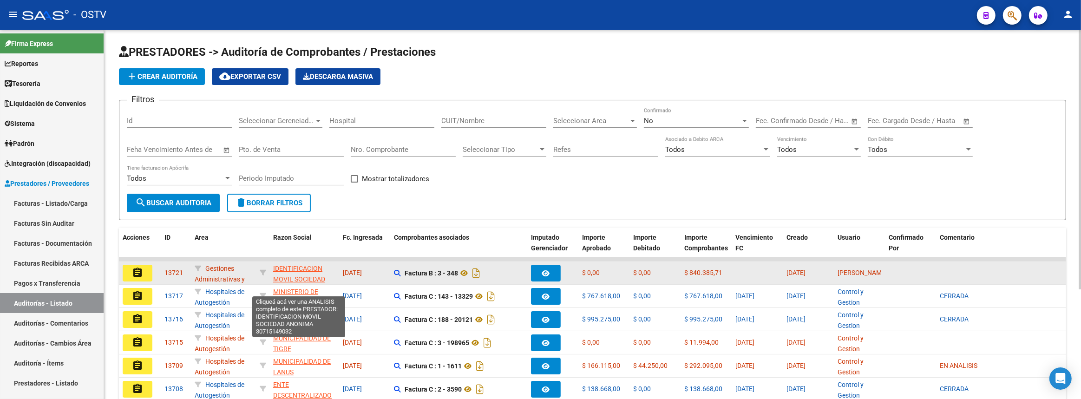
click at [298, 265] on span "IDENTIFICACION MOVIL SOCIEDAD ANONIMA" at bounding box center [299, 279] width 52 height 29
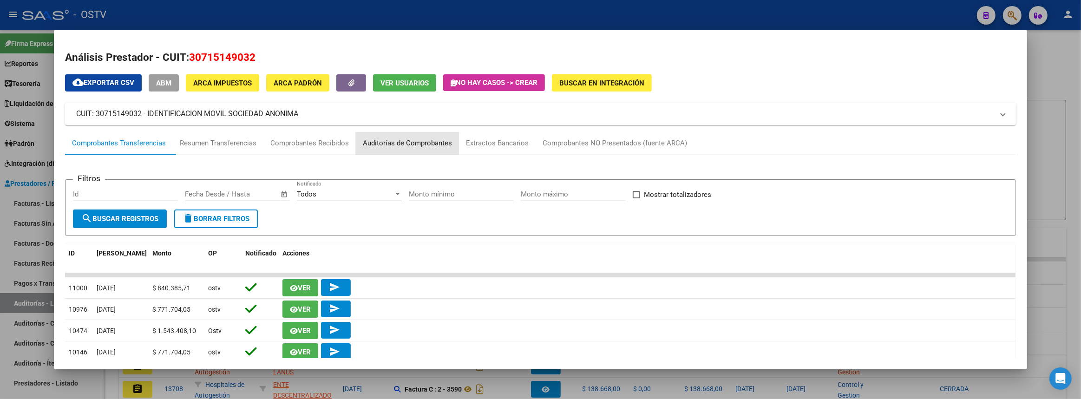
click at [406, 153] on div "Auditorías de Comprobantes" at bounding box center [407, 143] width 103 height 22
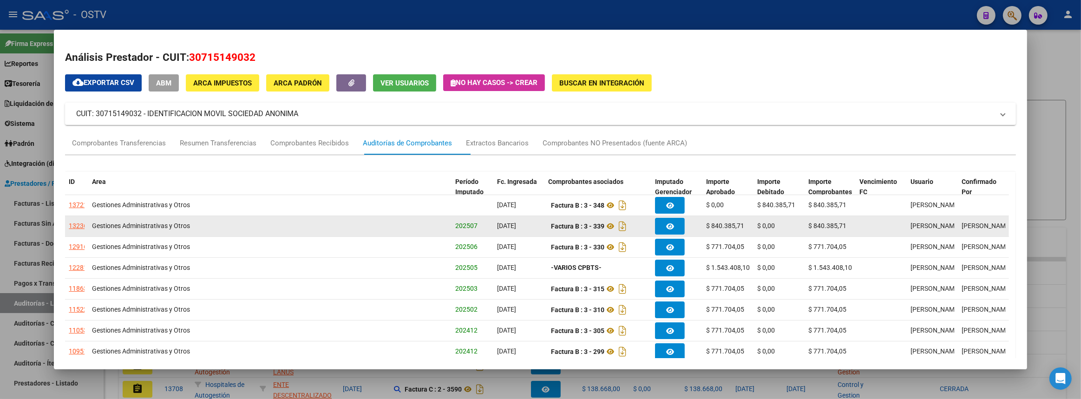
click at [79, 225] on div "13236" at bounding box center [78, 226] width 19 height 11
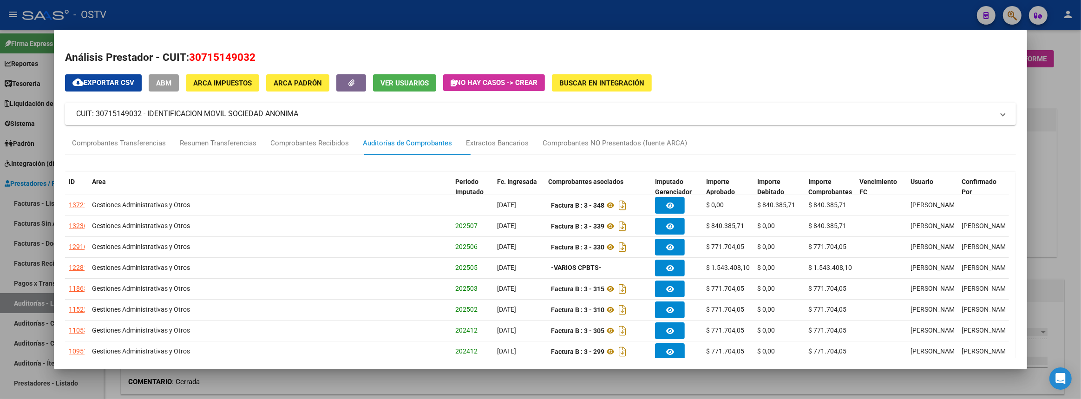
click at [1081, 191] on div at bounding box center [540, 199] width 1081 height 399
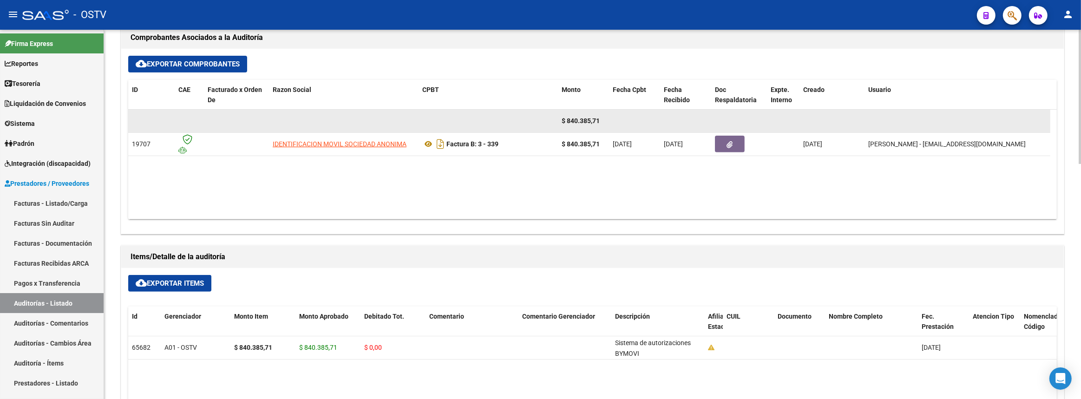
scroll to position [422, 0]
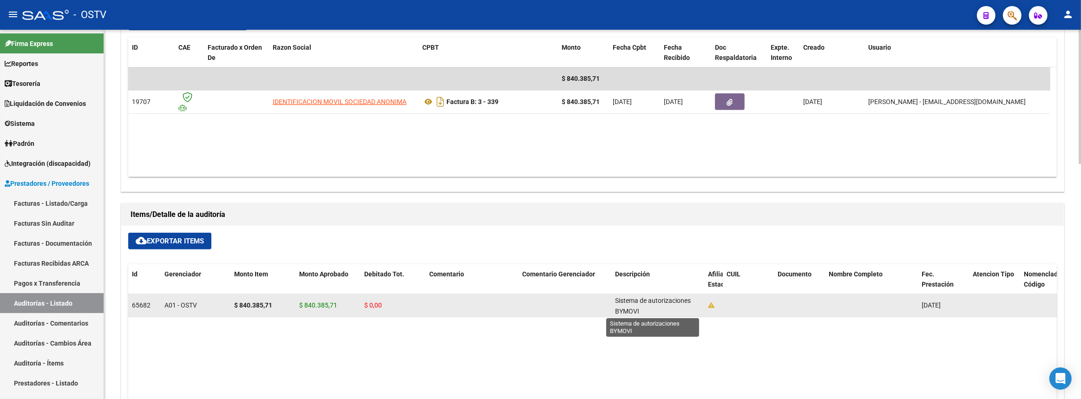
drag, startPoint x: 618, startPoint y: 301, endPoint x: 625, endPoint y: 302, distance: 7.1
click at [625, 302] on span "Sistema de autorizaciones BYMOVI" at bounding box center [653, 306] width 76 height 18
drag, startPoint x: 614, startPoint y: 302, endPoint x: 639, endPoint y: 312, distance: 27.3
click at [639, 312] on div "Sistema de autorizaciones BYMOVI" at bounding box center [658, 306] width 86 height 20
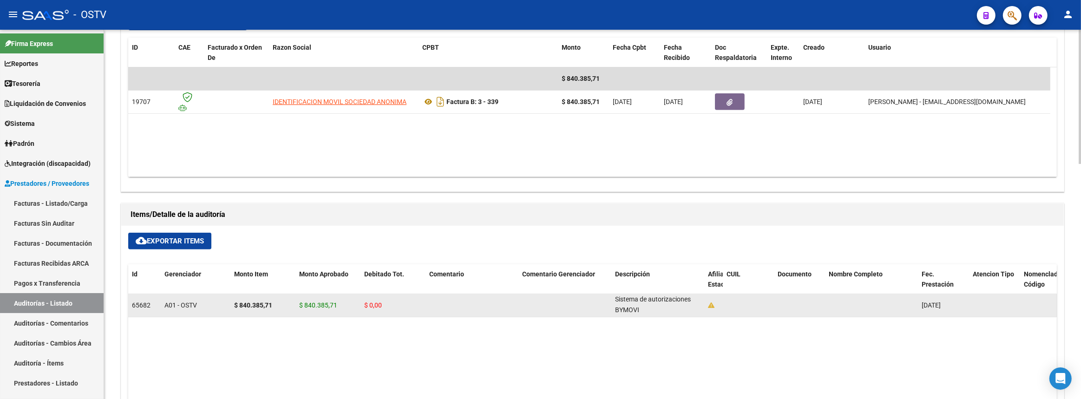
copy span "Sistema de autorizaciones BYMOVI"
